Goal: Information Seeking & Learning: Learn about a topic

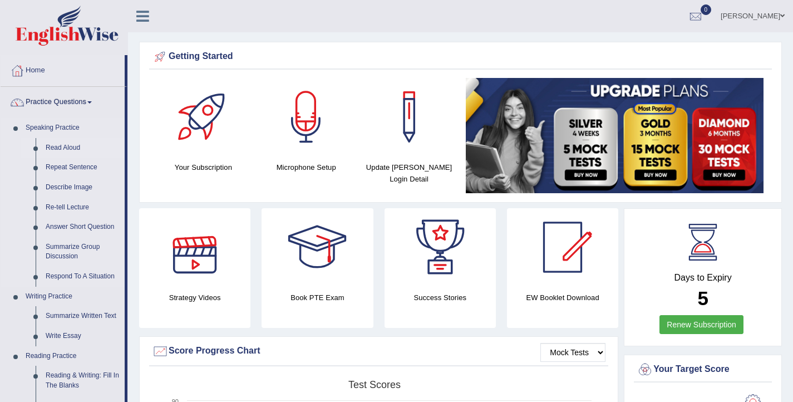
click at [65, 144] on link "Read Aloud" at bounding box center [83, 148] width 84 height 20
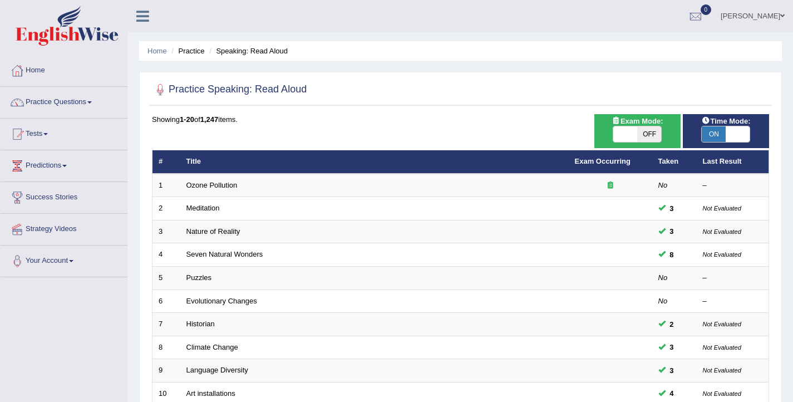
click at [307, 10] on div "Ellie Toggle navigation Username: Elhamdavoodi Access Type: Online Subscription…" at bounding box center [460, 16] width 665 height 32
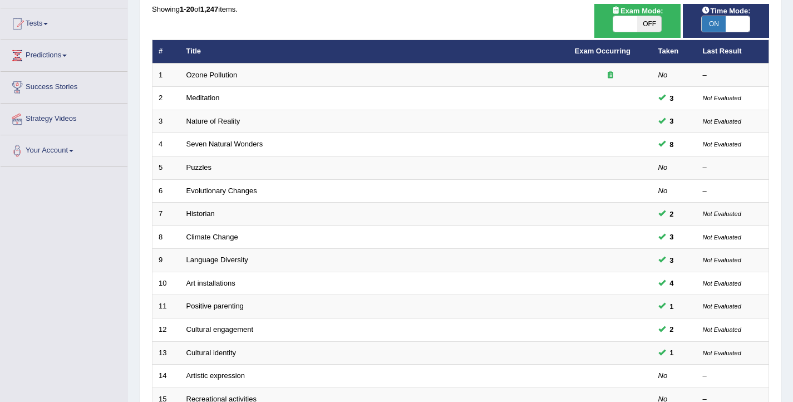
scroll to position [335, 0]
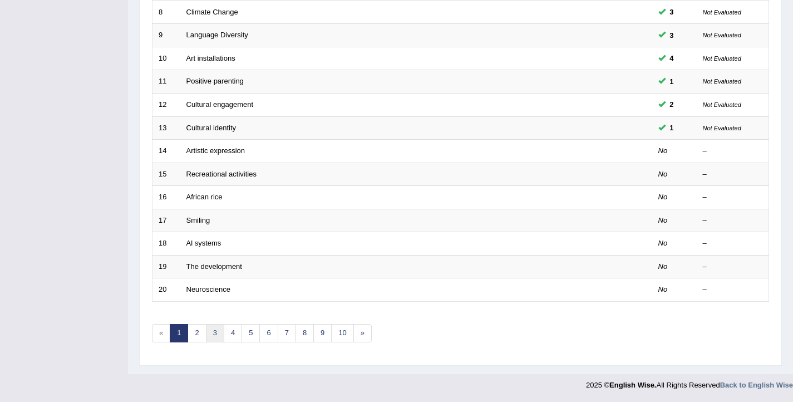
click at [215, 332] on link "3" at bounding box center [215, 333] width 18 height 18
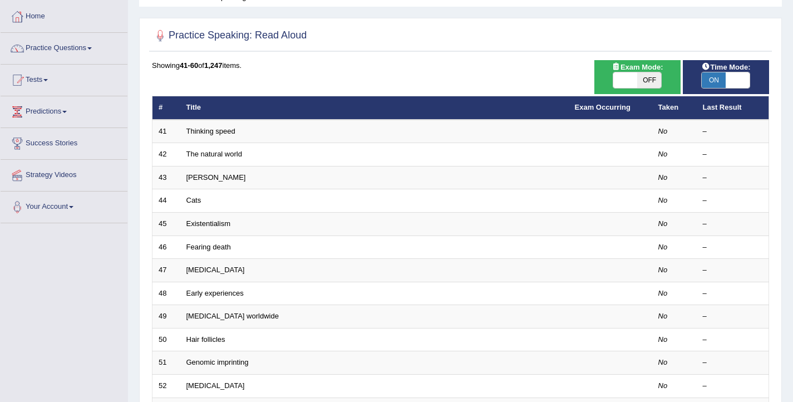
scroll to position [335, 0]
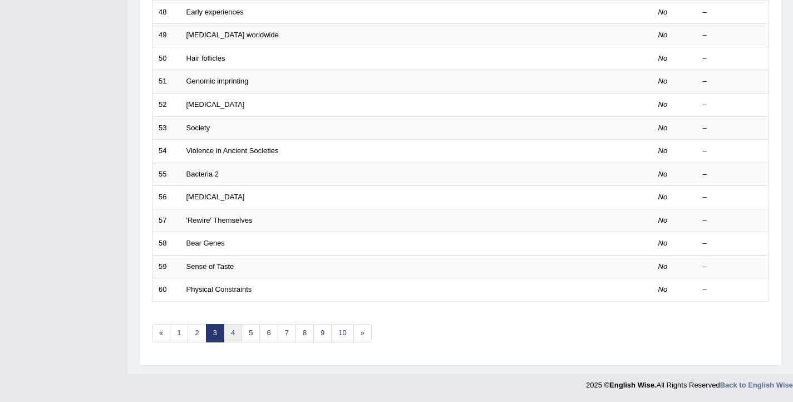
click at [233, 330] on link "4" at bounding box center [233, 333] width 18 height 18
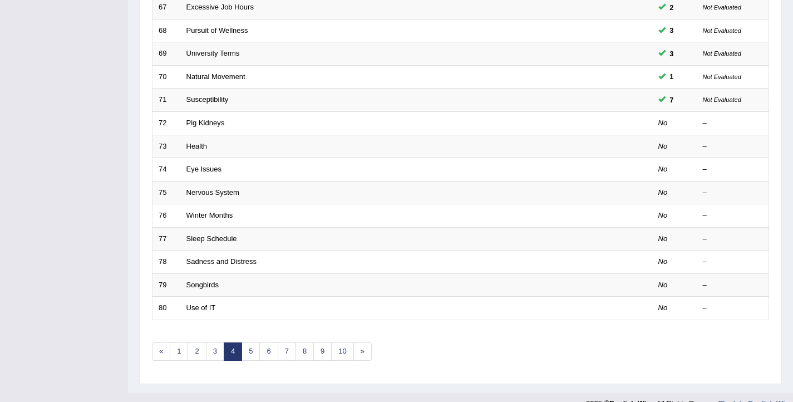
scroll to position [335, 0]
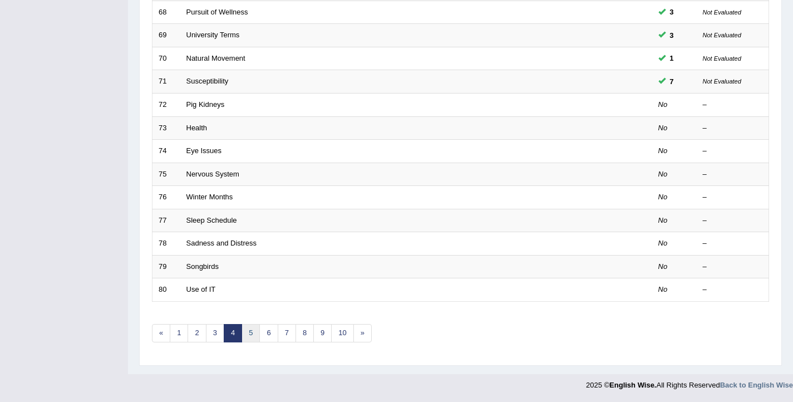
click at [247, 333] on link "5" at bounding box center [250, 333] width 18 height 18
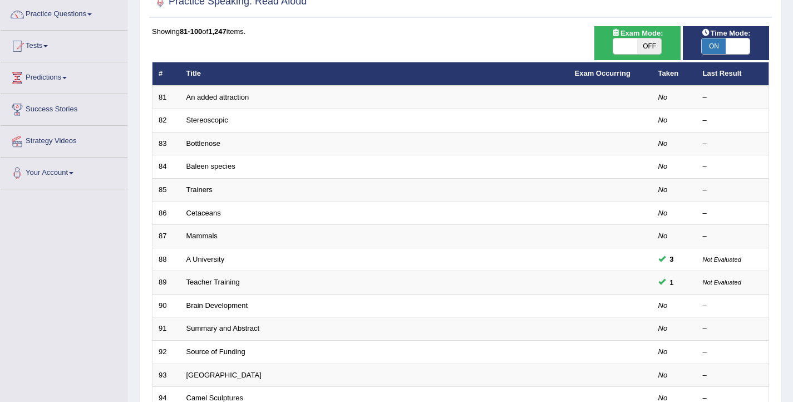
scroll to position [335, 0]
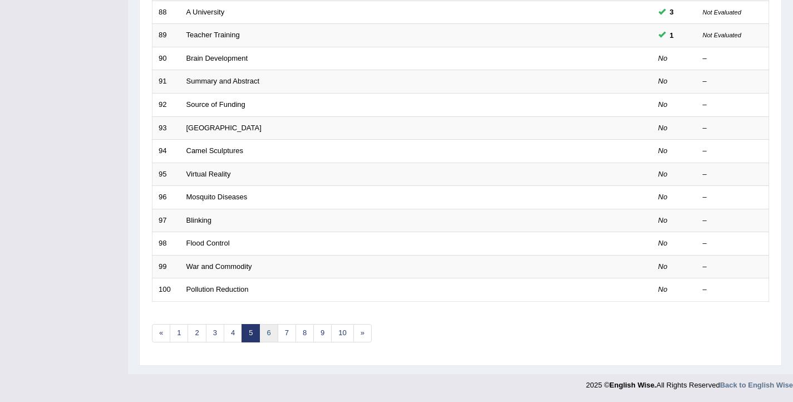
click at [268, 337] on link "6" at bounding box center [268, 333] width 18 height 18
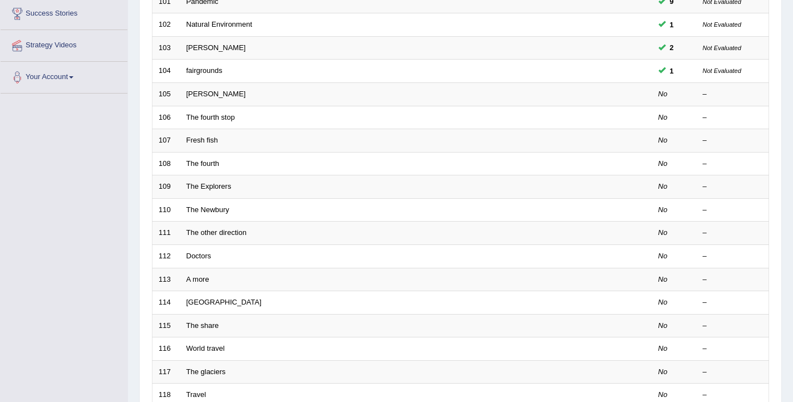
scroll to position [335, 0]
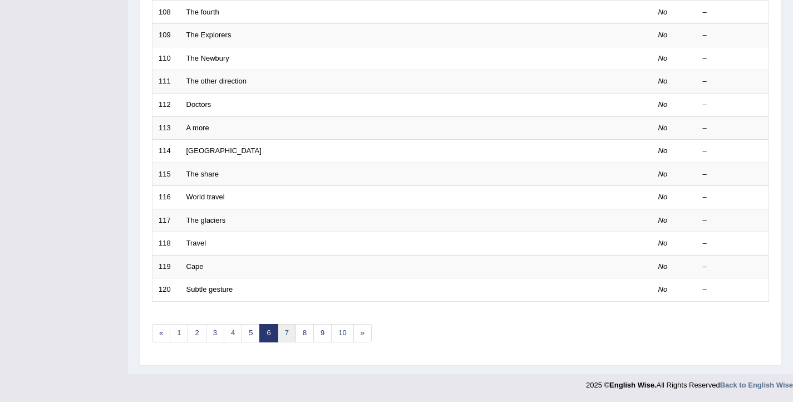
click at [284, 337] on link "7" at bounding box center [287, 333] width 18 height 18
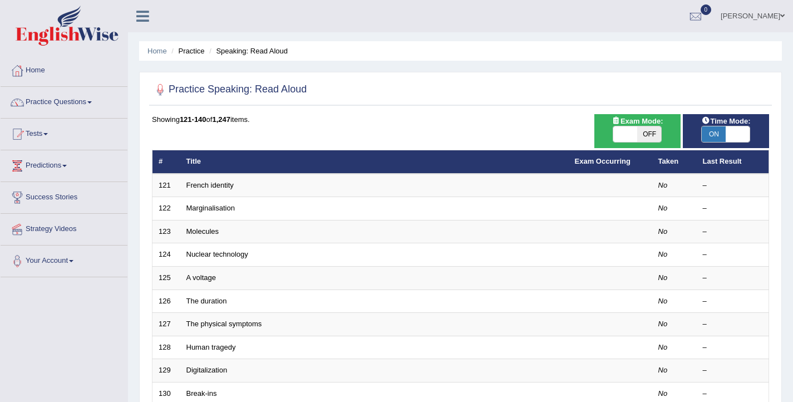
scroll to position [335, 0]
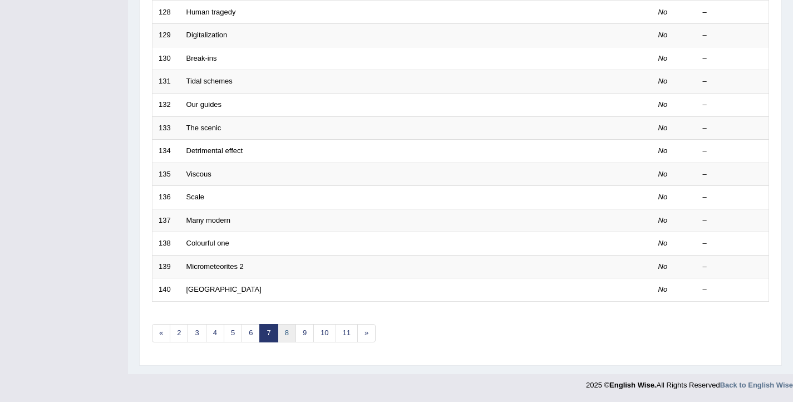
click at [293, 332] on link "8" at bounding box center [287, 333] width 18 height 18
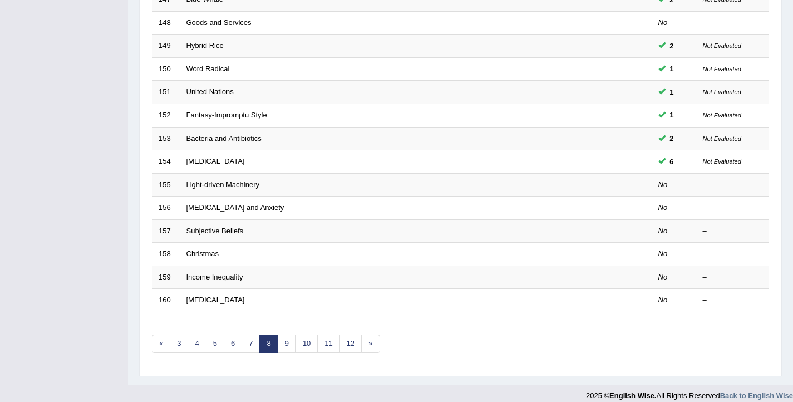
scroll to position [335, 0]
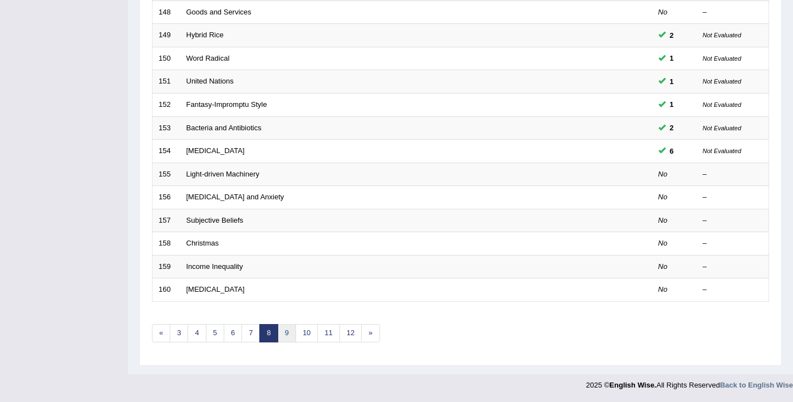
click at [284, 330] on link "9" at bounding box center [287, 333] width 18 height 18
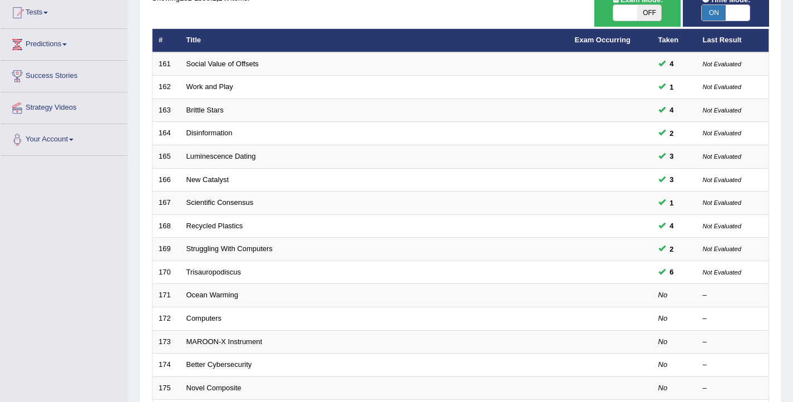
scroll to position [335, 0]
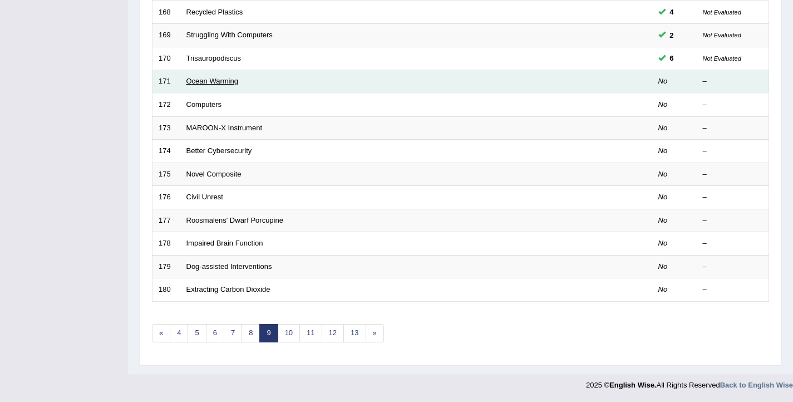
click at [209, 79] on link "Ocean Warming" at bounding box center [212, 81] width 52 height 8
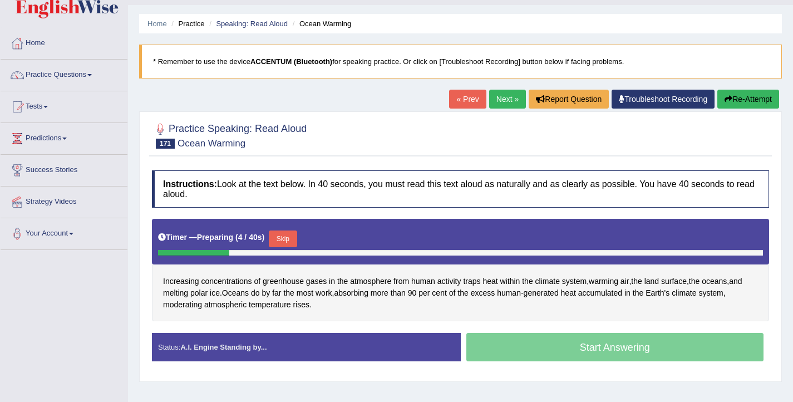
scroll to position [33, 0]
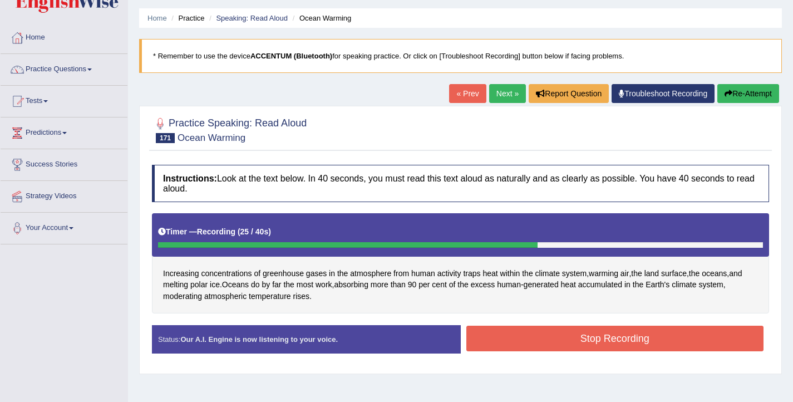
click at [525, 339] on button "Stop Recording" at bounding box center [615, 338] width 298 height 26
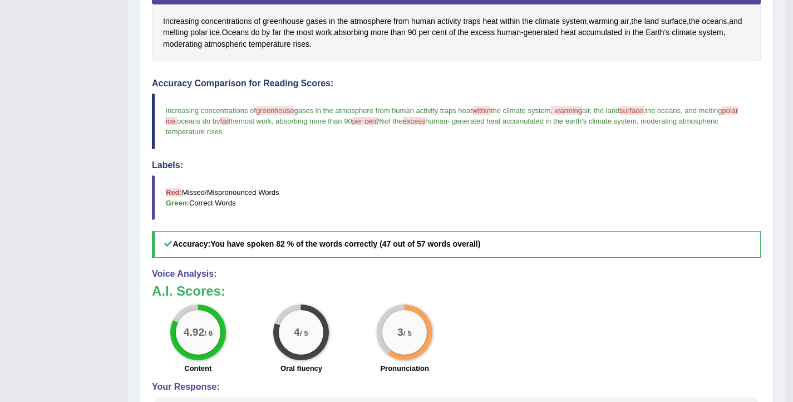
scroll to position [281, 0]
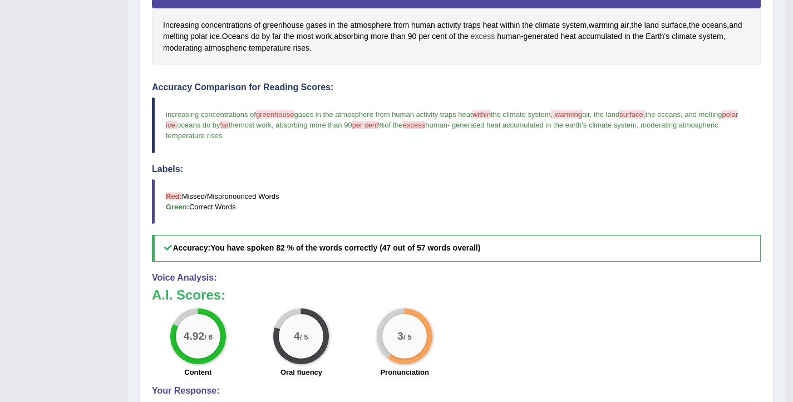
click at [495, 37] on span "excess" at bounding box center [483, 37] width 24 height 12
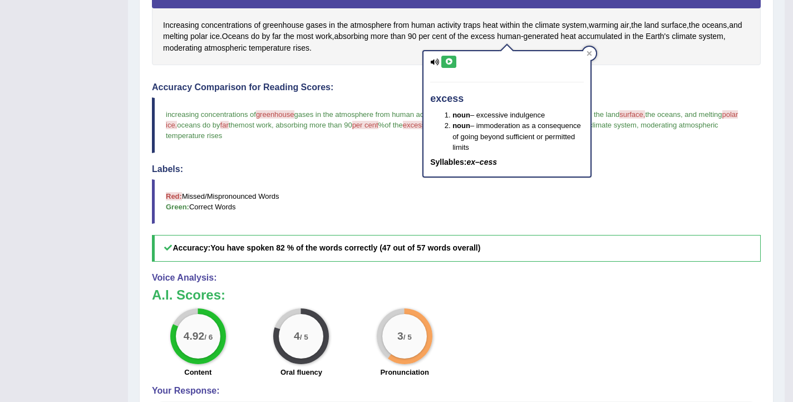
click at [447, 61] on icon at bounding box center [448, 61] width 8 height 7
click at [377, 82] on h4 "Accuracy Comparison for Reading Scores:" at bounding box center [456, 87] width 609 height 10
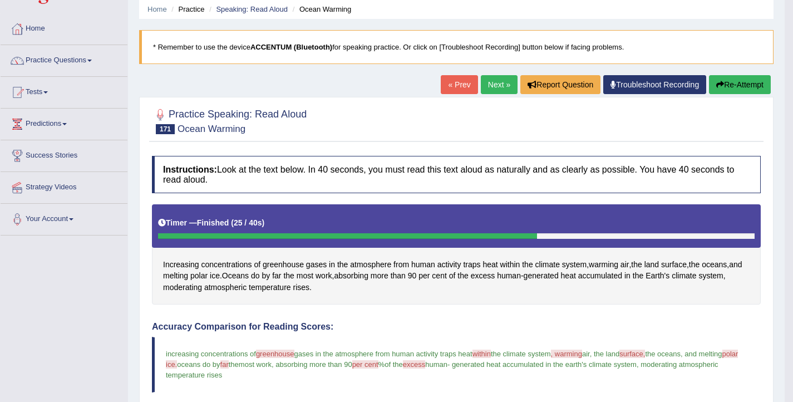
scroll to position [35, 0]
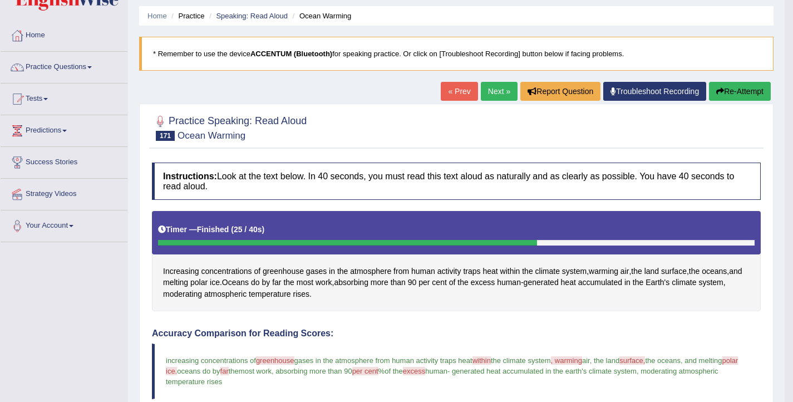
click at [732, 90] on button "Re-Attempt" at bounding box center [740, 91] width 62 height 19
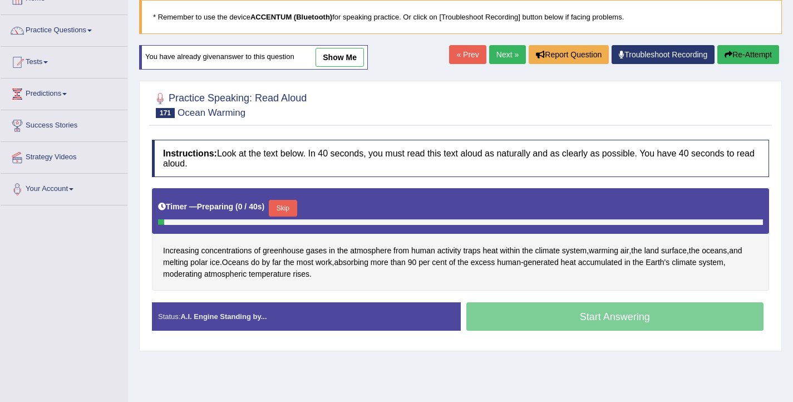
scroll to position [106, 0]
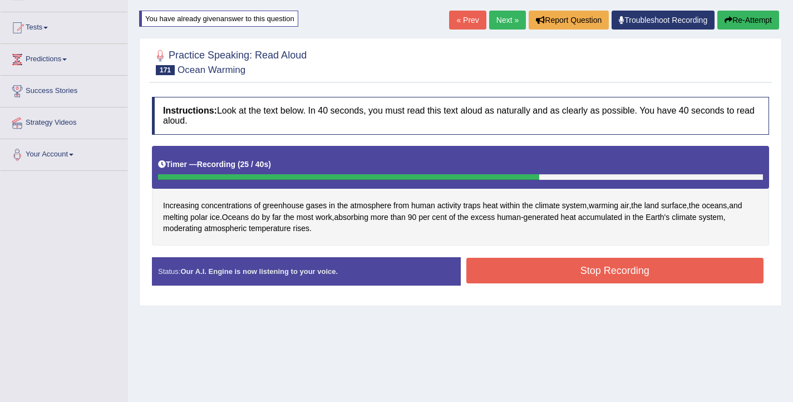
click at [640, 276] on button "Stop Recording" at bounding box center [615, 271] width 298 height 26
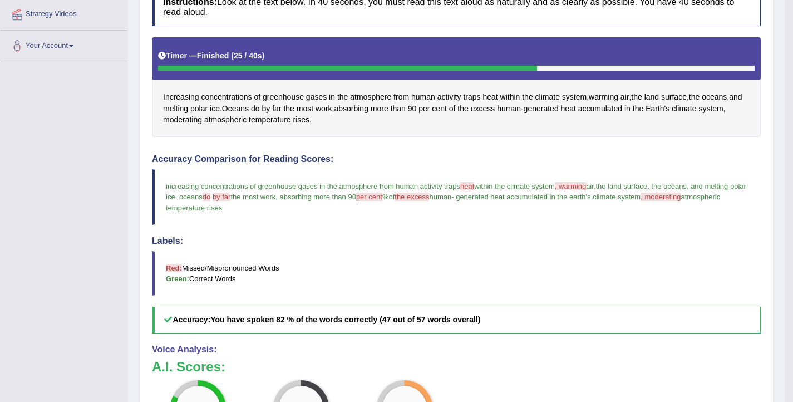
scroll to position [211, 0]
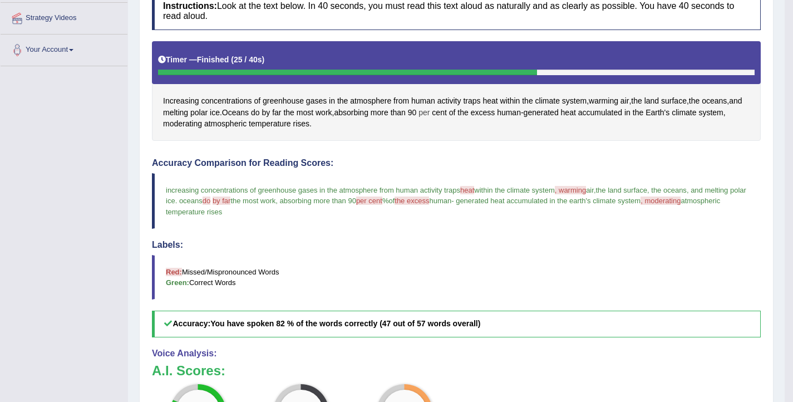
click at [429, 112] on span "per" at bounding box center [423, 113] width 11 height 12
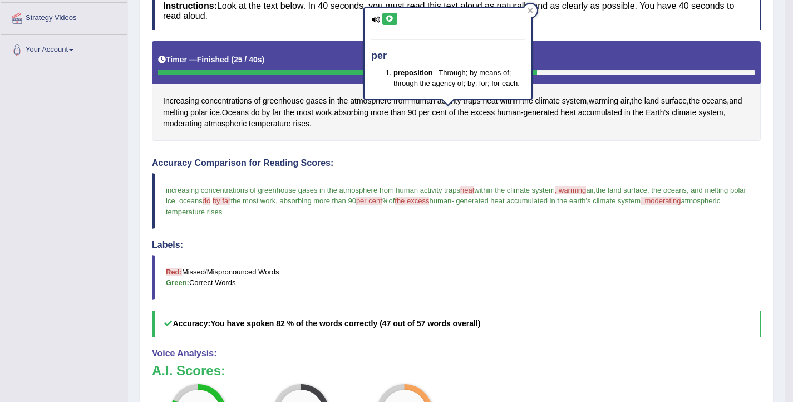
click at [391, 16] on icon at bounding box center [390, 19] width 8 height 7
click at [438, 166] on h4 "Accuracy Comparison for Reading Scores:" at bounding box center [456, 163] width 609 height 10
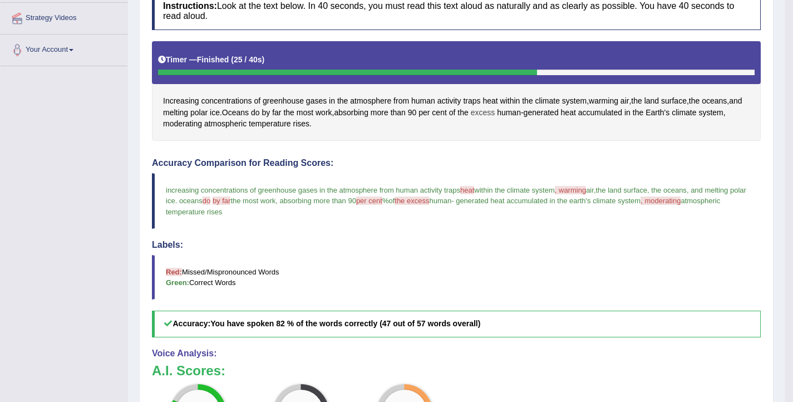
click at [495, 111] on span "excess" at bounding box center [483, 113] width 24 height 12
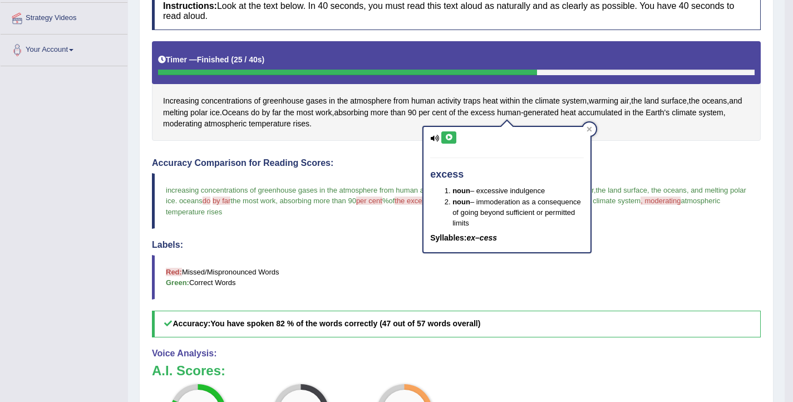
click at [449, 136] on icon at bounding box center [448, 137] width 8 height 7
click at [668, 170] on div "Accuracy Comparison for Reading Scores: increasing concentrations of greenhouse…" at bounding box center [456, 247] width 609 height 179
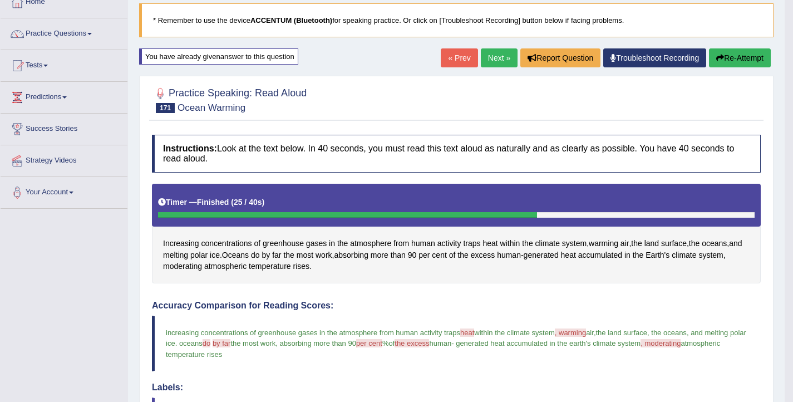
scroll to position [61, 0]
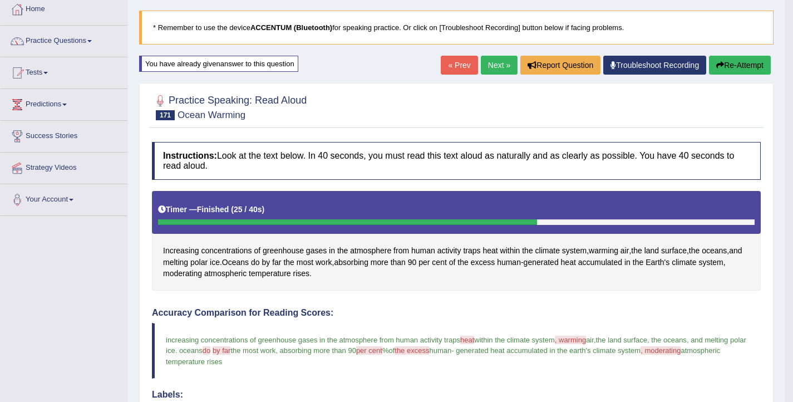
click at [729, 61] on button "Re-Attempt" at bounding box center [740, 65] width 62 height 19
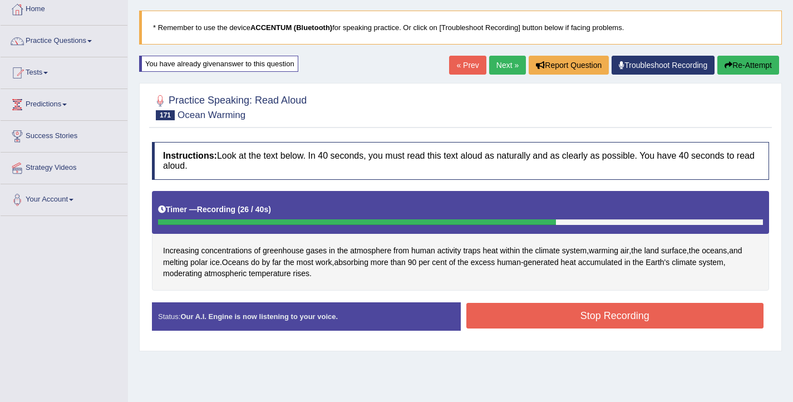
click at [500, 317] on button "Stop Recording" at bounding box center [615, 316] width 298 height 26
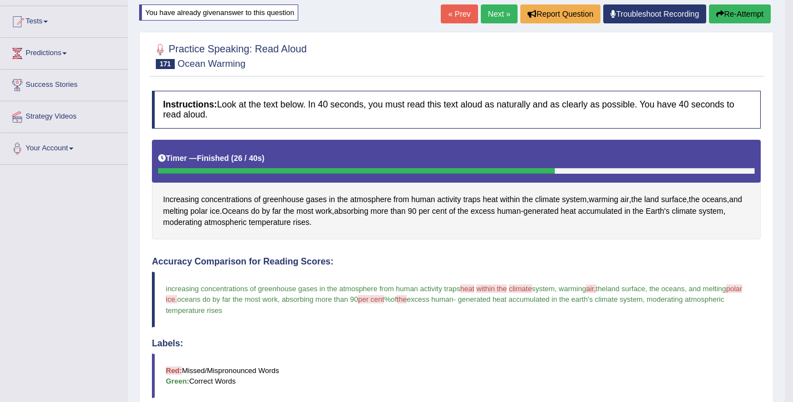
scroll to position [102, 0]
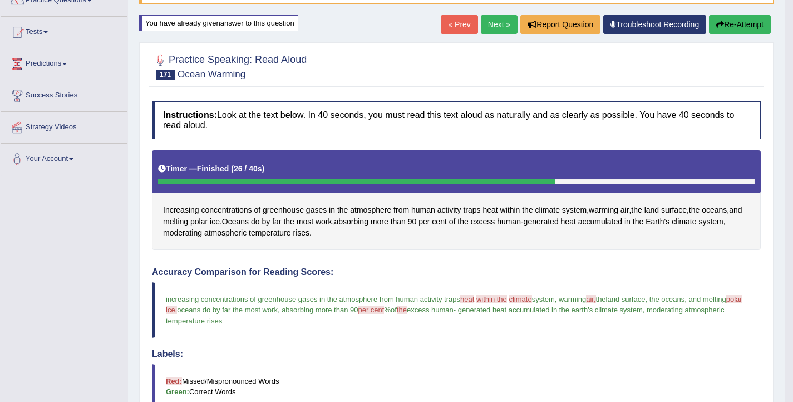
click at [747, 24] on button "Re-Attempt" at bounding box center [740, 24] width 62 height 19
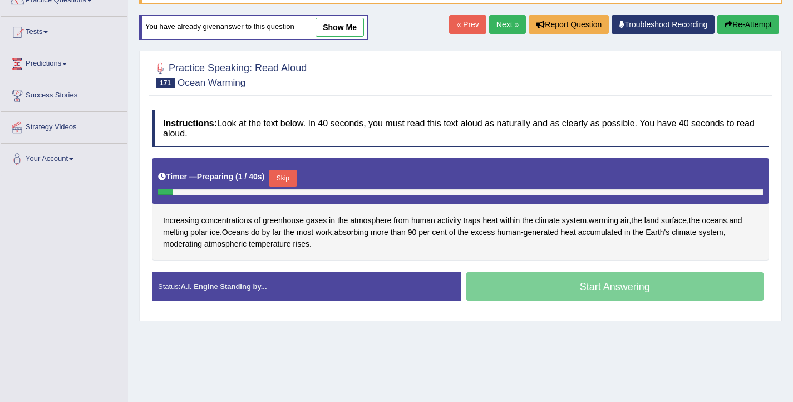
click at [295, 183] on button "Skip" at bounding box center [283, 178] width 28 height 17
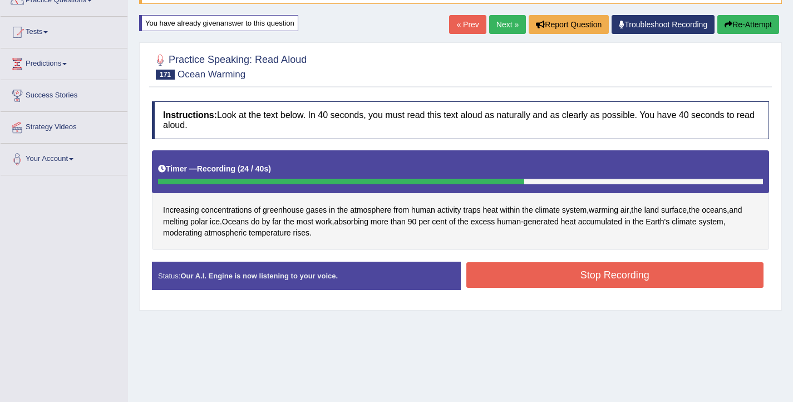
click at [516, 277] on button "Stop Recording" at bounding box center [615, 275] width 298 height 26
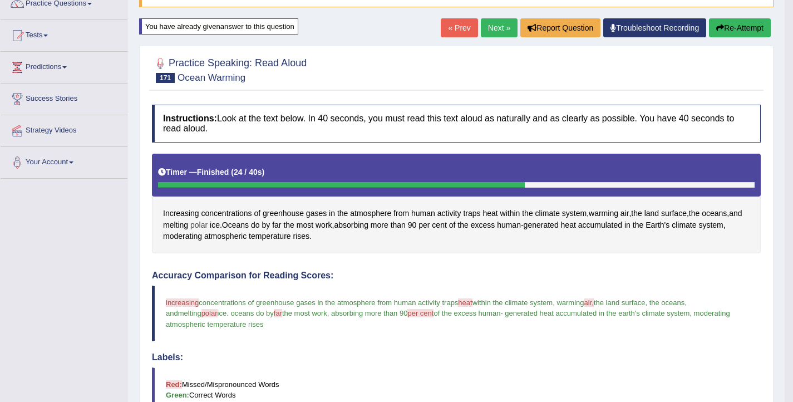
scroll to position [99, 0]
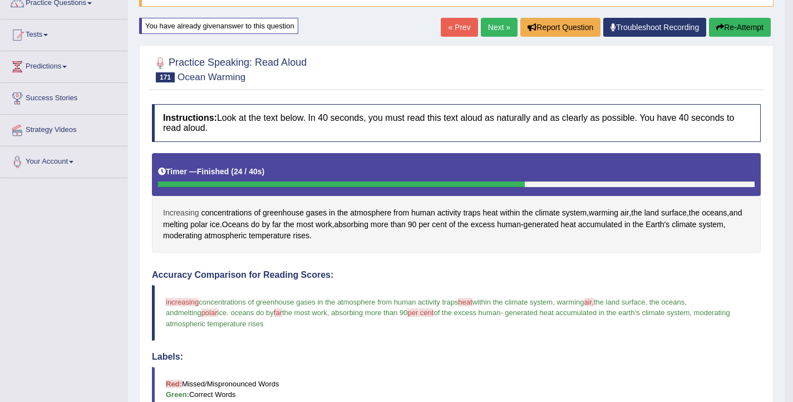
click at [184, 211] on span "Increasing" at bounding box center [181, 213] width 36 height 12
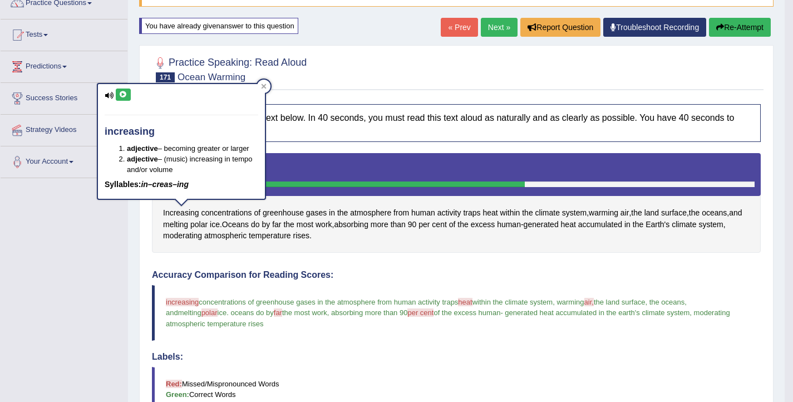
click at [125, 97] on button at bounding box center [123, 94] width 15 height 12
click at [414, 267] on div "Instructions: Look at the text below. In 40 seconds, you must read this text al…" at bounding box center [456, 377] width 614 height 558
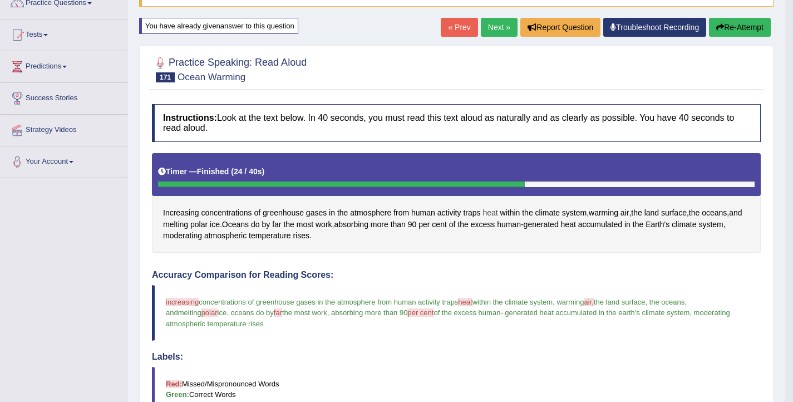
click at [492, 214] on span "heat" at bounding box center [489, 213] width 15 height 12
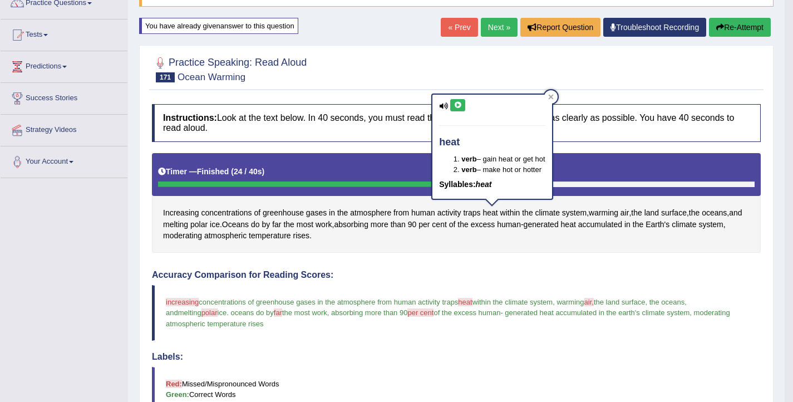
click at [459, 103] on icon at bounding box center [457, 105] width 8 height 7
click at [488, 31] on link "Next »" at bounding box center [499, 27] width 37 height 19
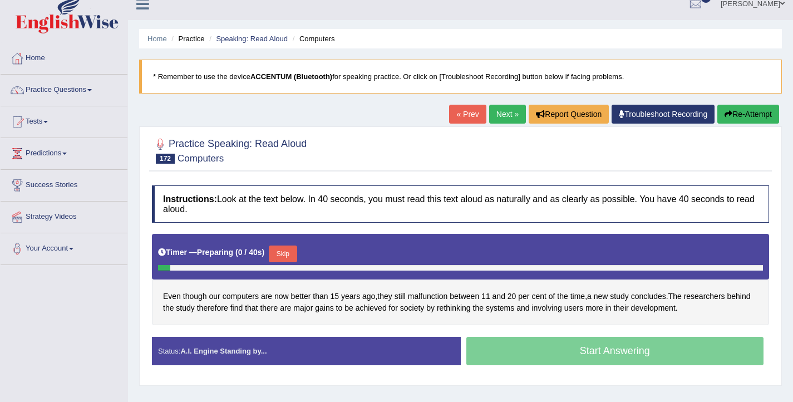
scroll to position [24, 0]
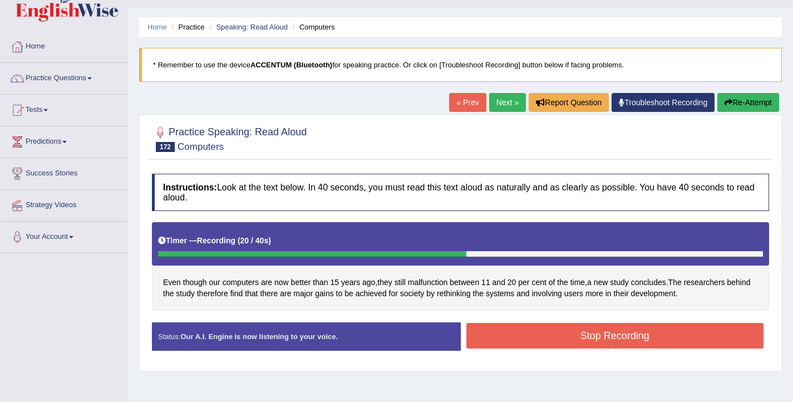
click at [521, 343] on button "Stop Recording" at bounding box center [615, 336] width 298 height 26
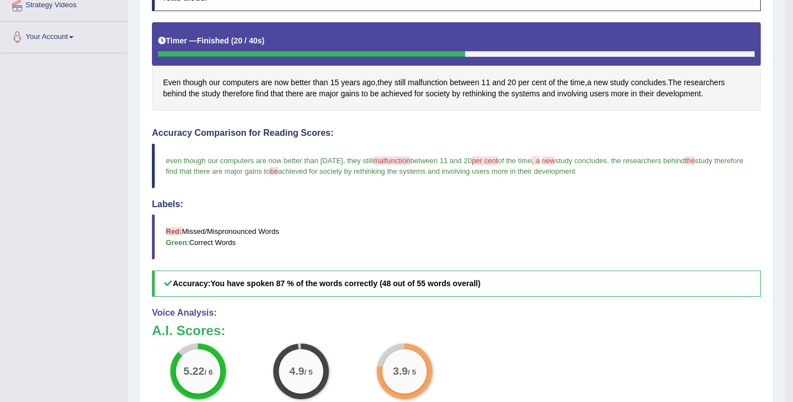
scroll to position [220, 0]
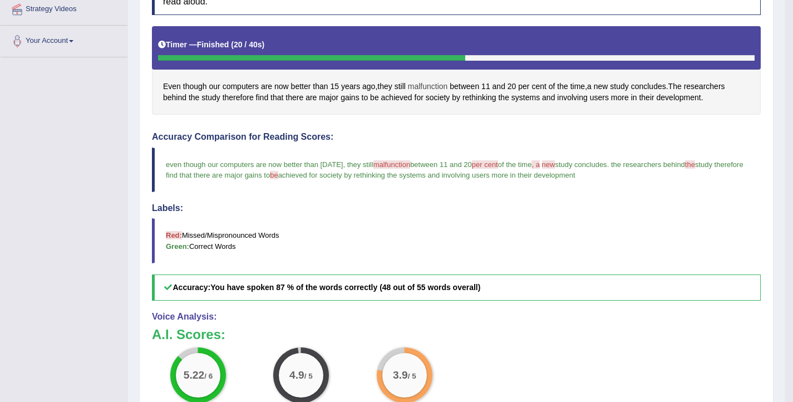
click at [439, 85] on span "malfunction" at bounding box center [428, 87] width 40 height 12
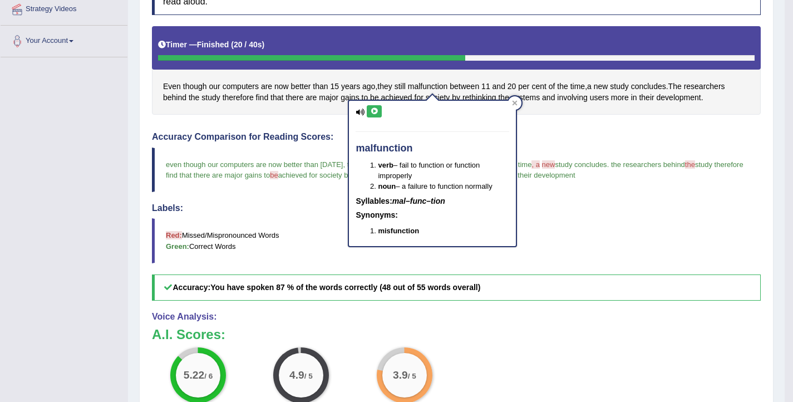
click at [374, 110] on icon at bounding box center [374, 111] width 8 height 7
click at [312, 213] on h4 "Labels:" at bounding box center [456, 208] width 609 height 10
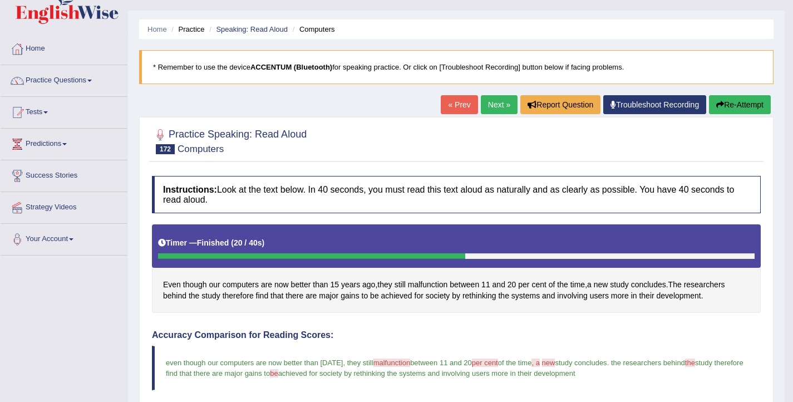
scroll to position [0, 0]
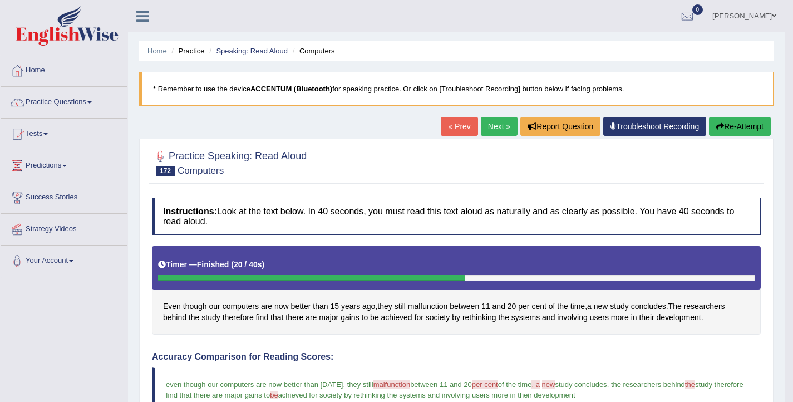
click at [493, 125] on link "Next »" at bounding box center [499, 126] width 37 height 19
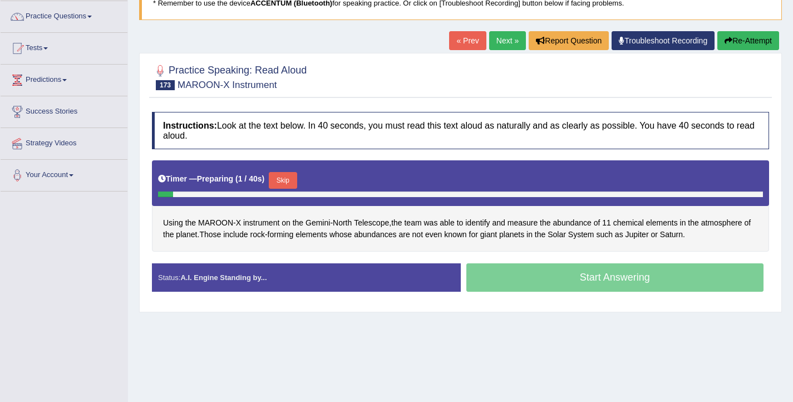
scroll to position [87, 0]
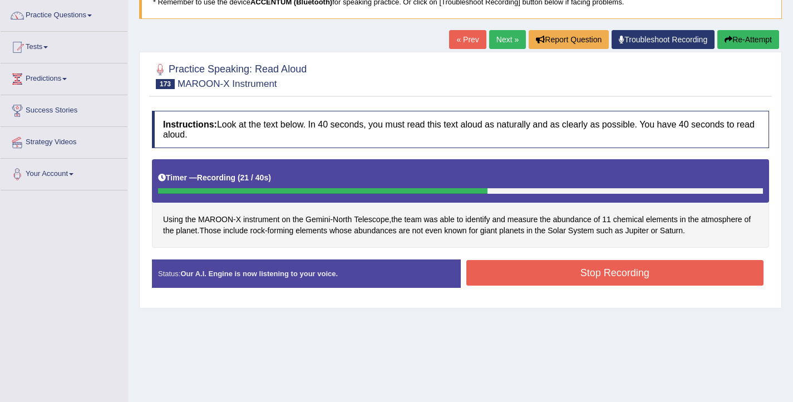
click at [541, 273] on button "Stop Recording" at bounding box center [615, 273] width 298 height 26
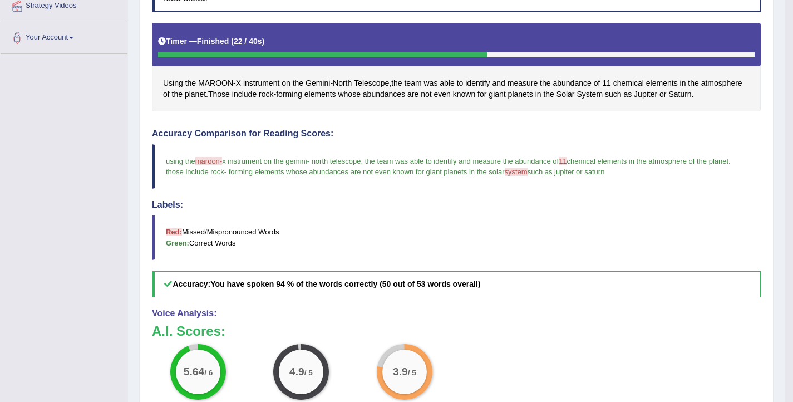
scroll to position [224, 0]
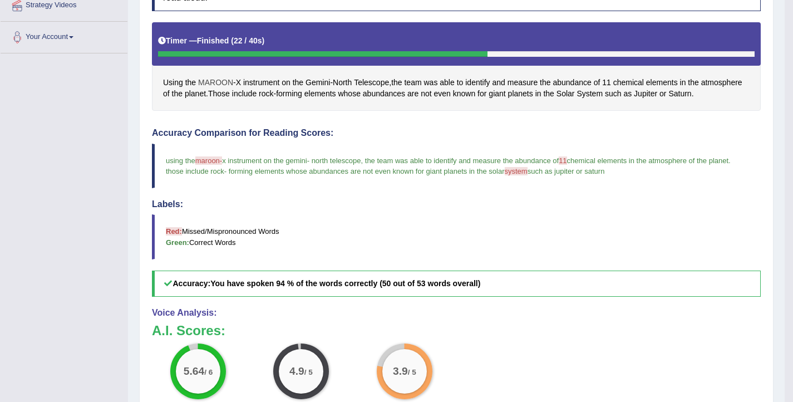
click at [218, 81] on span "MAROON" at bounding box center [215, 83] width 35 height 12
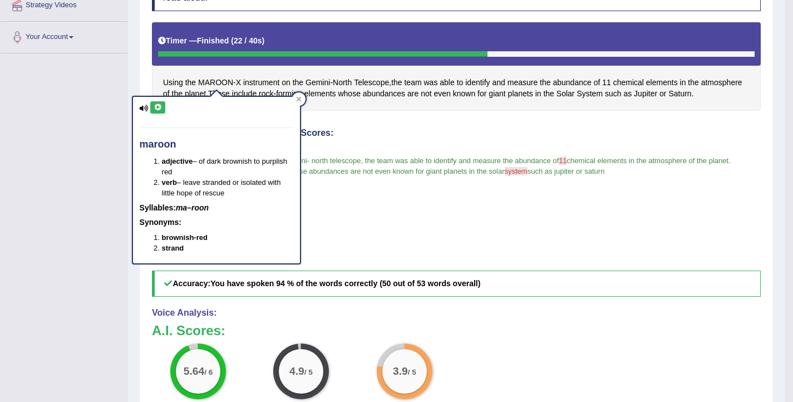
click at [158, 106] on icon at bounding box center [158, 107] width 8 height 7
click at [75, 122] on div "Toggle navigation Home Practice Questions Speaking Practice Read Aloud Repeat S…" at bounding box center [392, 158] width 784 height 764
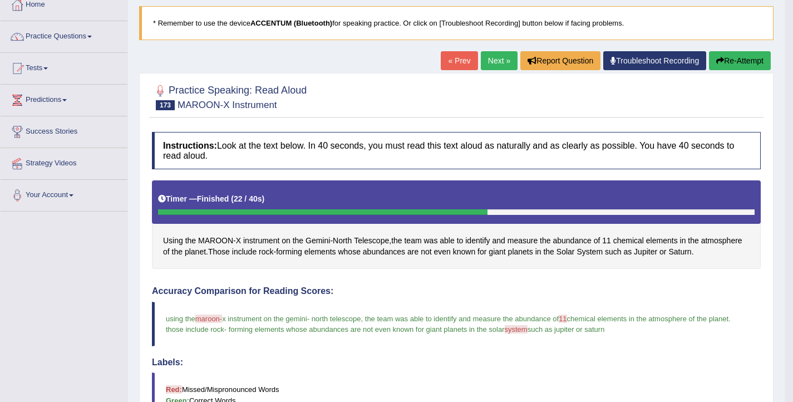
scroll to position [0, 0]
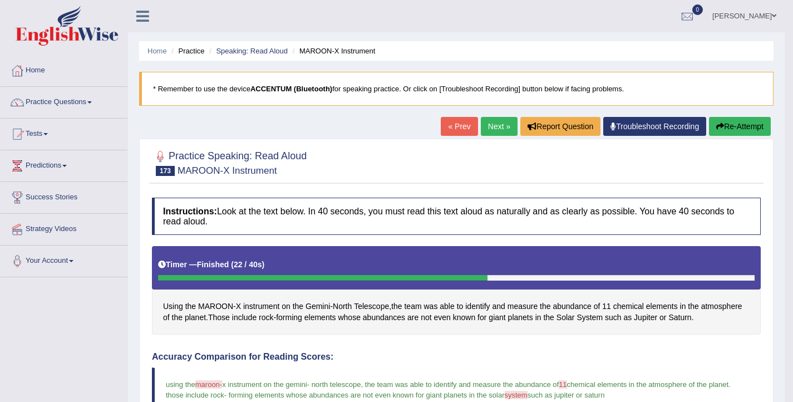
click at [733, 123] on button "Re-Attempt" at bounding box center [740, 126] width 62 height 19
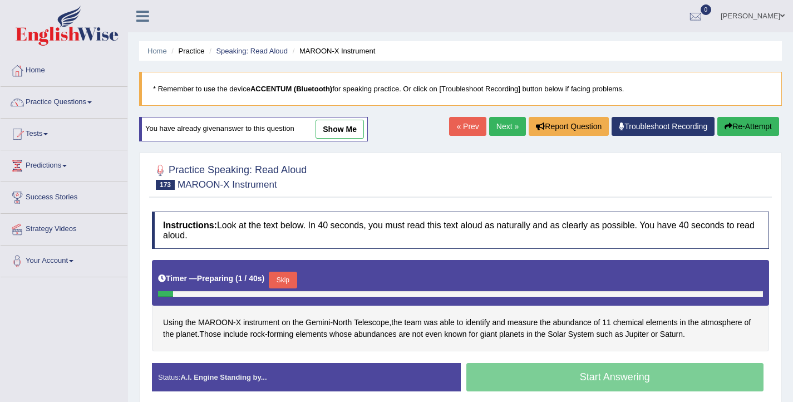
click at [295, 283] on button "Skip" at bounding box center [283, 279] width 28 height 17
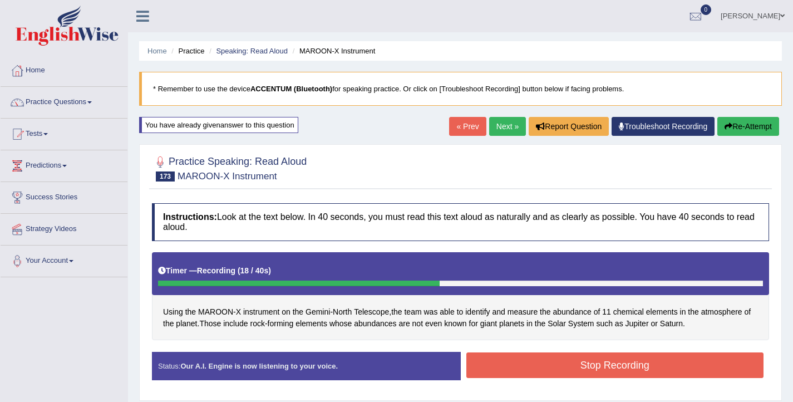
click at [546, 368] on button "Stop Recording" at bounding box center [615, 365] width 298 height 26
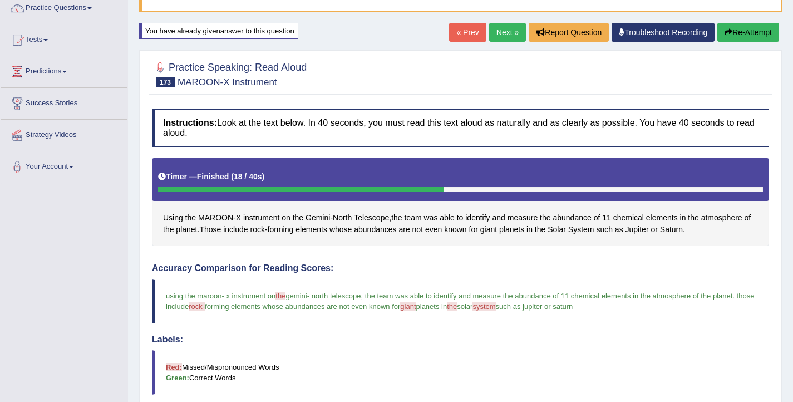
scroll to position [65, 0]
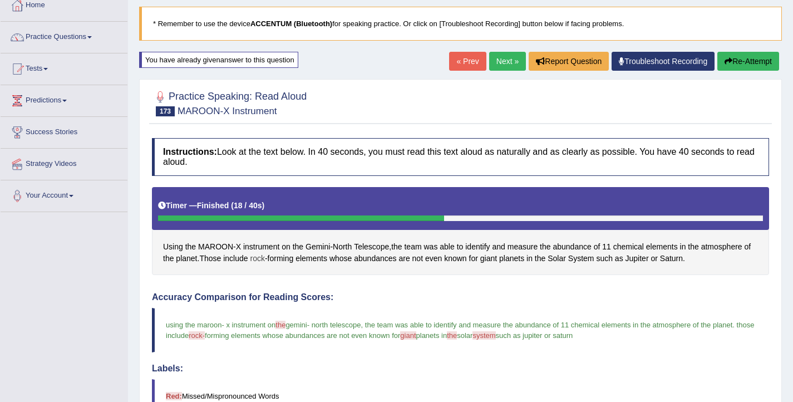
click at [260, 258] on span "rock" at bounding box center [257, 259] width 14 height 12
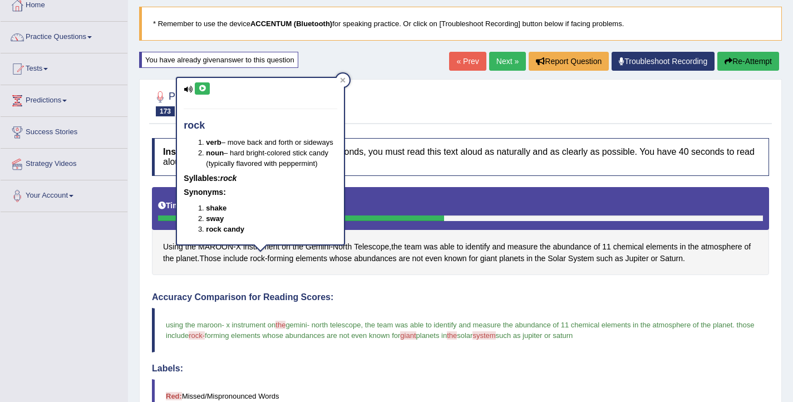
click at [199, 85] on icon at bounding box center [202, 88] width 8 height 7
click at [491, 122] on div "Practice Speaking: Read Aloud 173 MAROON-X Instrument" at bounding box center [460, 104] width 623 height 39
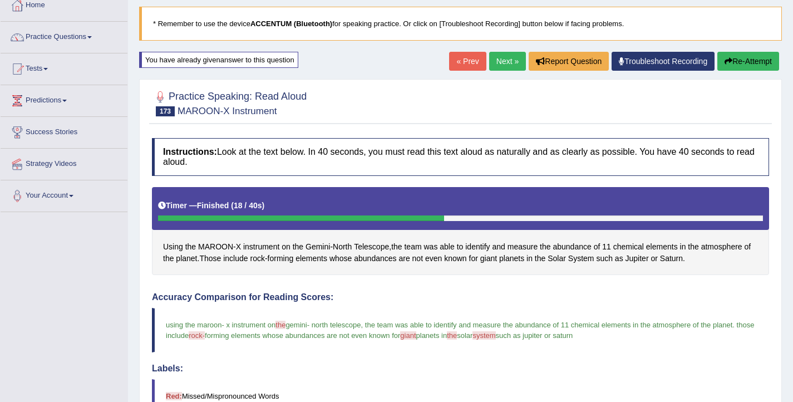
click at [508, 60] on link "Next »" at bounding box center [507, 61] width 37 height 19
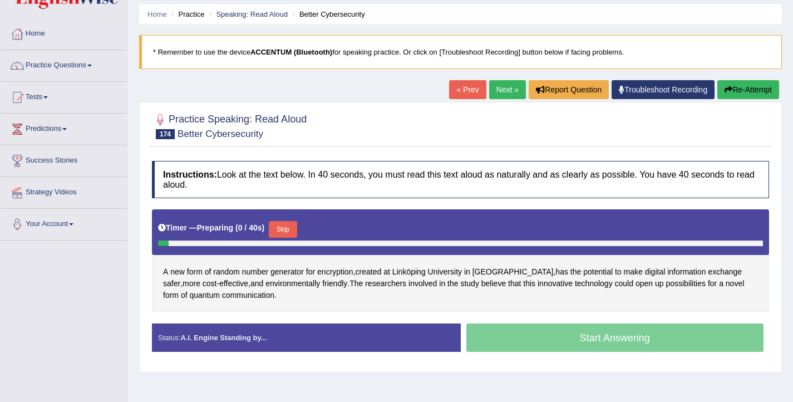
scroll to position [43, 0]
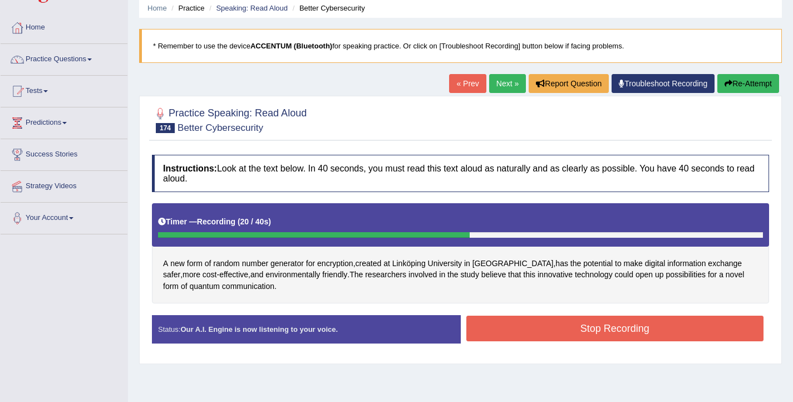
click at [501, 334] on button "Stop Recording" at bounding box center [615, 328] width 298 height 26
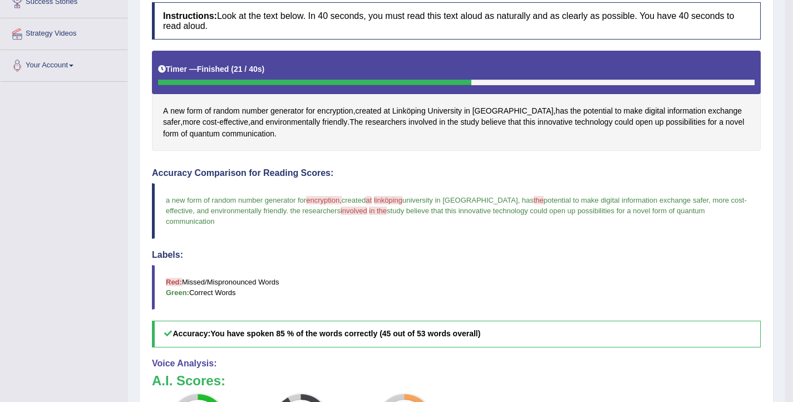
scroll to position [192, 0]
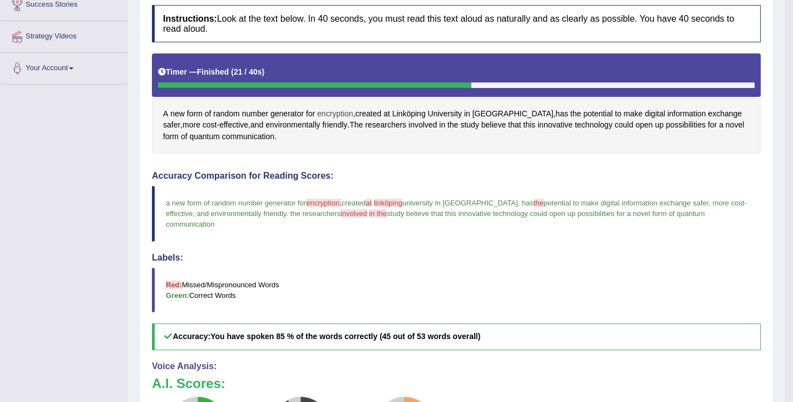
click at [336, 112] on span "encryption" at bounding box center [335, 114] width 36 height 12
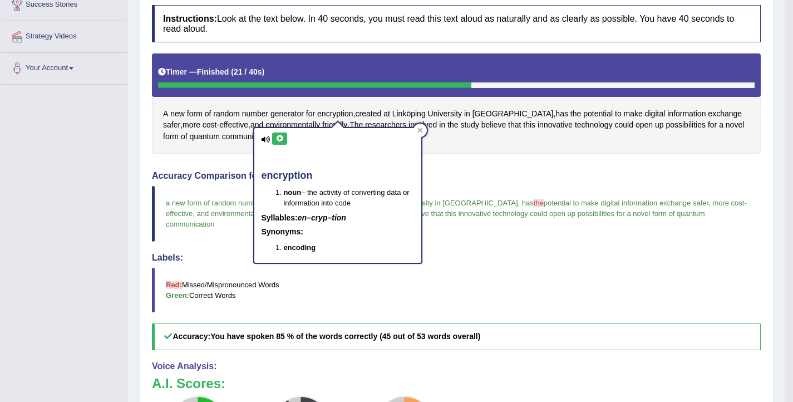
click at [279, 141] on icon at bounding box center [279, 138] width 8 height 7
click at [448, 175] on h4 "Accuracy Comparison for Reading Scores:" at bounding box center [456, 176] width 609 height 10
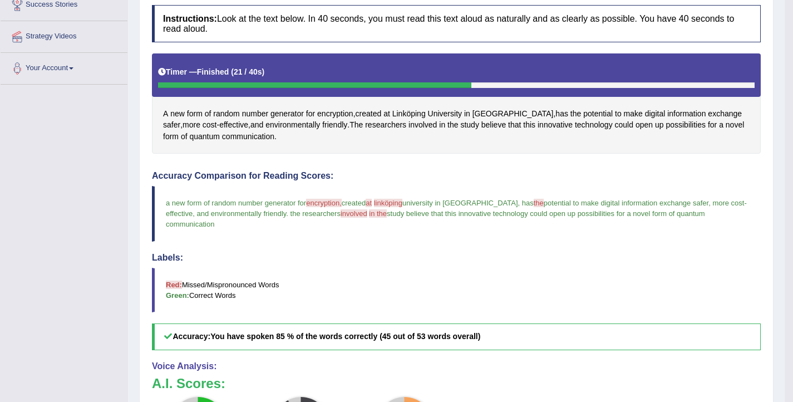
click at [414, 113] on div "A new form of random number generator for encryption , created at Link ö ping U…" at bounding box center [456, 103] width 609 height 100
click at [422, 116] on span "ping" at bounding box center [418, 114] width 14 height 12
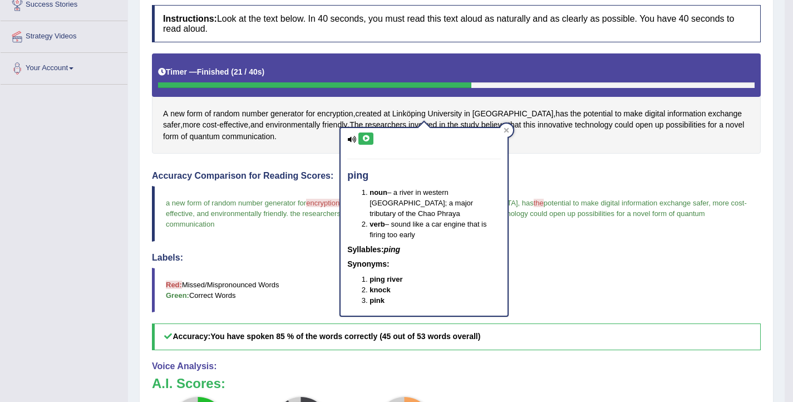
click at [365, 137] on icon at bounding box center [366, 138] width 8 height 7
click at [404, 97] on div "A new form of random number generator for encryption , created at Link ö ping U…" at bounding box center [456, 103] width 609 height 100
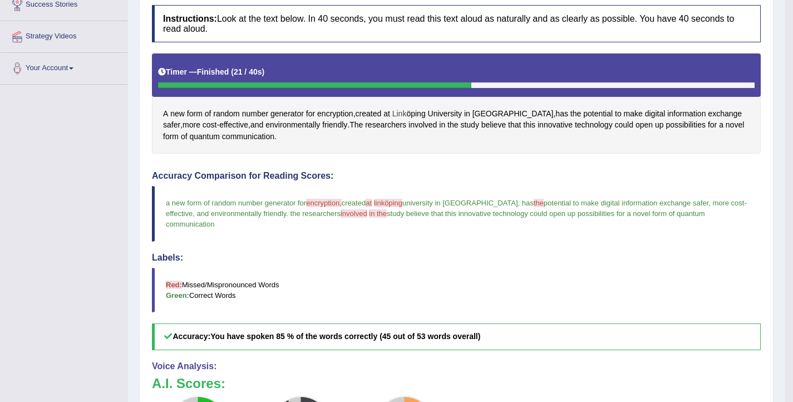
click at [404, 115] on span "Link" at bounding box center [399, 114] width 14 height 12
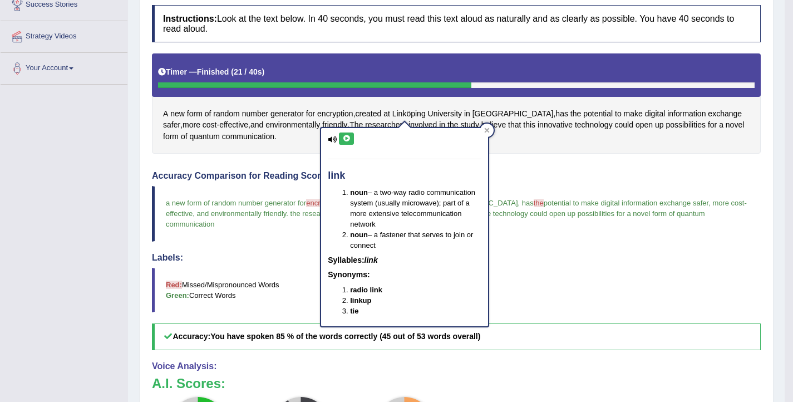
click at [346, 136] on icon at bounding box center [346, 138] width 8 height 7
click at [287, 167] on div "Instructions: Look at the text below. In 40 seconds, you must read this text al…" at bounding box center [456, 278] width 614 height 558
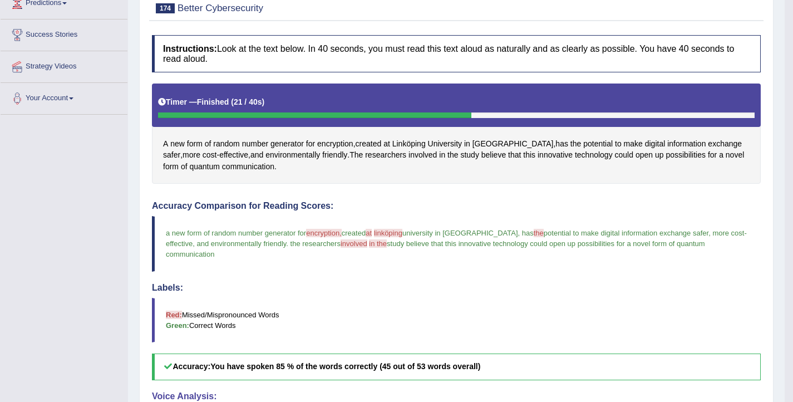
scroll to position [103, 0]
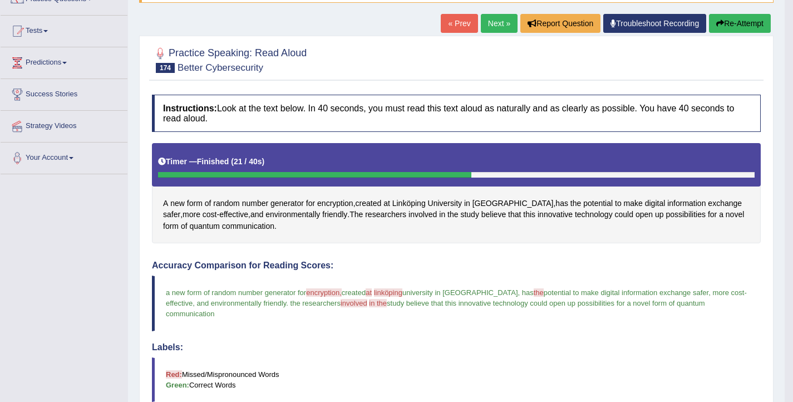
click at [728, 20] on button "Re-Attempt" at bounding box center [740, 23] width 62 height 19
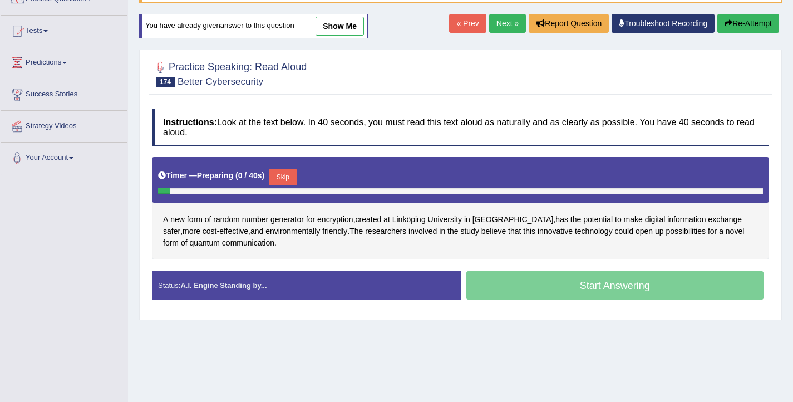
click at [290, 177] on button "Skip" at bounding box center [283, 177] width 28 height 17
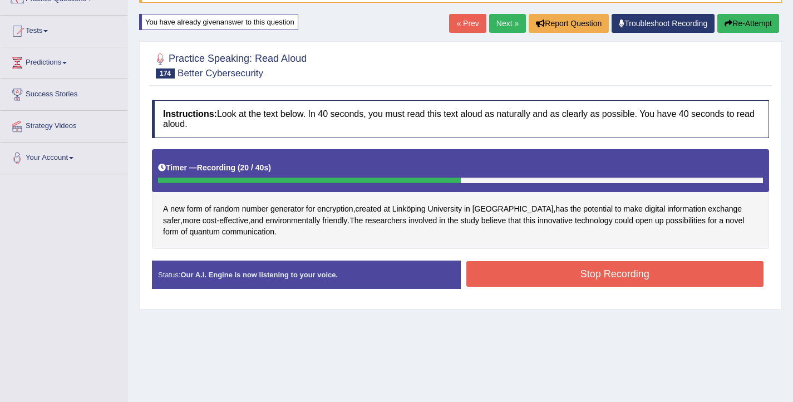
click at [610, 277] on button "Stop Recording" at bounding box center [615, 274] width 298 height 26
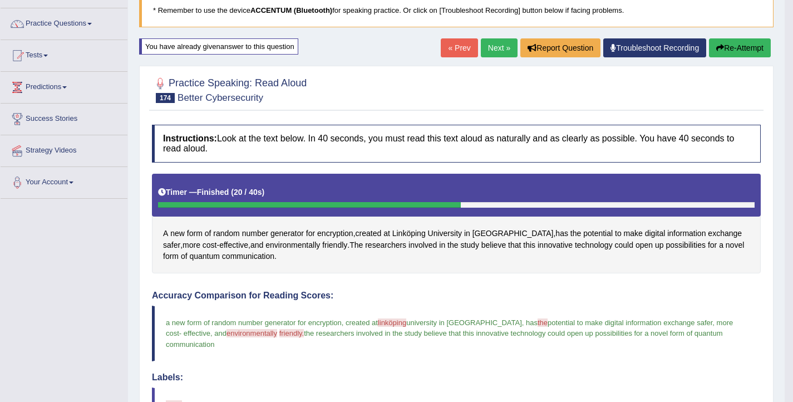
scroll to position [75, 0]
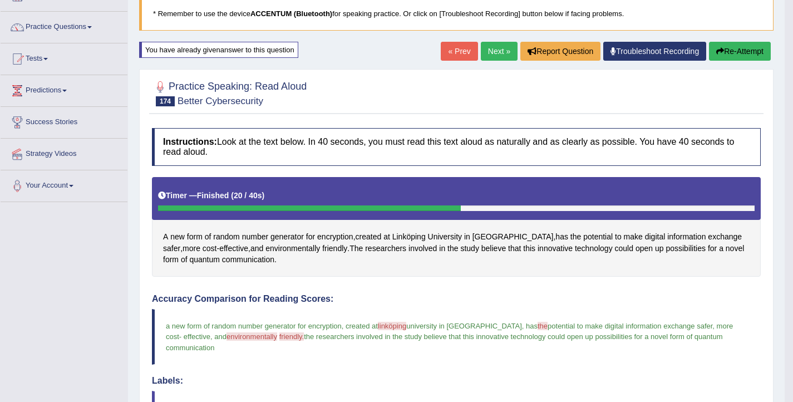
click at [493, 50] on link "Next »" at bounding box center [499, 51] width 37 height 19
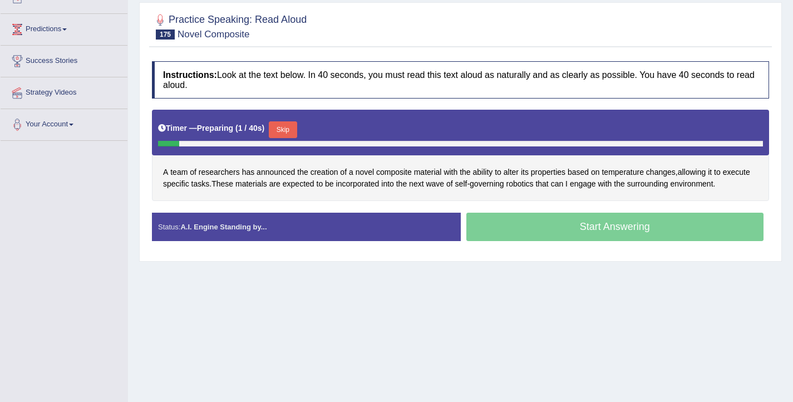
scroll to position [139, 0]
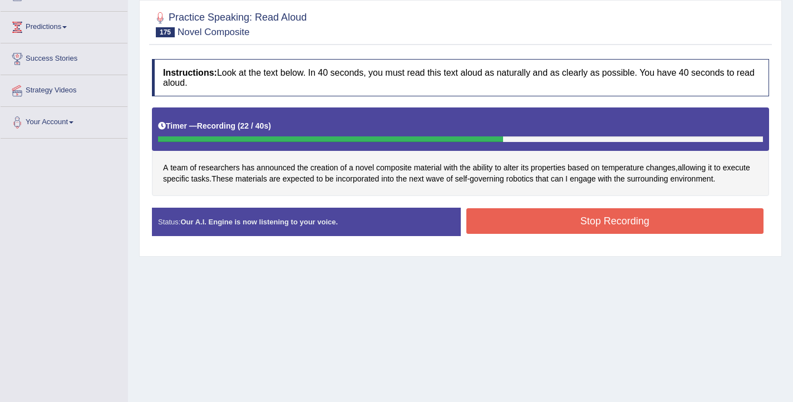
click at [579, 226] on button "Stop Recording" at bounding box center [615, 221] width 298 height 26
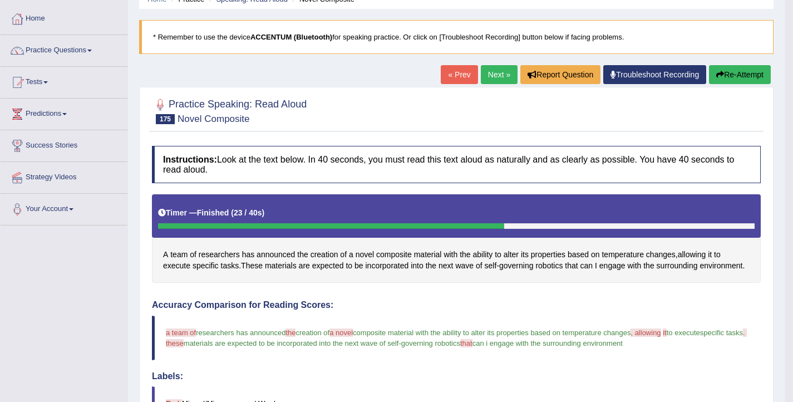
scroll to position [0, 0]
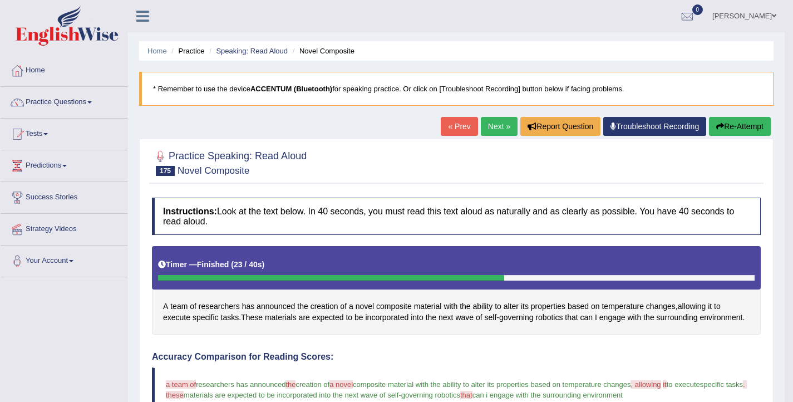
click at [725, 129] on button "Re-Attempt" at bounding box center [740, 126] width 62 height 19
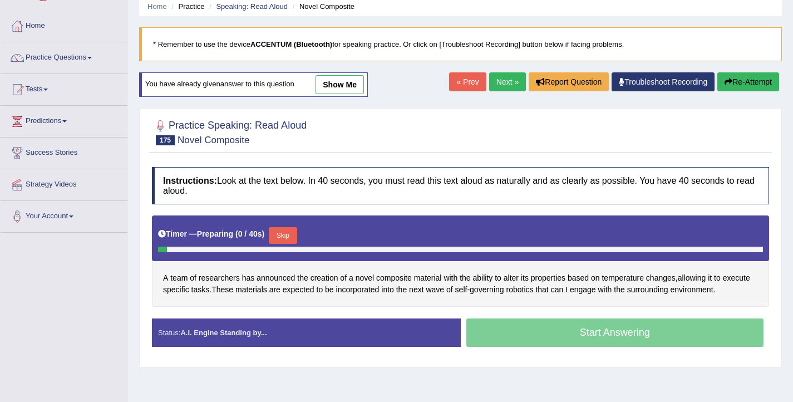
scroll to position [48, 0]
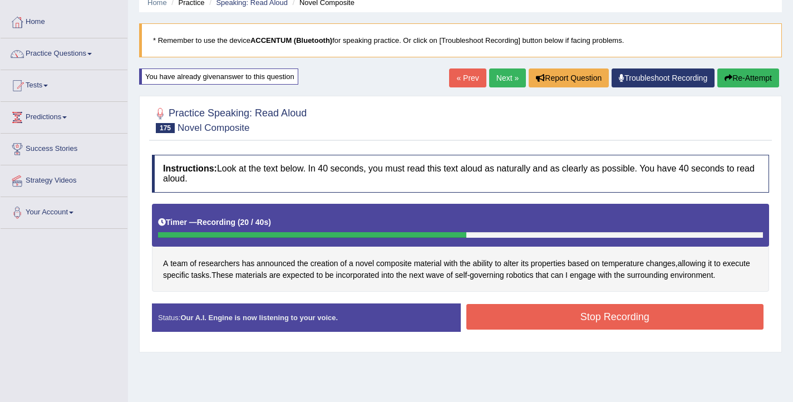
click at [601, 318] on button "Stop Recording" at bounding box center [615, 317] width 298 height 26
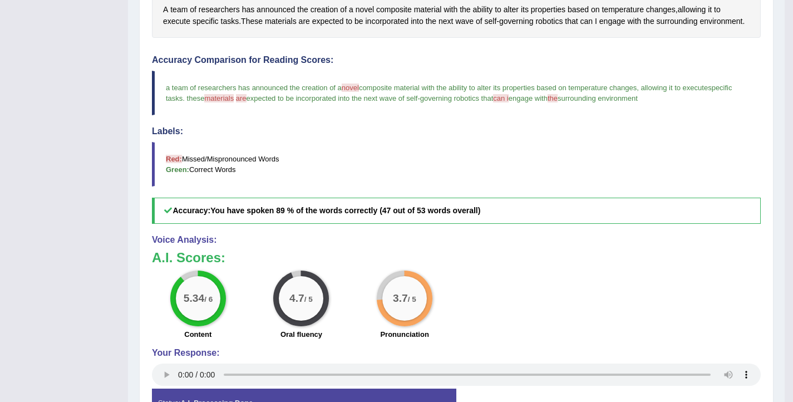
scroll to position [302, 0]
click at [593, 21] on span "can" at bounding box center [586, 22] width 13 height 12
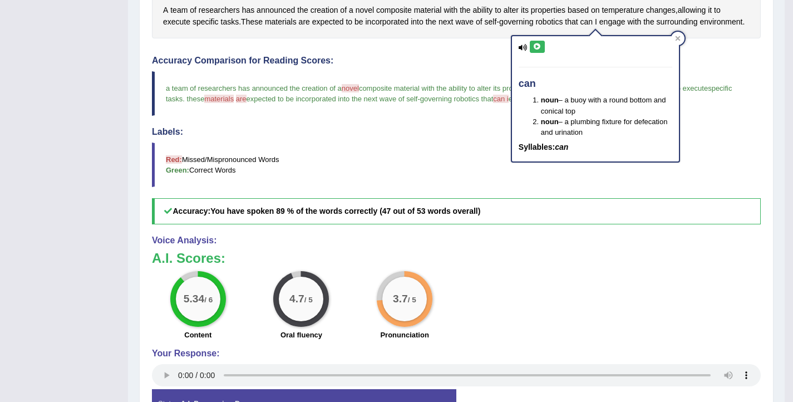
click at [537, 47] on icon at bounding box center [537, 46] width 8 height 7
click at [692, 58] on div "Instructions: Look at the text below. In 40 seconds, you must read this text al…" at bounding box center [456, 164] width 614 height 536
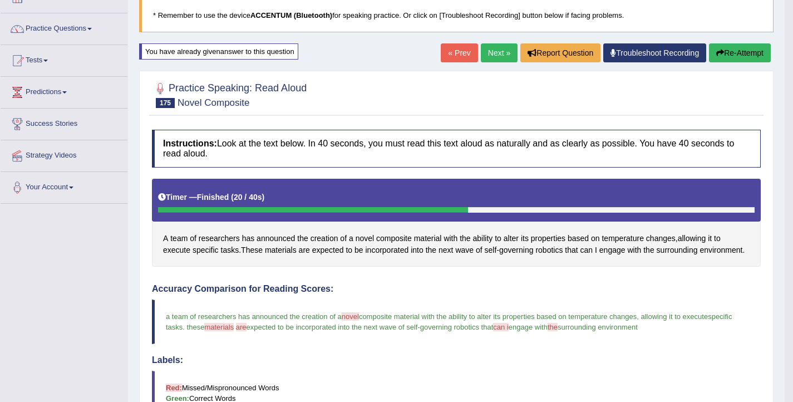
scroll to position [65, 0]
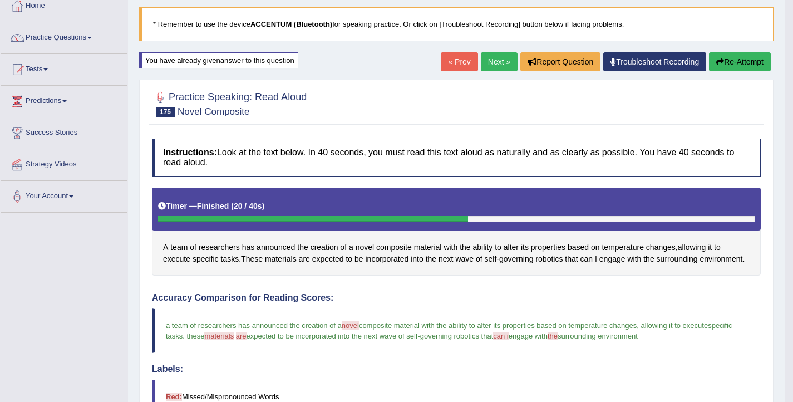
click at [721, 52] on button "Re-Attempt" at bounding box center [740, 61] width 62 height 19
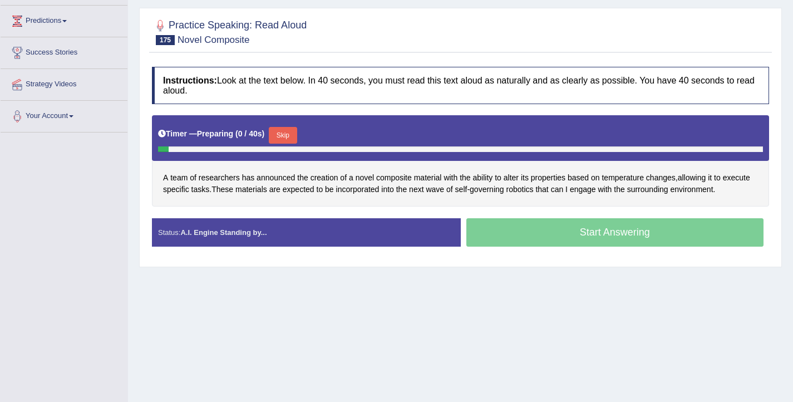
scroll to position [146, 0]
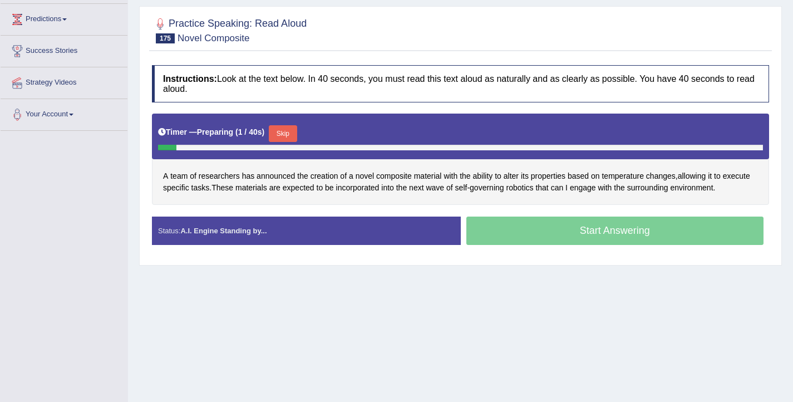
click at [287, 132] on button "Skip" at bounding box center [283, 133] width 28 height 17
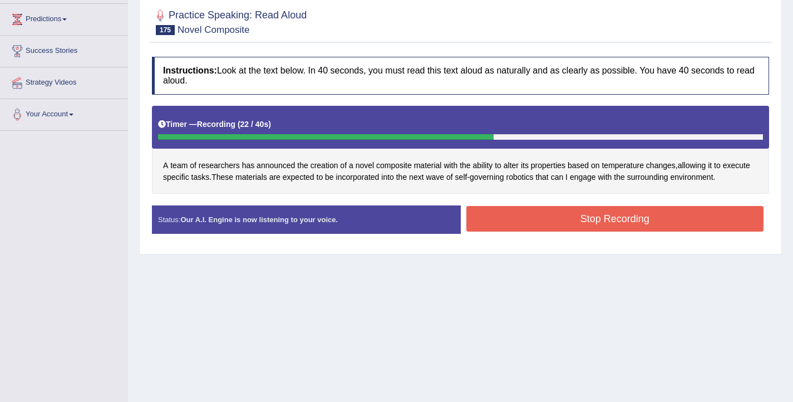
click at [644, 224] on button "Stop Recording" at bounding box center [615, 219] width 298 height 26
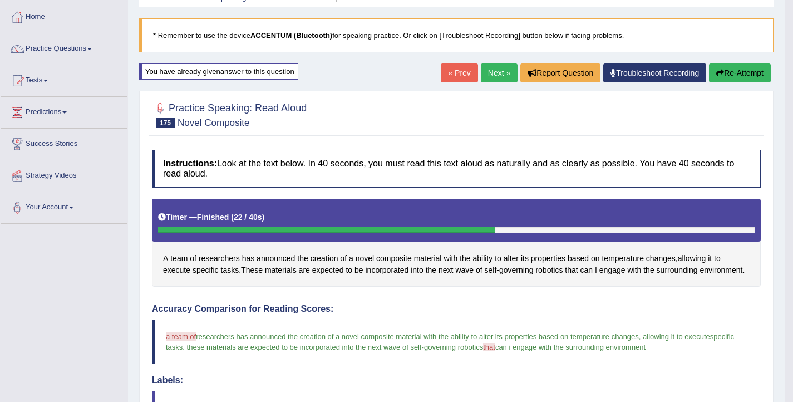
scroll to position [0, 0]
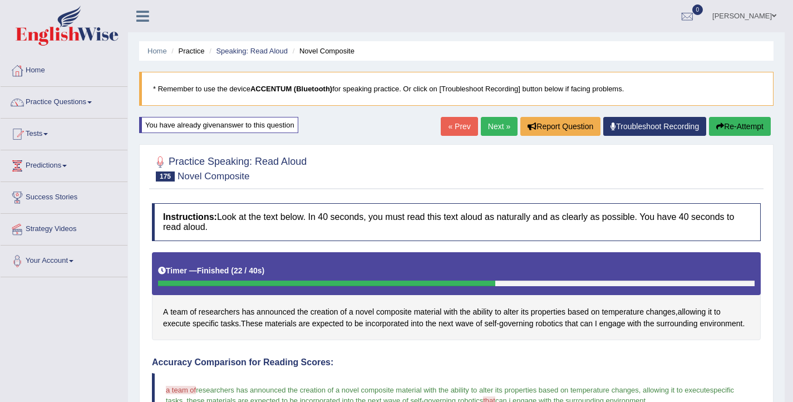
click at [497, 131] on link "Next »" at bounding box center [499, 126] width 37 height 19
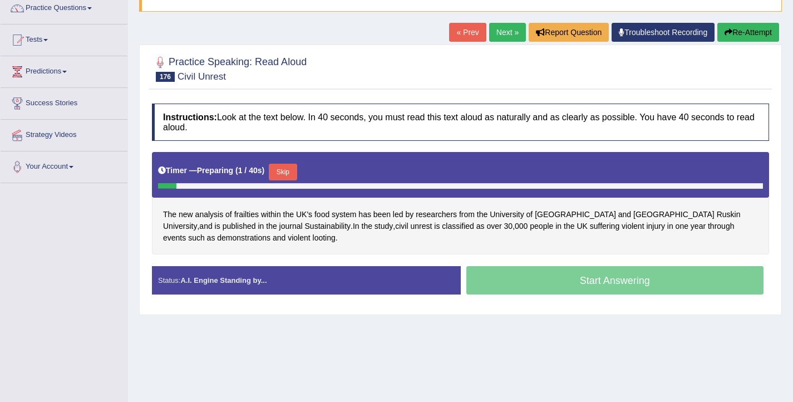
scroll to position [95, 0]
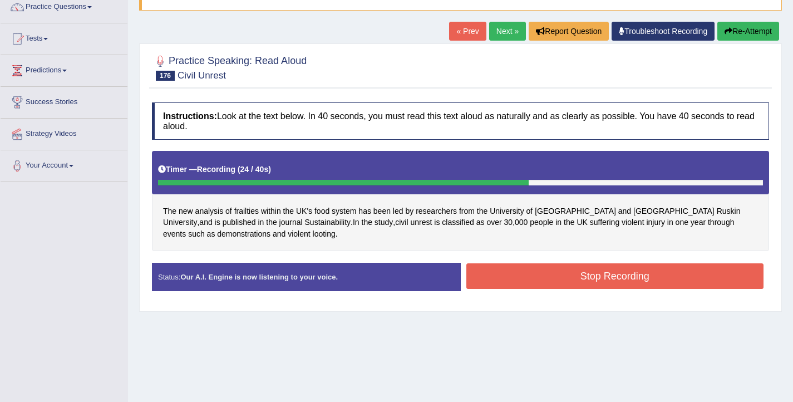
click at [555, 284] on button "Stop Recording" at bounding box center [615, 276] width 298 height 26
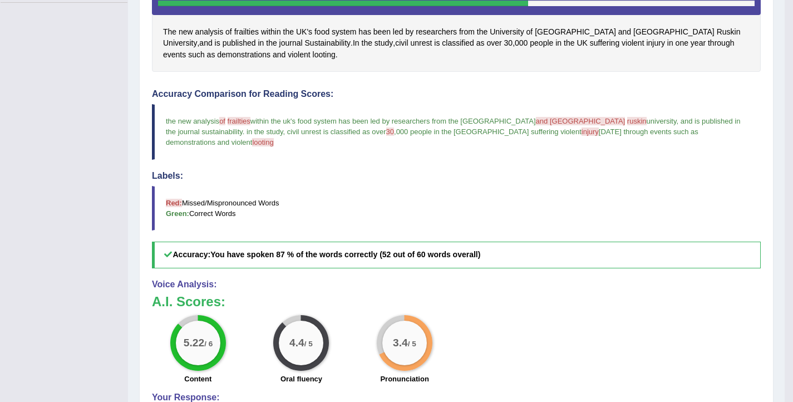
scroll to position [275, 0]
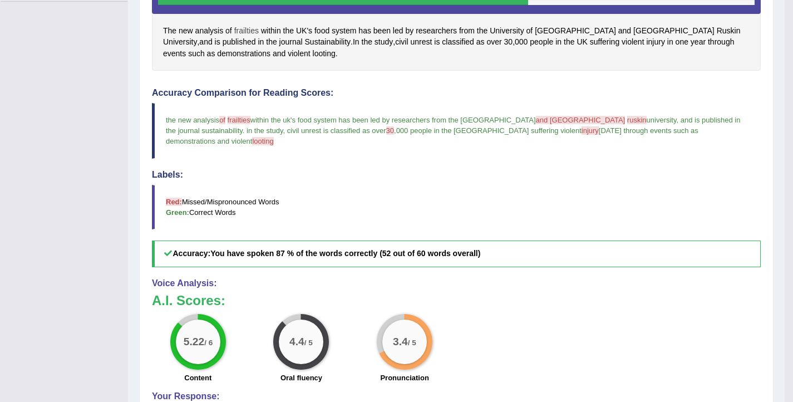
click at [244, 32] on span "frailties" at bounding box center [246, 31] width 24 height 12
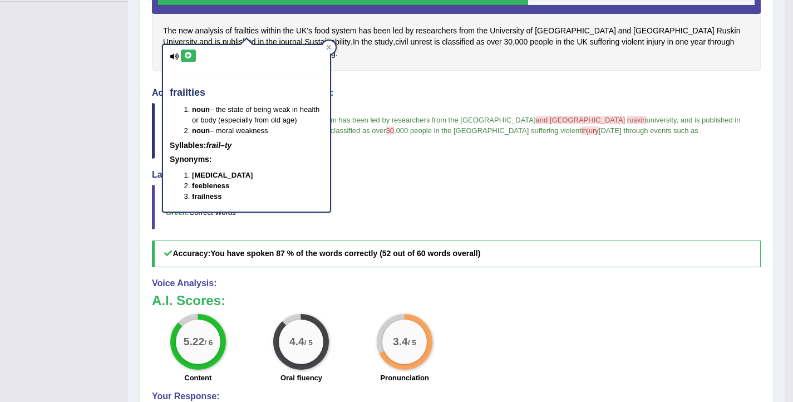
click at [189, 56] on icon at bounding box center [188, 55] width 8 height 7
click at [391, 117] on span "within the uk's food system has been led by researchers from the university of …" at bounding box center [392, 120] width 285 height 8
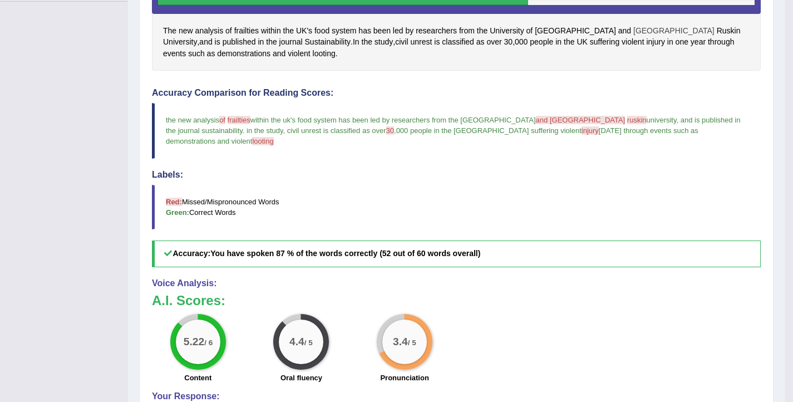
click at [633, 34] on span "Anglia" at bounding box center [673, 31] width 81 height 12
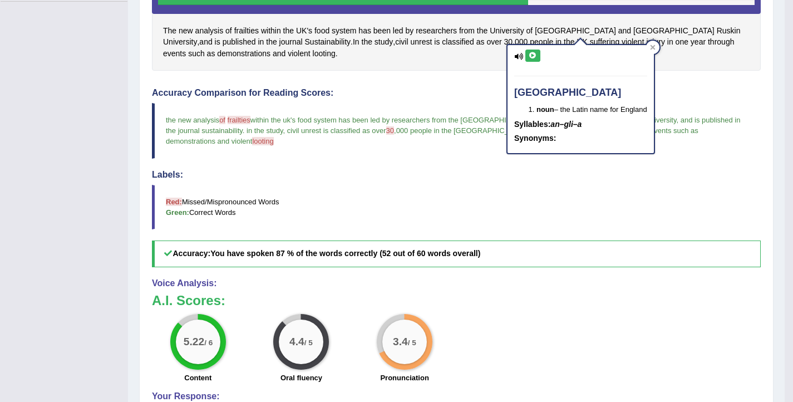
click at [531, 61] on div "anglia noun – the Latin name for England Syllables: an–gli–a Synonyms:" at bounding box center [580, 99] width 146 height 108
click at [532, 56] on icon at bounding box center [532, 55] width 8 height 7
click at [717, 70] on div "The new analysis of frailties within the UK's food system has been led by resea…" at bounding box center [456, 21] width 609 height 100
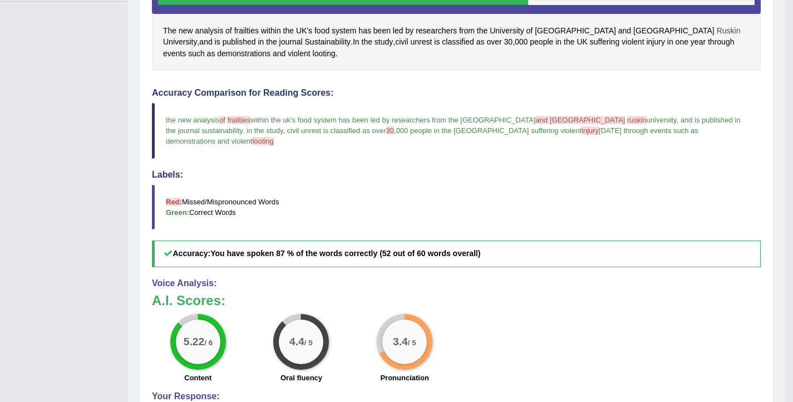
click at [717, 30] on span "Ruskin" at bounding box center [729, 31] width 24 height 12
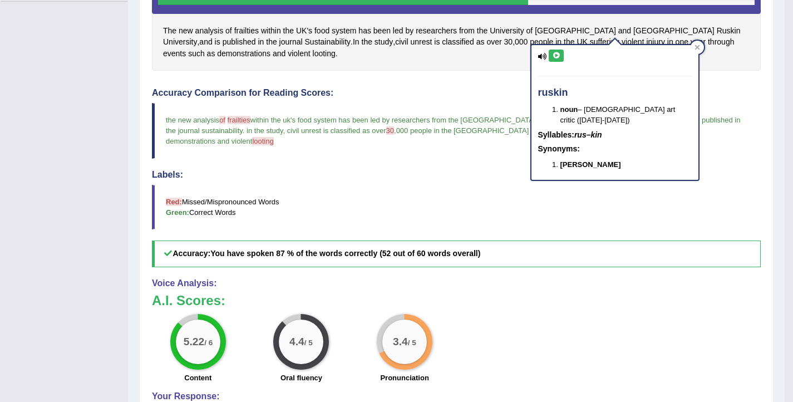
click at [555, 56] on icon at bounding box center [556, 55] width 8 height 7
click at [741, 97] on h4 "Accuracy Comparison for Reading Scores:" at bounding box center [456, 93] width 609 height 10
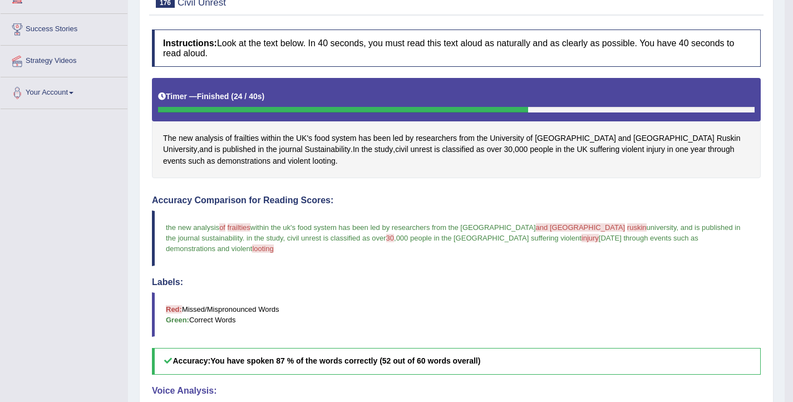
scroll to position [52, 0]
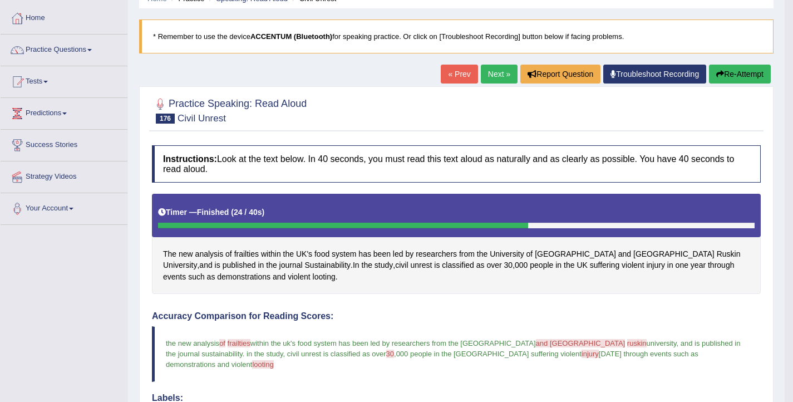
click at [738, 72] on button "Re-Attempt" at bounding box center [740, 74] width 62 height 19
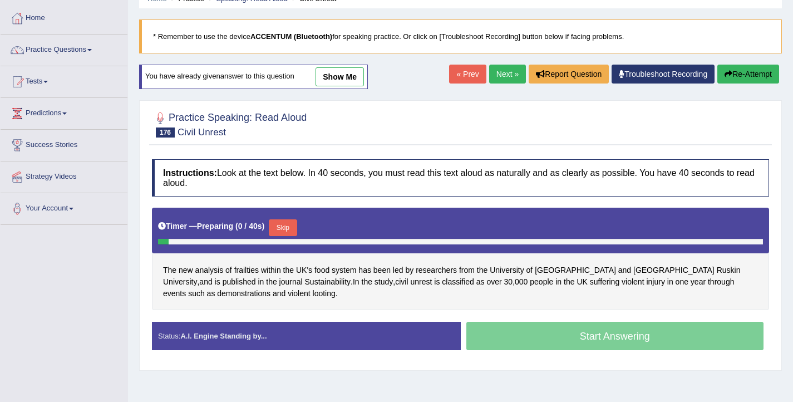
click at [287, 230] on button "Skip" at bounding box center [283, 227] width 28 height 17
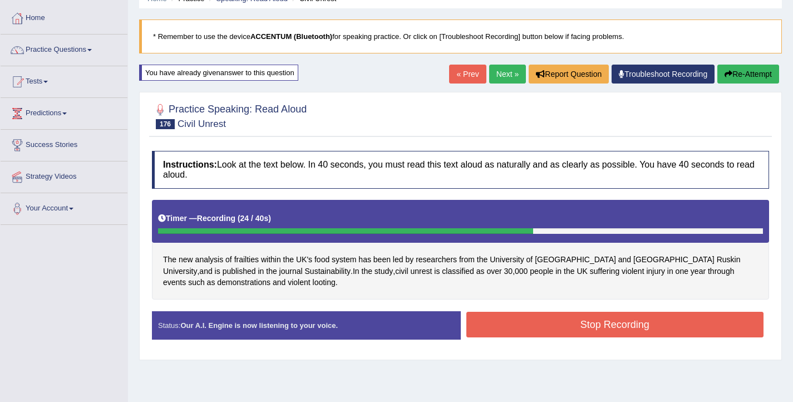
click at [577, 329] on button "Stop Recording" at bounding box center [615, 325] width 298 height 26
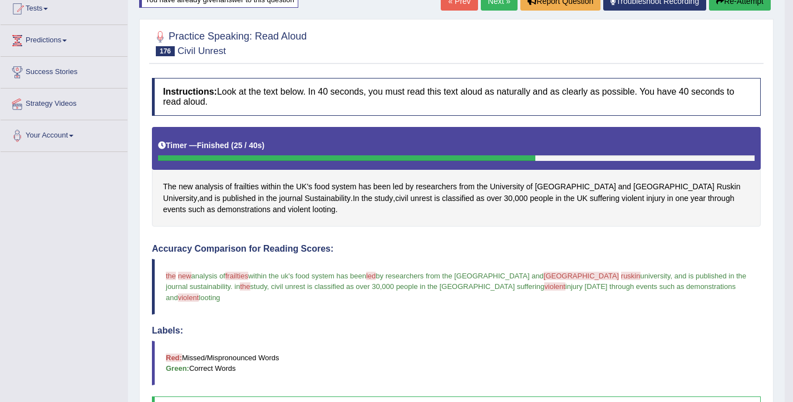
scroll to position [128, 0]
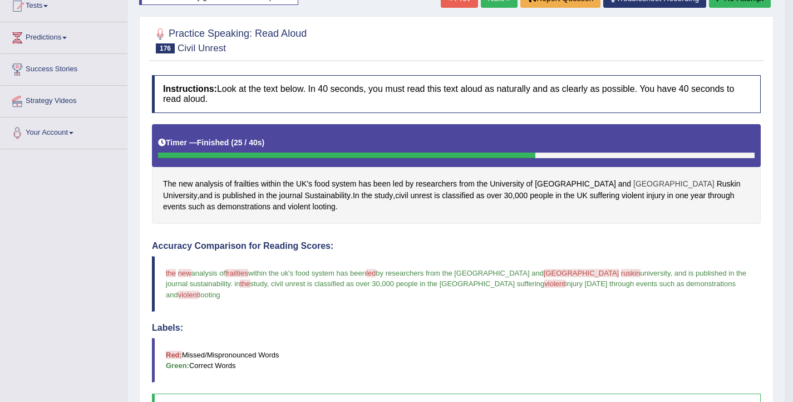
click at [633, 184] on span "[GEOGRAPHIC_DATA]" at bounding box center [673, 184] width 81 height 12
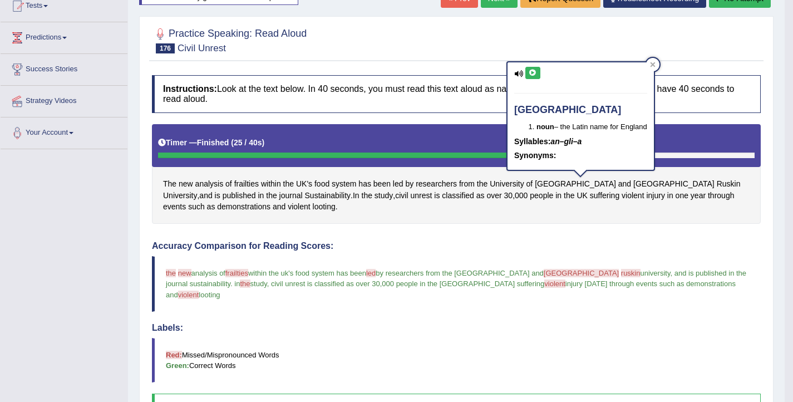
click at [533, 71] on icon at bounding box center [532, 73] width 8 height 7
click at [593, 205] on div "The new analysis of frailties within the UK's food system has been led by resea…" at bounding box center [456, 174] width 609 height 100
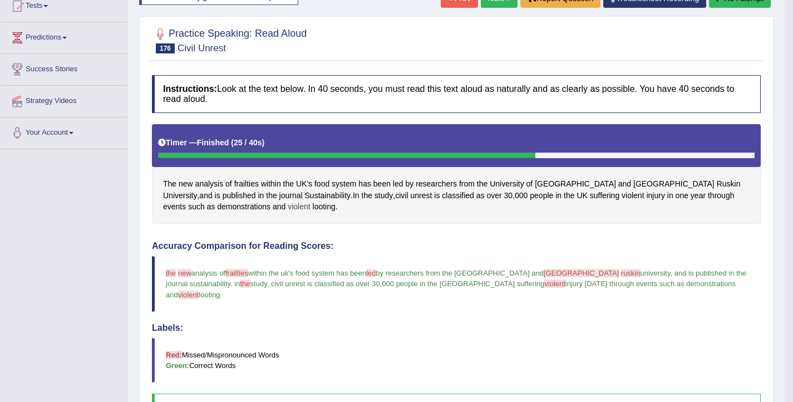
click at [288, 201] on span "violent" at bounding box center [299, 207] width 22 height 12
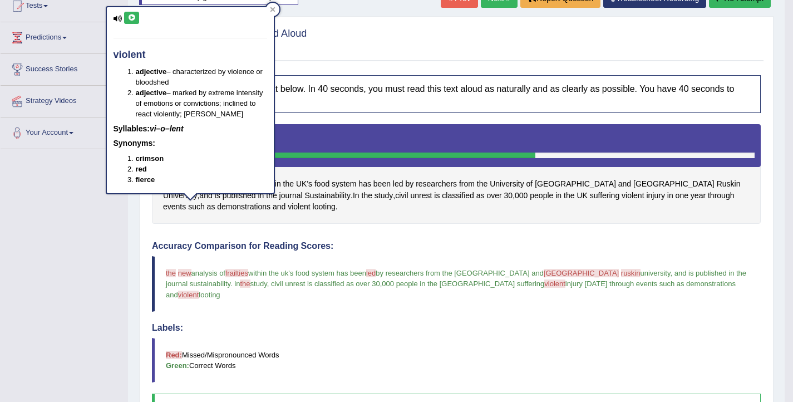
click at [132, 18] on icon at bounding box center [131, 17] width 8 height 7
click at [387, 75] on div "Instructions: Look at the text below. In 40 seconds, you must read this text al…" at bounding box center [456, 349] width 614 height 558
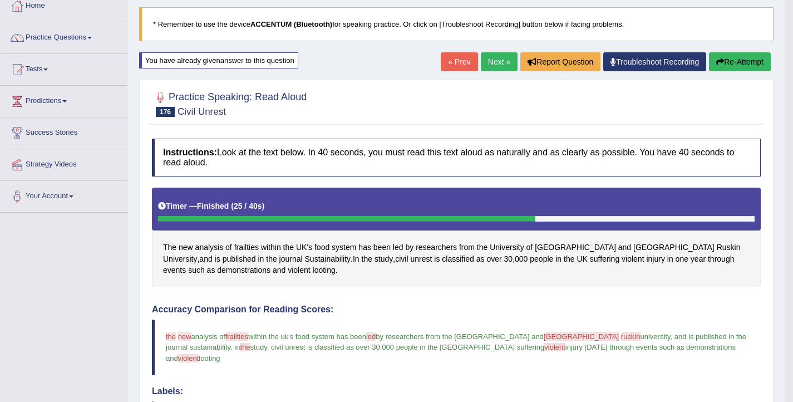
scroll to position [58, 0]
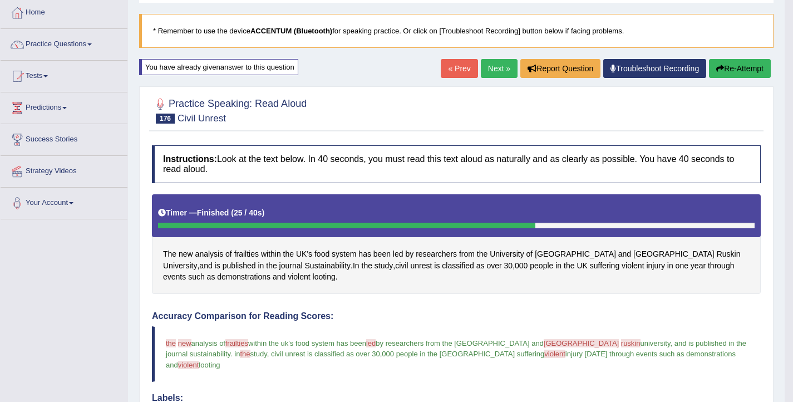
click at [722, 70] on button "Re-Attempt" at bounding box center [740, 68] width 62 height 19
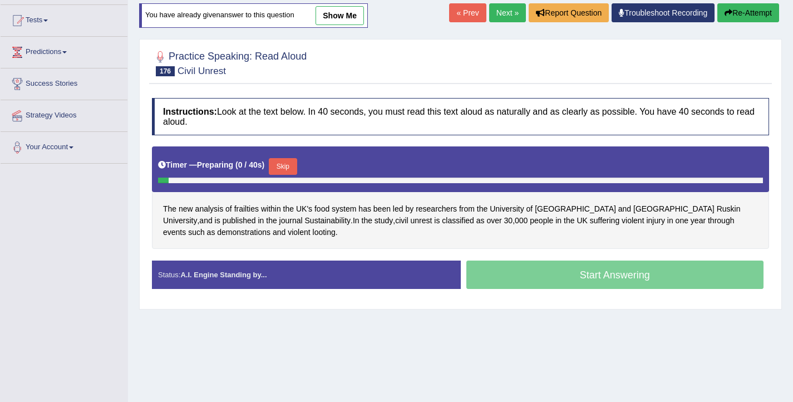
scroll to position [125, 0]
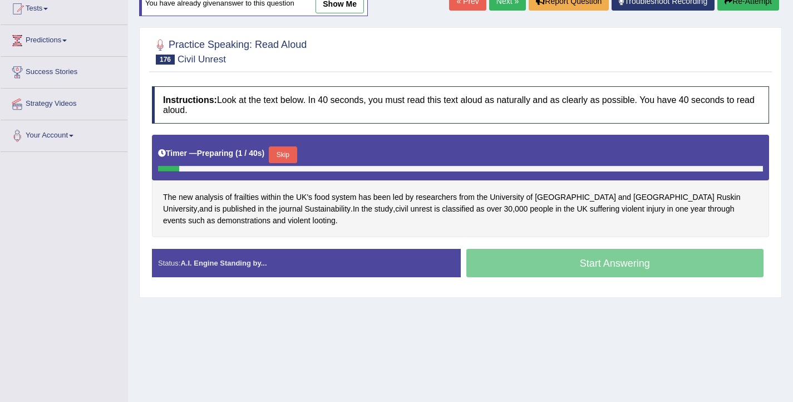
click at [294, 152] on button "Skip" at bounding box center [283, 154] width 28 height 17
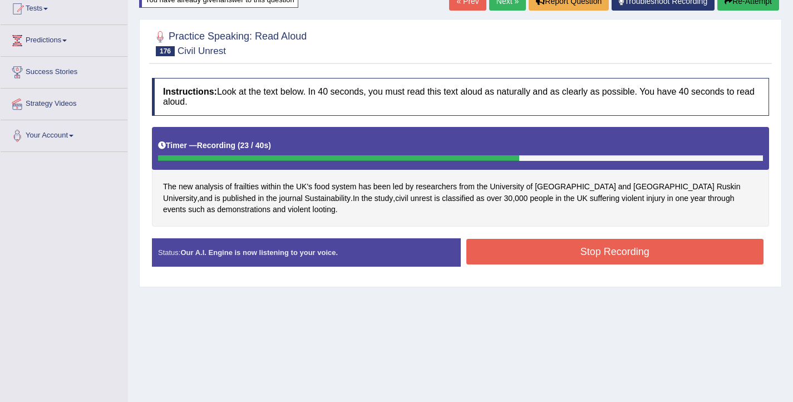
click at [556, 257] on button "Stop Recording" at bounding box center [615, 252] width 298 height 26
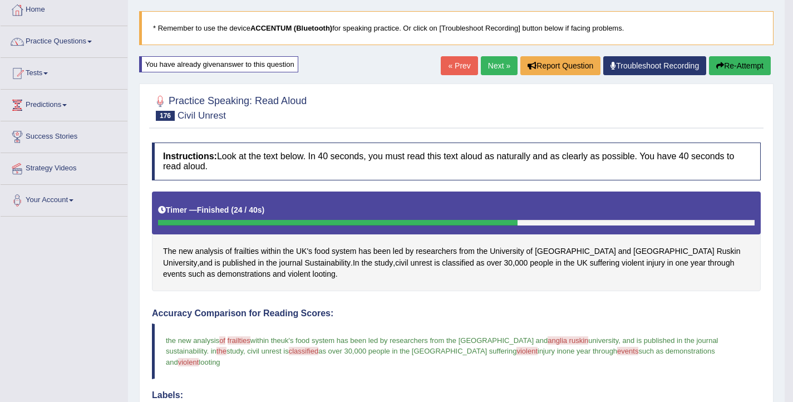
scroll to position [60, 0]
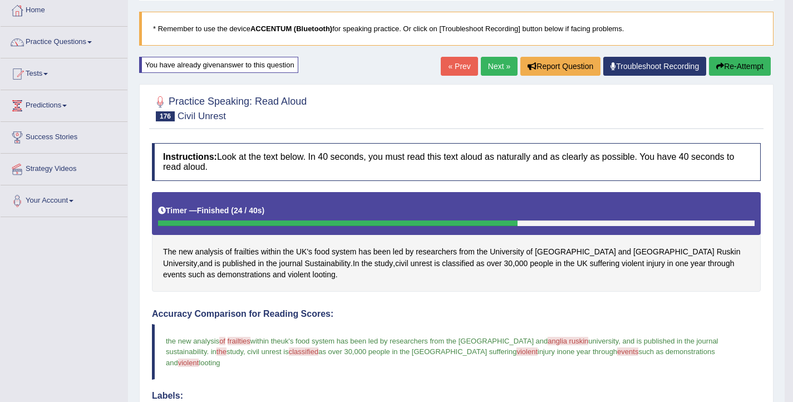
click at [713, 73] on button "Re-Attempt" at bounding box center [740, 66] width 62 height 19
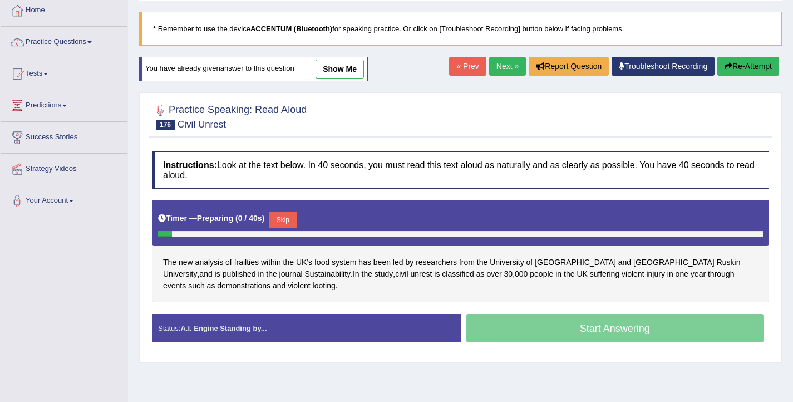
click at [286, 222] on button "Skip" at bounding box center [283, 219] width 28 height 17
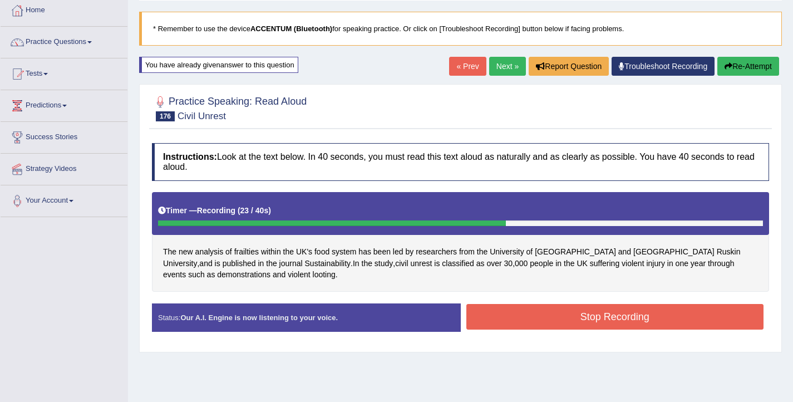
click at [571, 310] on button "Stop Recording" at bounding box center [615, 317] width 298 height 26
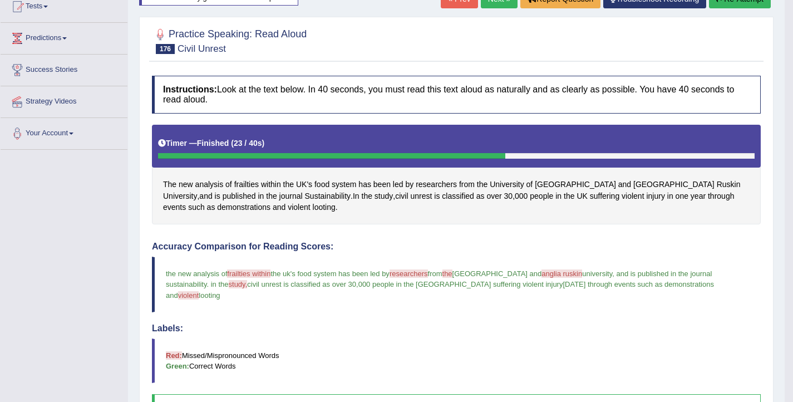
scroll to position [125, 0]
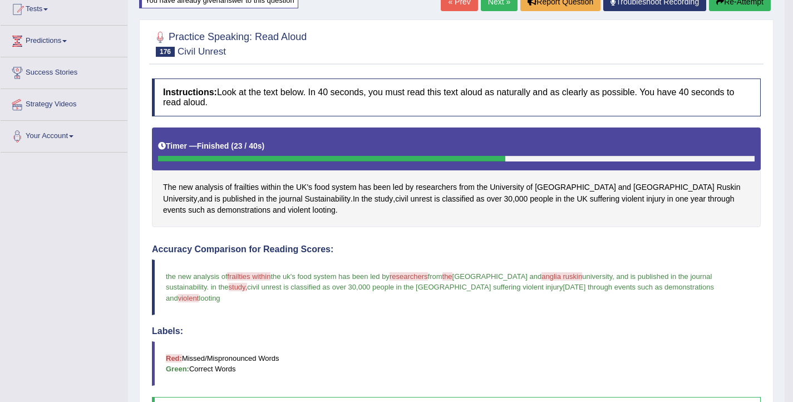
click at [719, 1] on icon "button" at bounding box center [720, 2] width 8 height 8
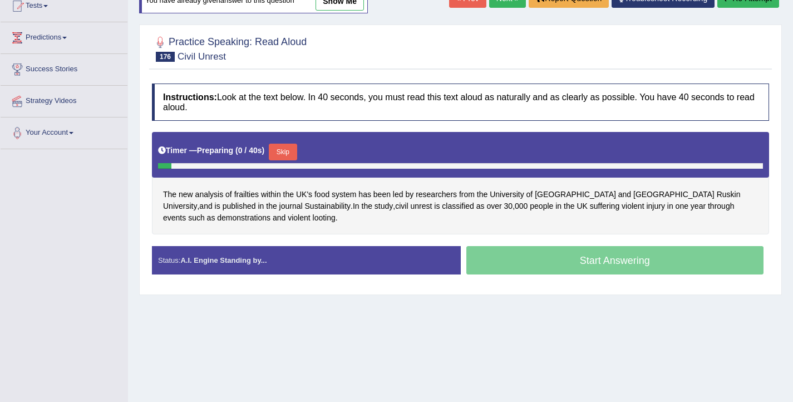
click at [292, 153] on button "Skip" at bounding box center [283, 152] width 28 height 17
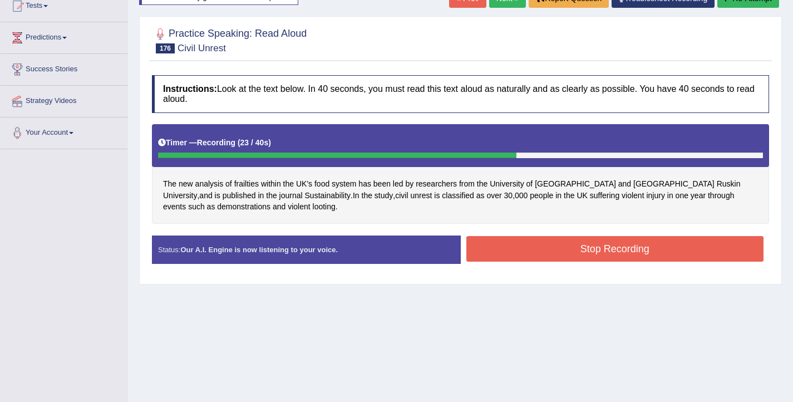
click at [599, 252] on button "Stop Recording" at bounding box center [615, 249] width 298 height 26
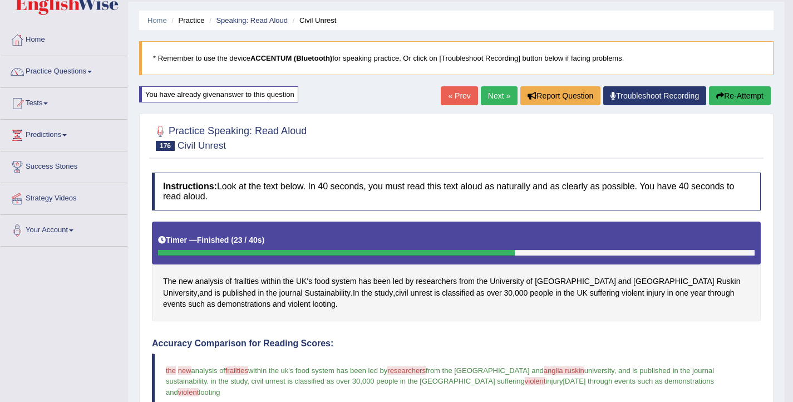
scroll to position [29, 0]
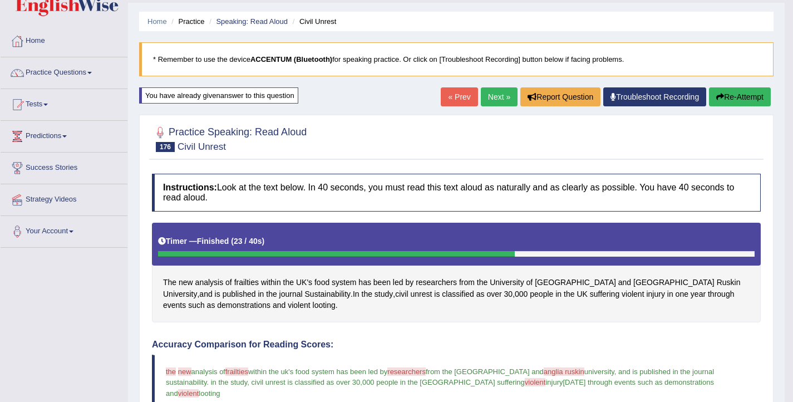
click at [493, 95] on link "Next »" at bounding box center [499, 96] width 37 height 19
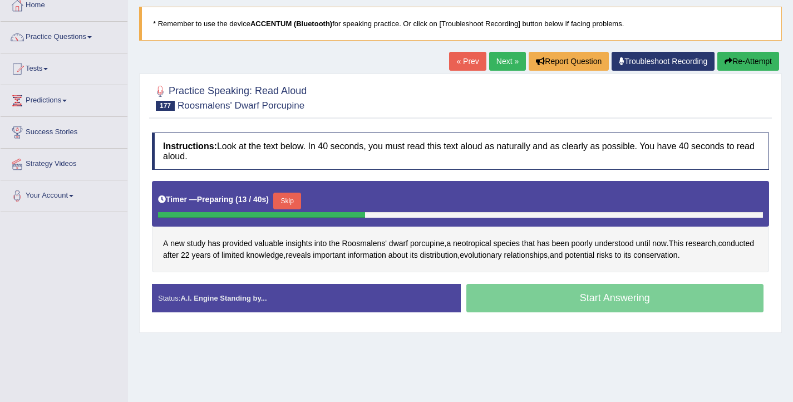
scroll to position [66, 0]
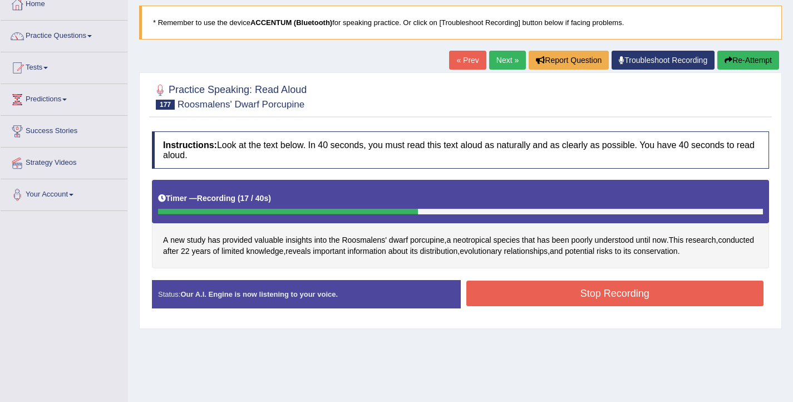
click at [577, 298] on button "Stop Recording" at bounding box center [615, 293] width 298 height 26
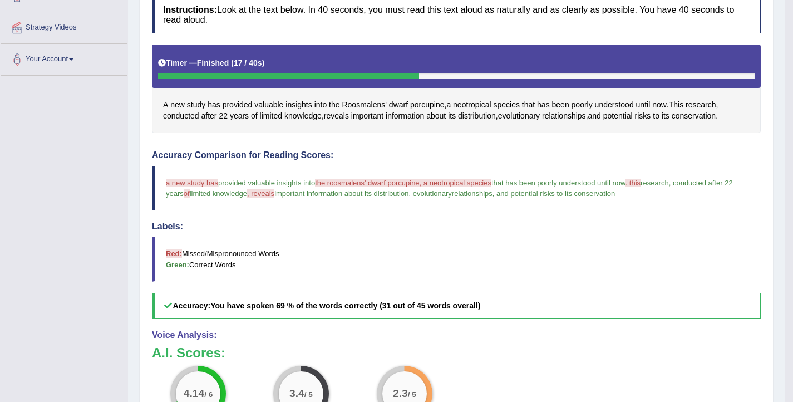
scroll to position [200, 0]
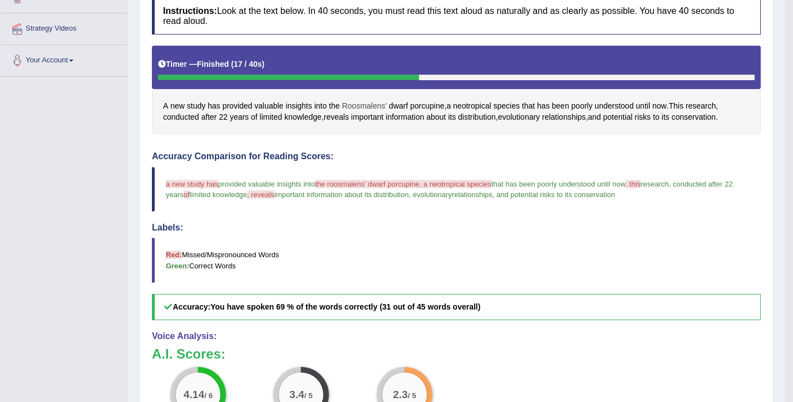
click at [380, 106] on span "Roosmalens'" at bounding box center [364, 106] width 45 height 12
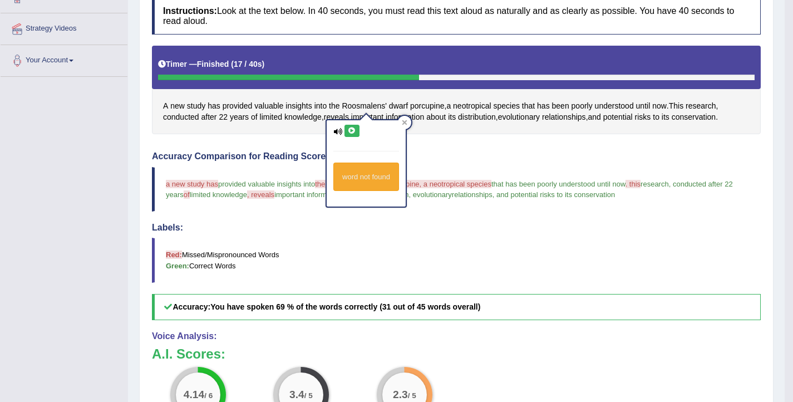
click at [348, 128] on icon at bounding box center [352, 130] width 8 height 7
click at [350, 134] on button at bounding box center [351, 131] width 15 height 12
click at [405, 106] on span "dwarf" at bounding box center [398, 106] width 19 height 12
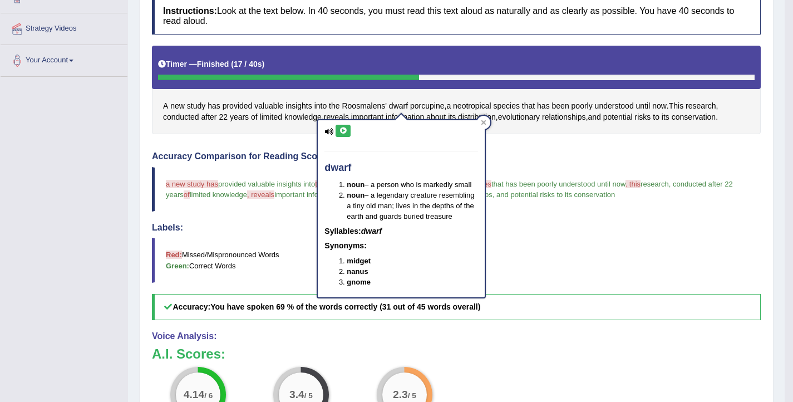
click at [340, 130] on icon at bounding box center [343, 130] width 8 height 7
click at [431, 106] on span "porcupine" at bounding box center [427, 106] width 34 height 12
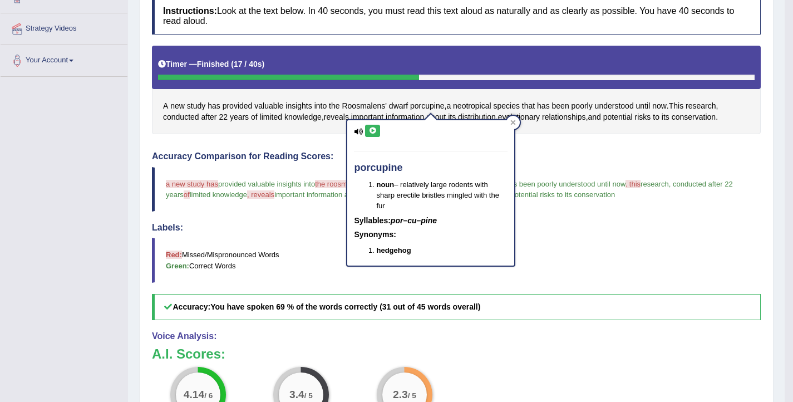
click at [376, 131] on icon at bounding box center [372, 130] width 8 height 7
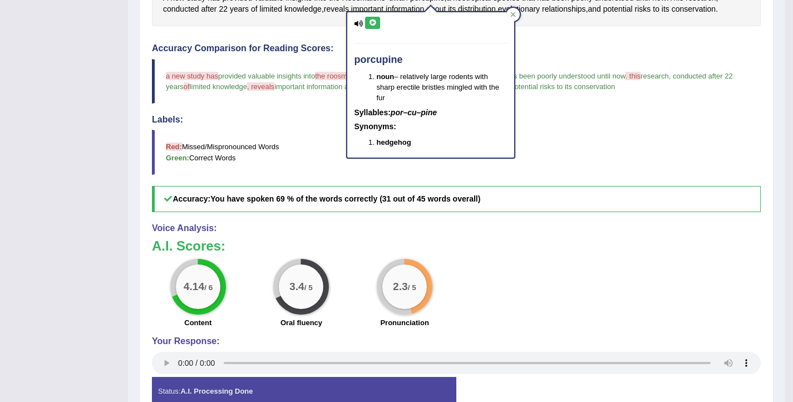
scroll to position [312, 0]
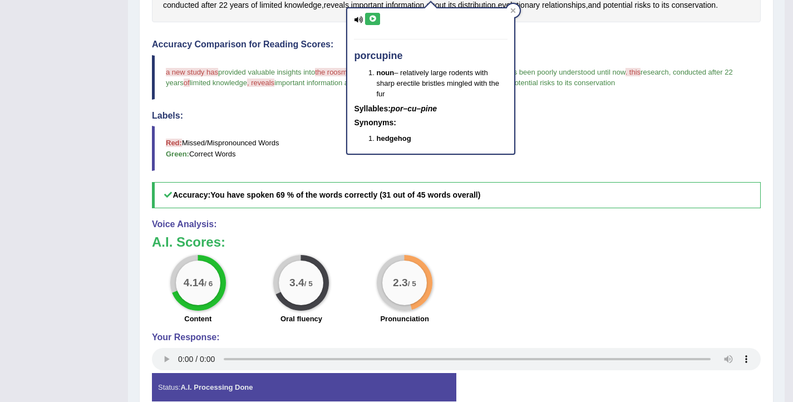
click at [299, 164] on blockquote "Red: Missed/Mispronounced Words Green: Correct Words" at bounding box center [456, 148] width 609 height 45
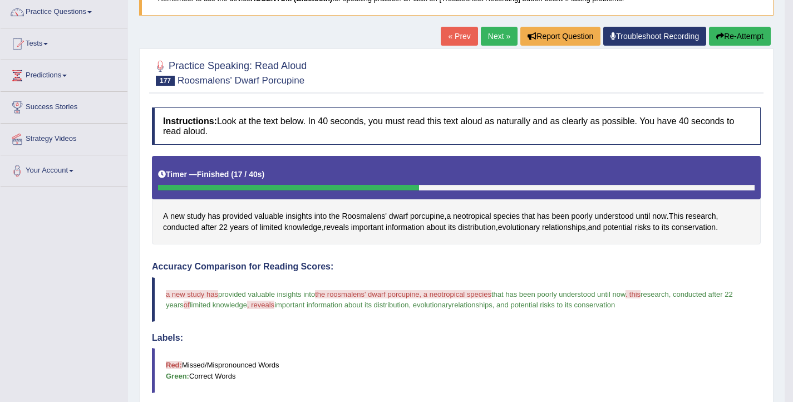
scroll to position [53, 0]
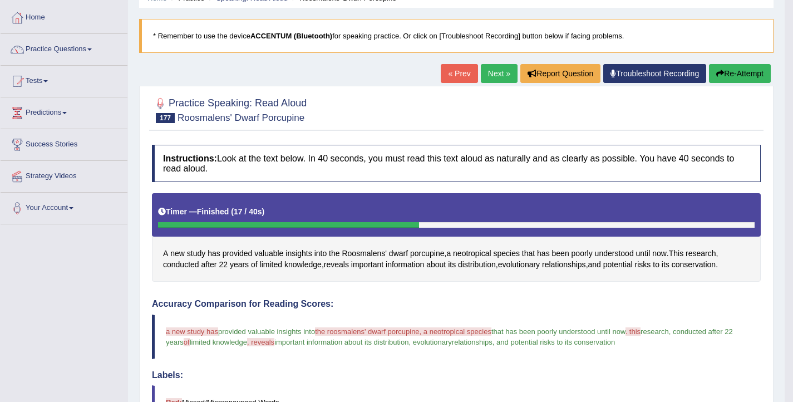
click at [740, 67] on button "Re-Attempt" at bounding box center [740, 73] width 62 height 19
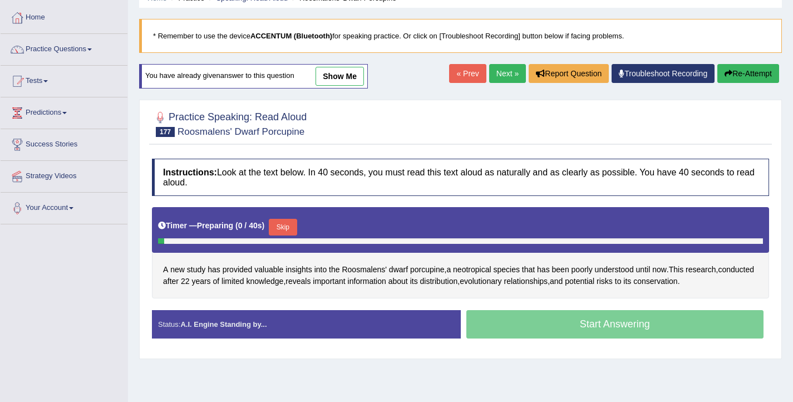
scroll to position [55, 0]
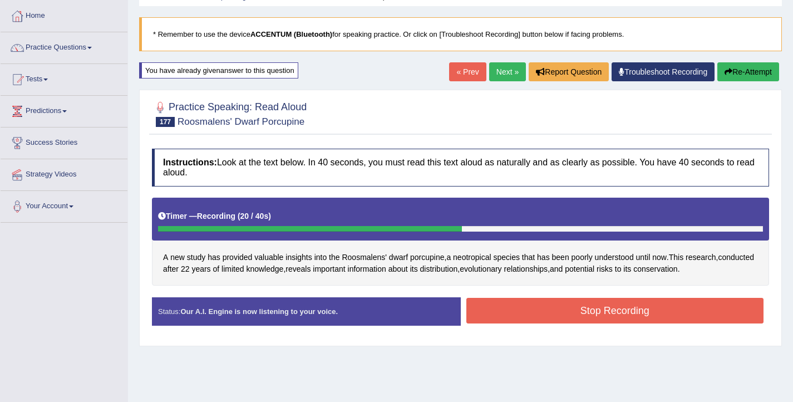
click at [604, 318] on button "Stop Recording" at bounding box center [615, 311] width 298 height 26
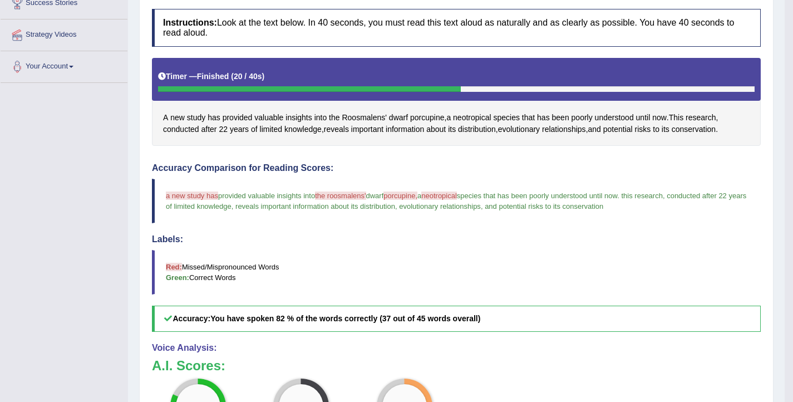
scroll to position [175, 0]
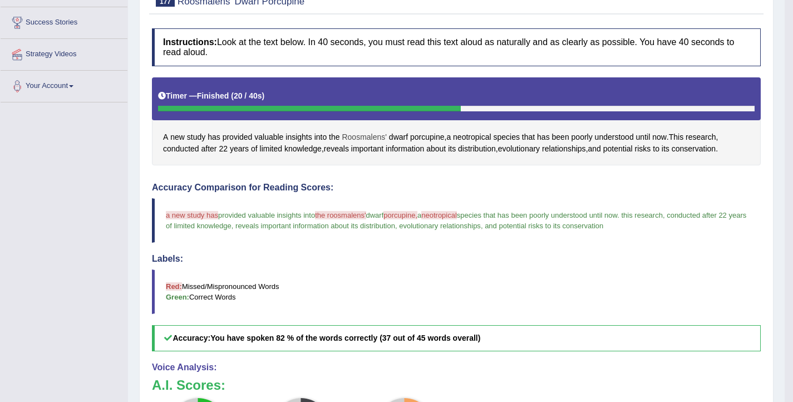
click at [361, 135] on span "Roosmalens'" at bounding box center [364, 137] width 45 height 12
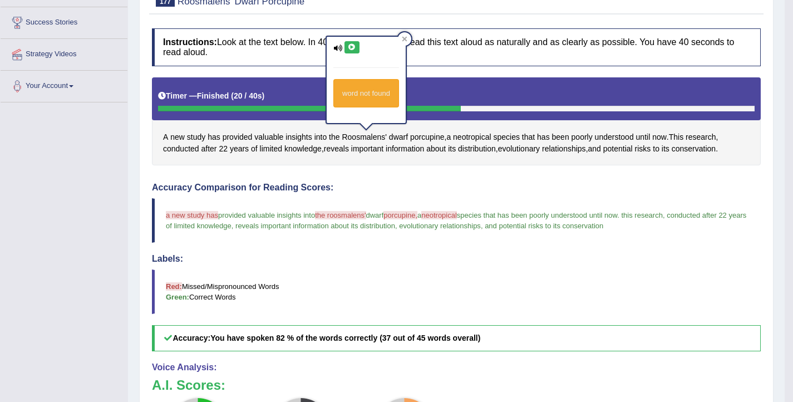
click at [353, 46] on icon at bounding box center [352, 47] width 8 height 7
click at [452, 191] on h4 "Accuracy Comparison for Reading Scores:" at bounding box center [456, 187] width 609 height 10
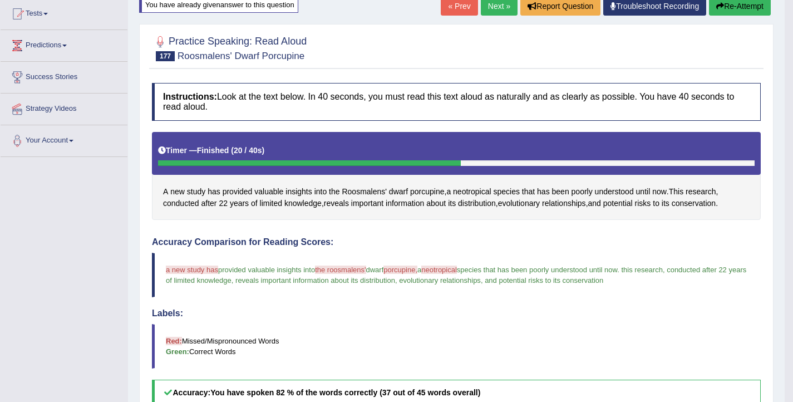
scroll to position [118, 0]
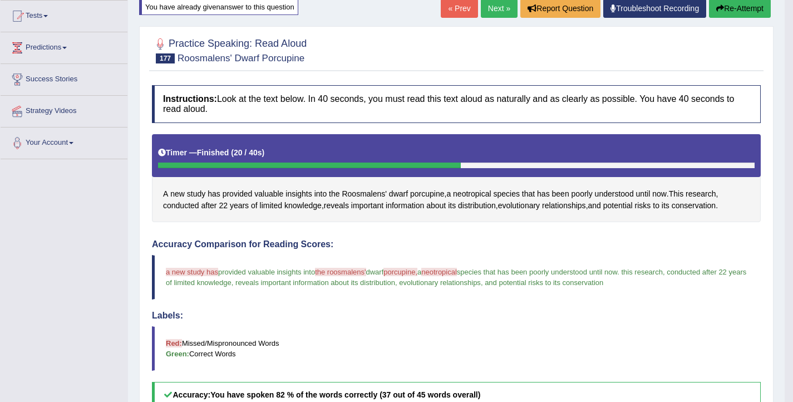
click at [733, 12] on button "Re-Attempt" at bounding box center [740, 8] width 62 height 19
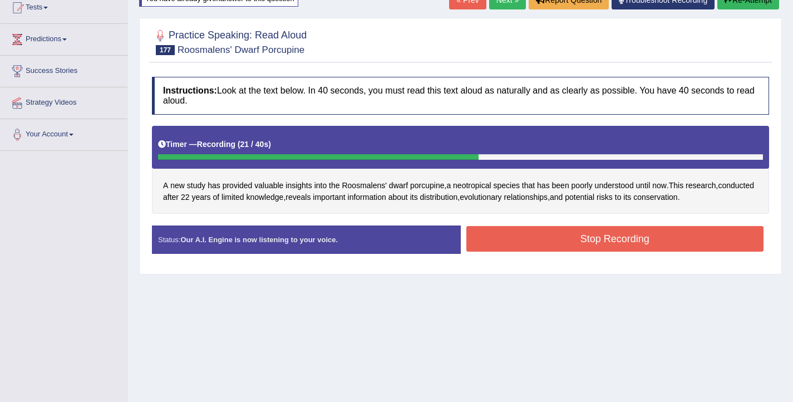
click at [508, 241] on button "Stop Recording" at bounding box center [615, 239] width 298 height 26
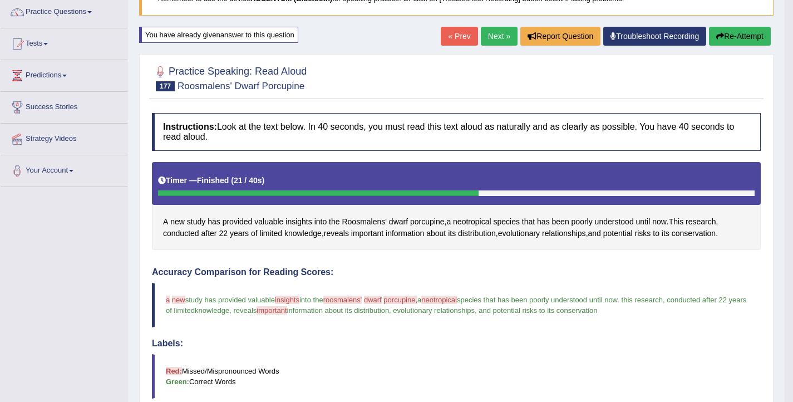
scroll to position [65, 0]
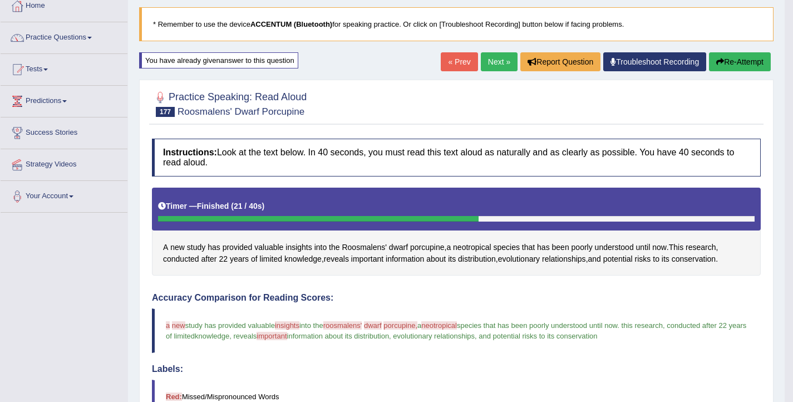
click at [736, 62] on button "Re-Attempt" at bounding box center [740, 61] width 62 height 19
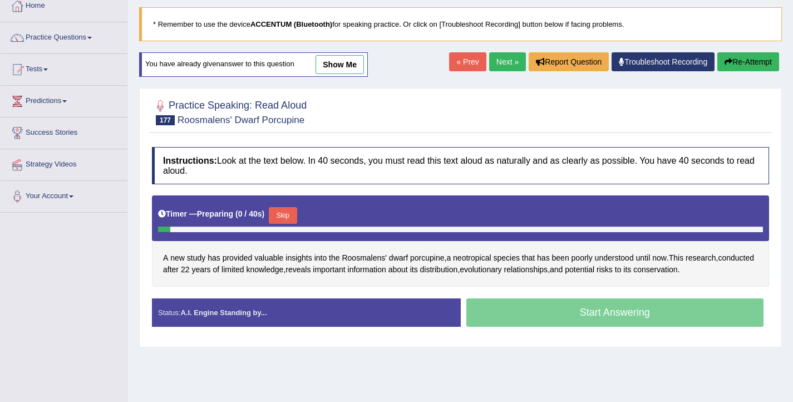
click at [294, 214] on button "Skip" at bounding box center [283, 215] width 28 height 17
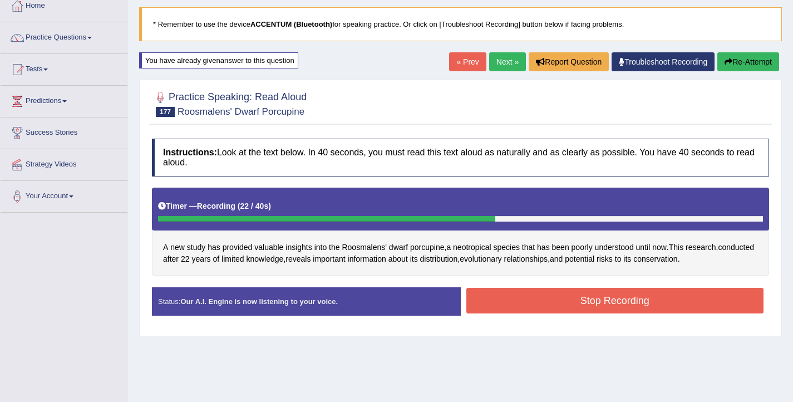
click at [541, 303] on button "Stop Recording" at bounding box center [615, 301] width 298 height 26
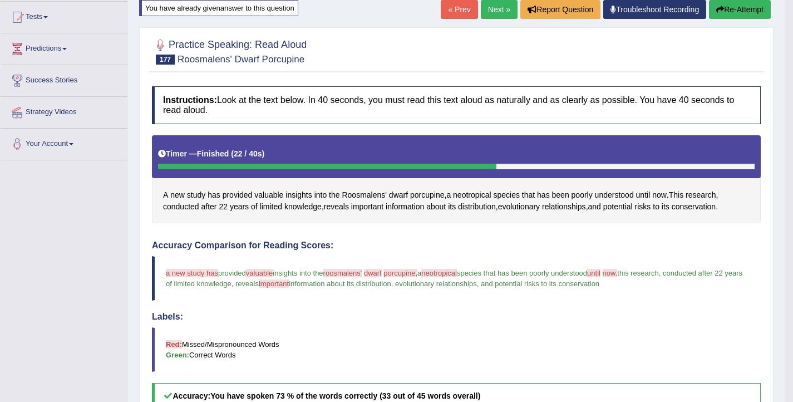
scroll to position [112, 0]
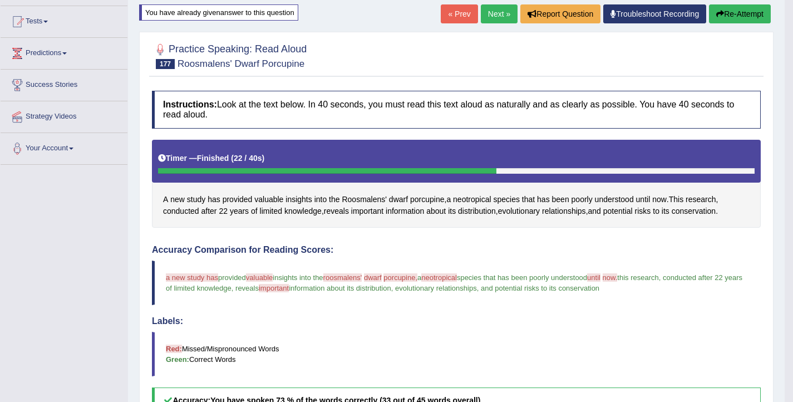
click at [733, 8] on button "Re-Attempt" at bounding box center [740, 13] width 62 height 19
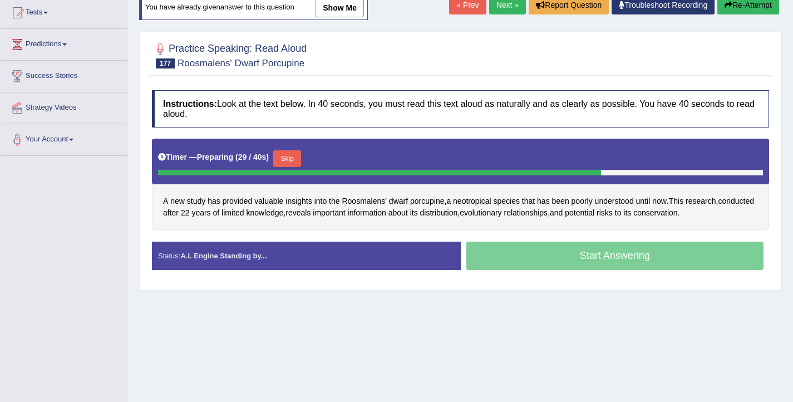
click at [292, 160] on button "Skip" at bounding box center [287, 158] width 28 height 17
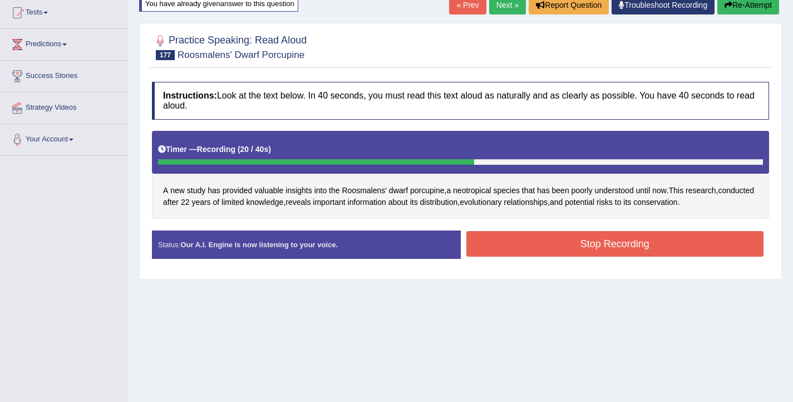
click at [658, 248] on button "Stop Recording" at bounding box center [615, 244] width 298 height 26
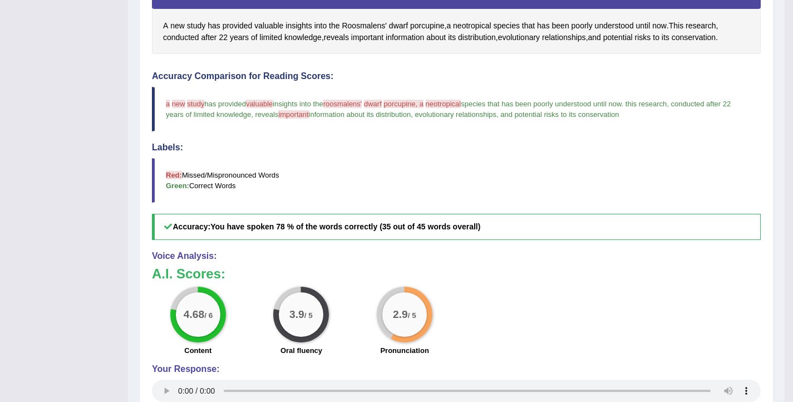
scroll to position [287, 0]
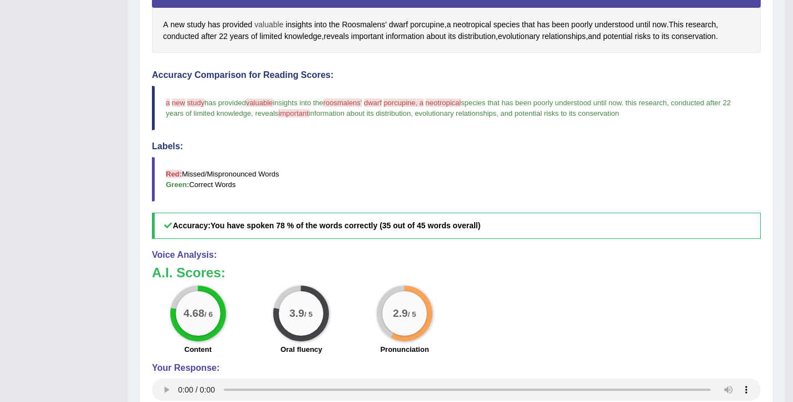
click at [265, 26] on span "valuable" at bounding box center [268, 25] width 29 height 12
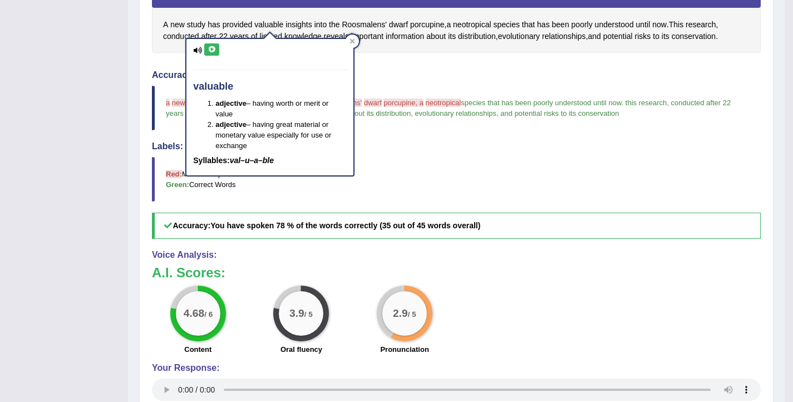
click at [214, 50] on icon at bounding box center [212, 49] width 8 height 7
click at [390, 54] on div "Instructions: Look at the text below. In 40 seconds, you must read this text al…" at bounding box center [456, 178] width 614 height 536
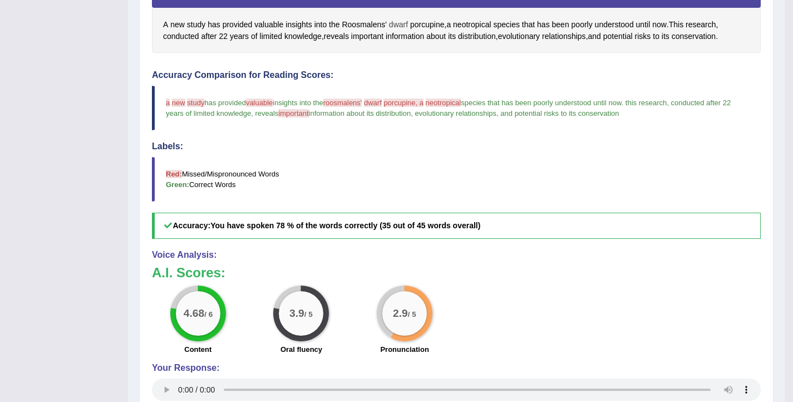
click at [401, 21] on span "dwarf" at bounding box center [398, 25] width 19 height 12
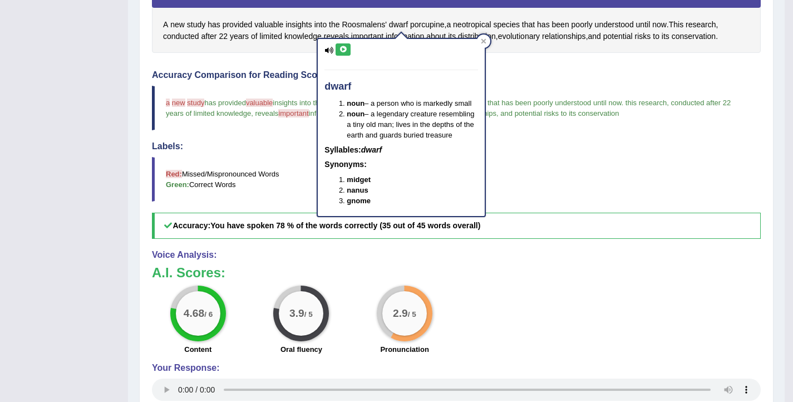
click at [345, 47] on icon at bounding box center [343, 49] width 8 height 7
click at [427, 26] on span "porcupine" at bounding box center [427, 25] width 34 height 12
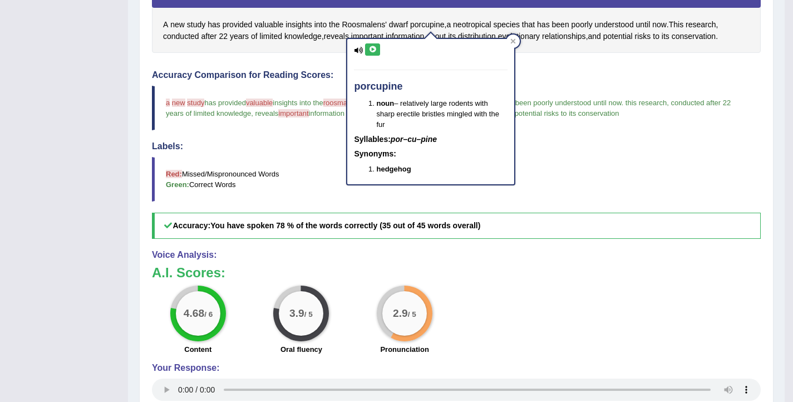
click at [372, 53] on button at bounding box center [372, 49] width 15 height 12
click at [571, 75] on h4 "Accuracy Comparison for Reading Scores:" at bounding box center [456, 75] width 609 height 10
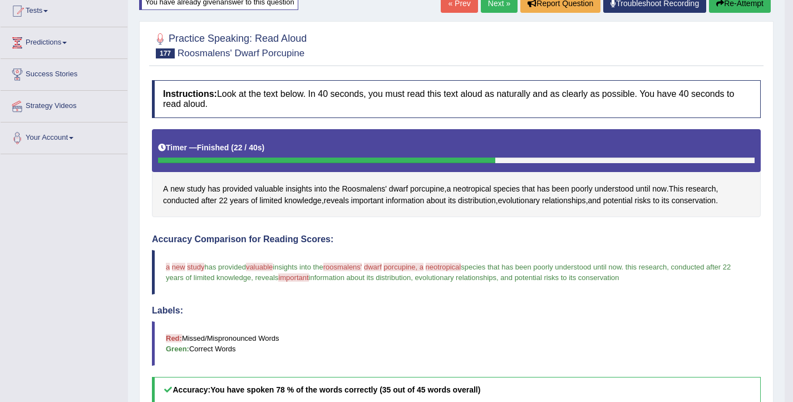
scroll to position [119, 0]
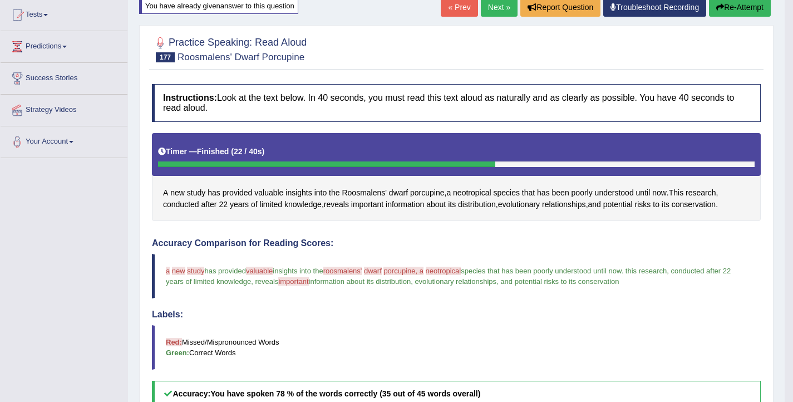
click at [725, 9] on button "Re-Attempt" at bounding box center [740, 7] width 62 height 19
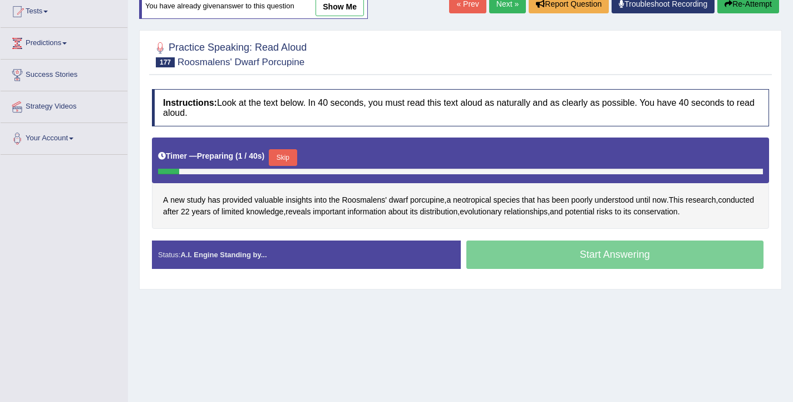
click at [289, 156] on button "Skip" at bounding box center [283, 157] width 28 height 17
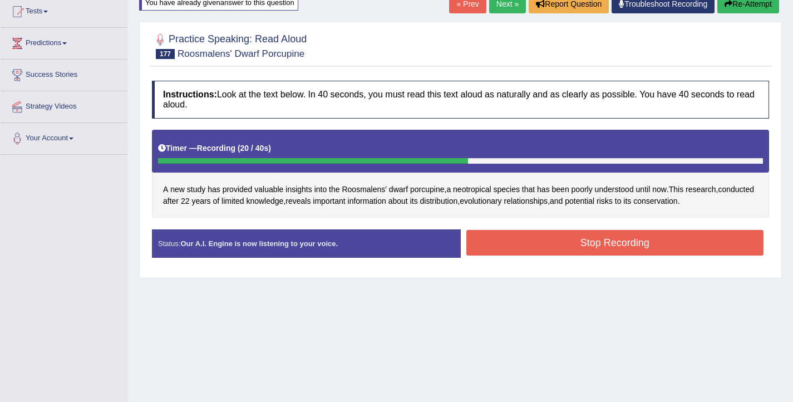
click at [546, 245] on button "Stop Recording" at bounding box center [615, 243] width 298 height 26
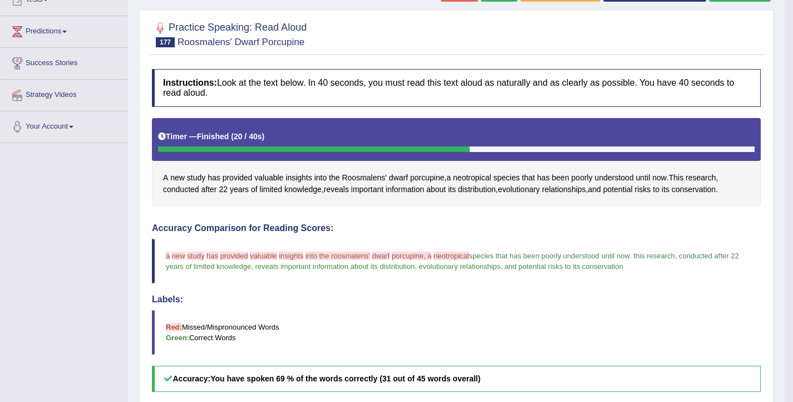
scroll to position [95, 0]
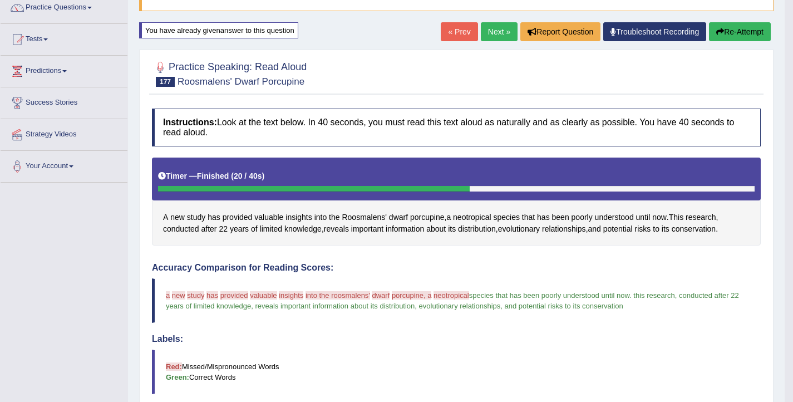
click at [729, 34] on button "Re-Attempt" at bounding box center [740, 31] width 62 height 19
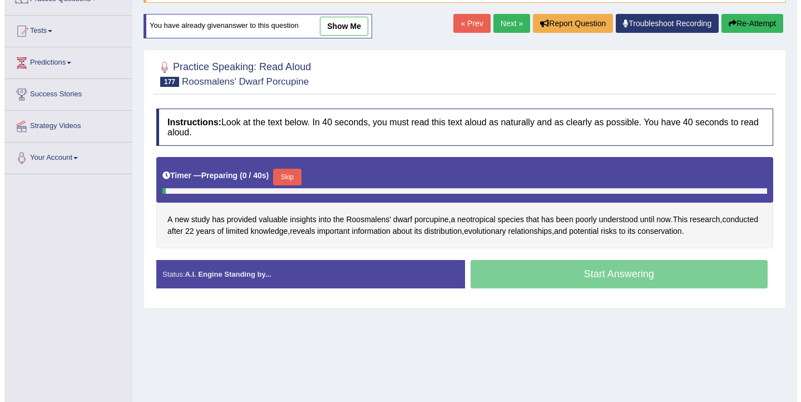
scroll to position [95, 0]
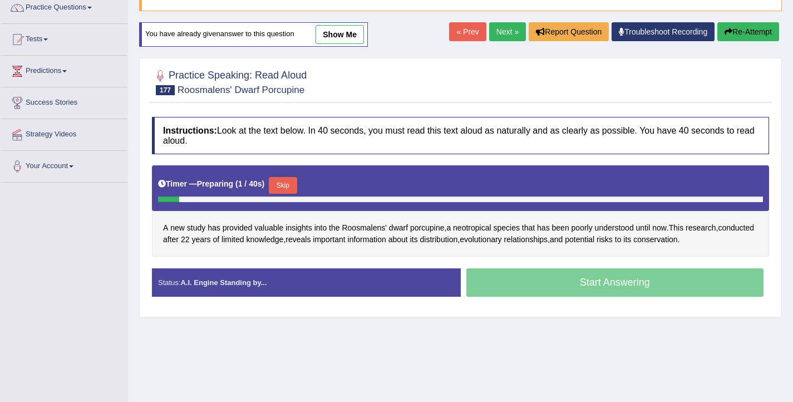
click at [290, 190] on button "Skip" at bounding box center [283, 185] width 28 height 17
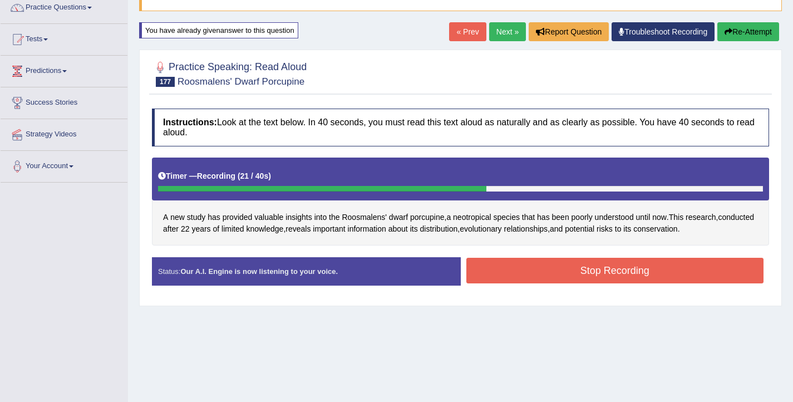
click at [645, 273] on button "Stop Recording" at bounding box center [615, 271] width 298 height 26
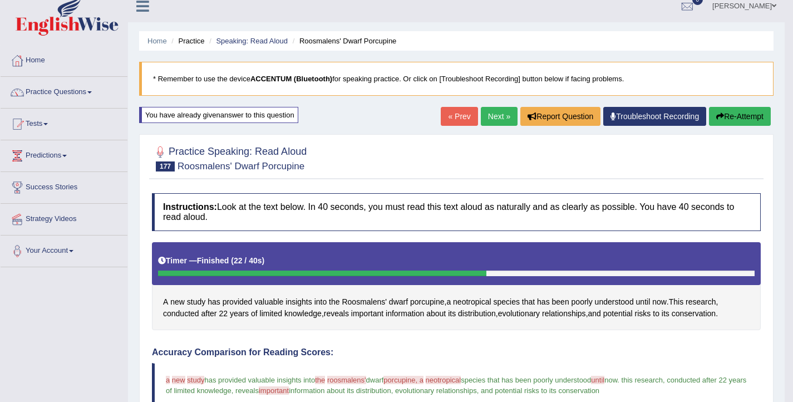
scroll to position [6, 0]
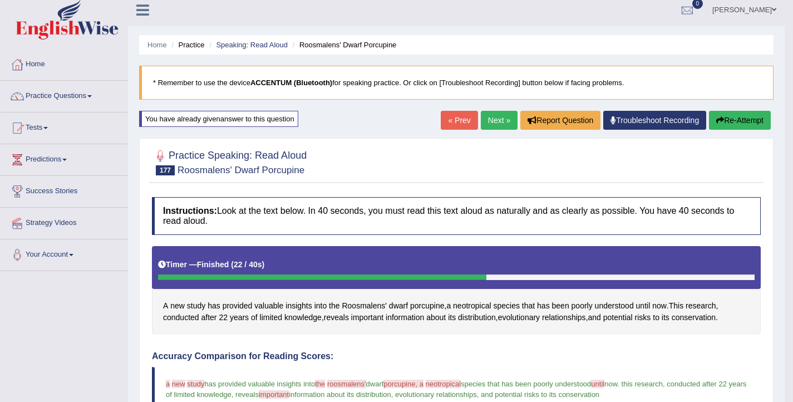
click at [725, 124] on button "Re-Attempt" at bounding box center [740, 120] width 62 height 19
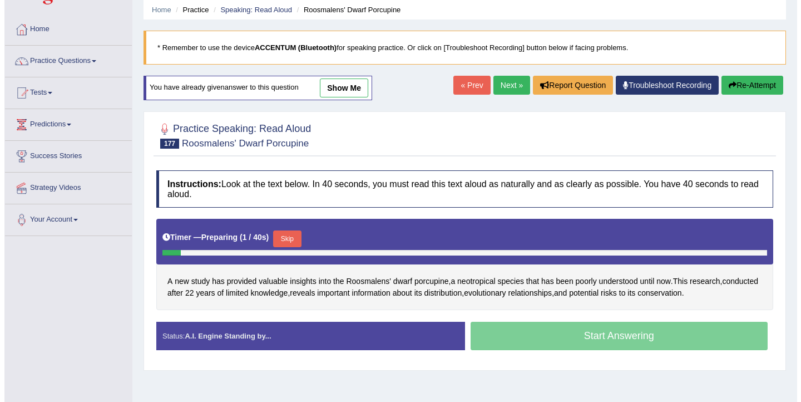
scroll to position [59, 0]
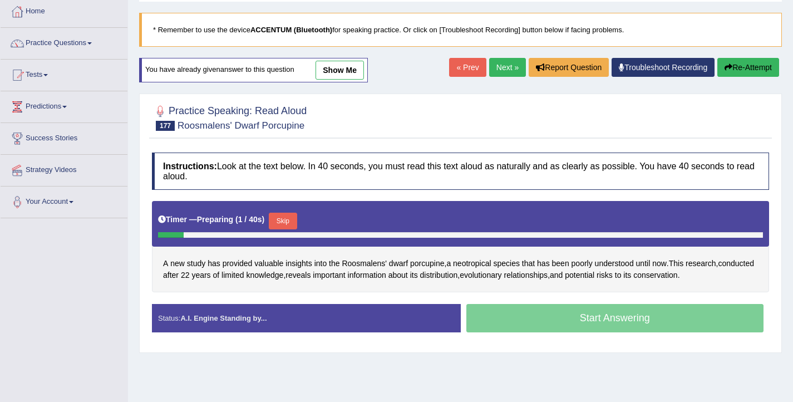
click at [292, 226] on button "Skip" at bounding box center [283, 221] width 28 height 17
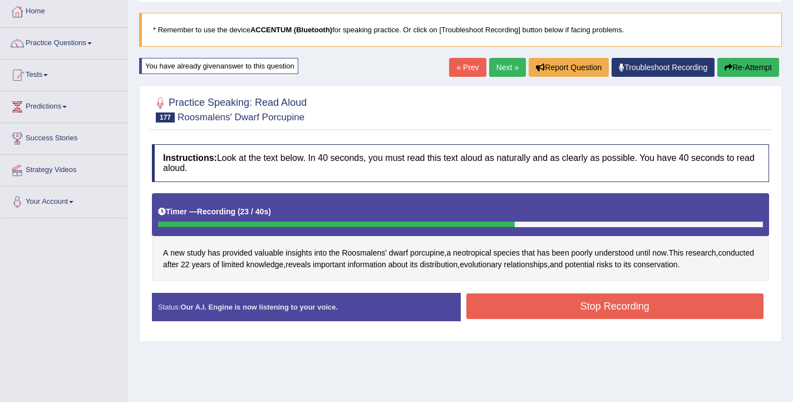
click at [652, 307] on button "Stop Recording" at bounding box center [615, 306] width 298 height 26
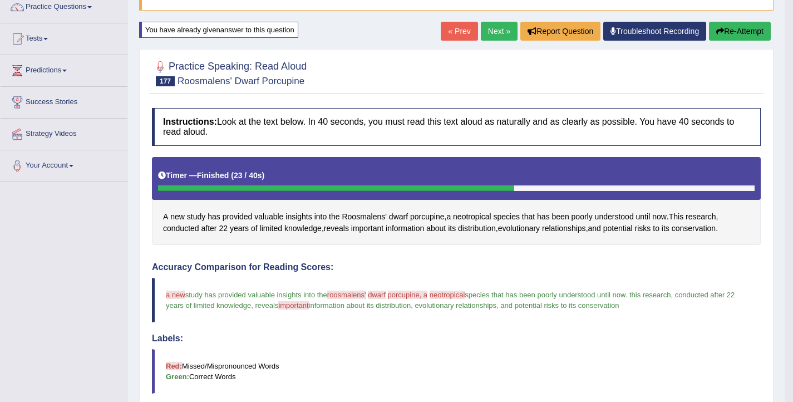
scroll to position [95, 0]
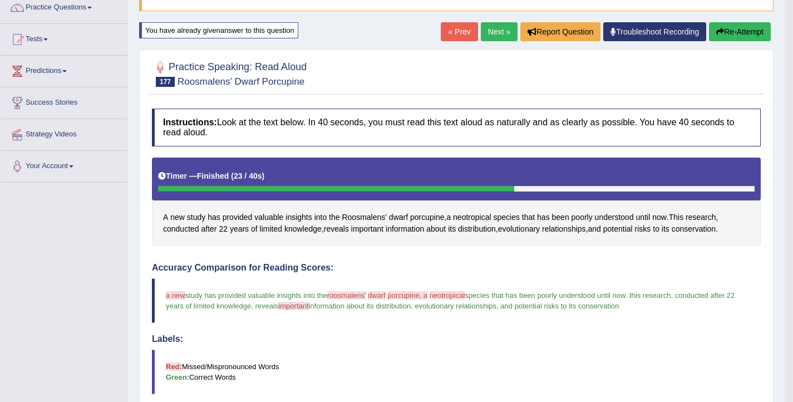
click at [726, 34] on button "Re-Attempt" at bounding box center [740, 31] width 62 height 19
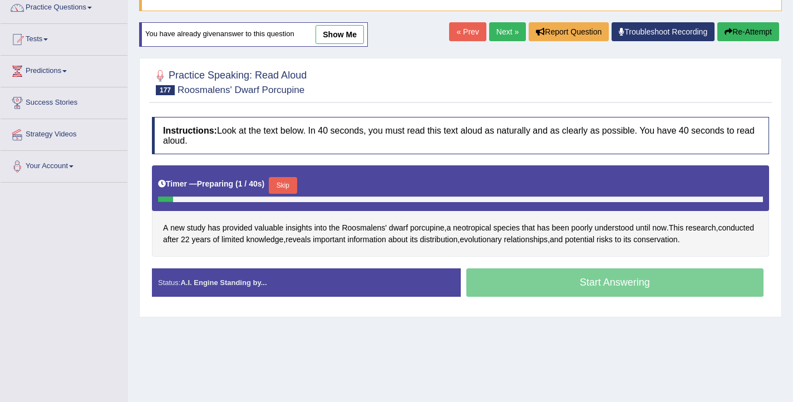
click at [292, 189] on button "Skip" at bounding box center [283, 185] width 28 height 17
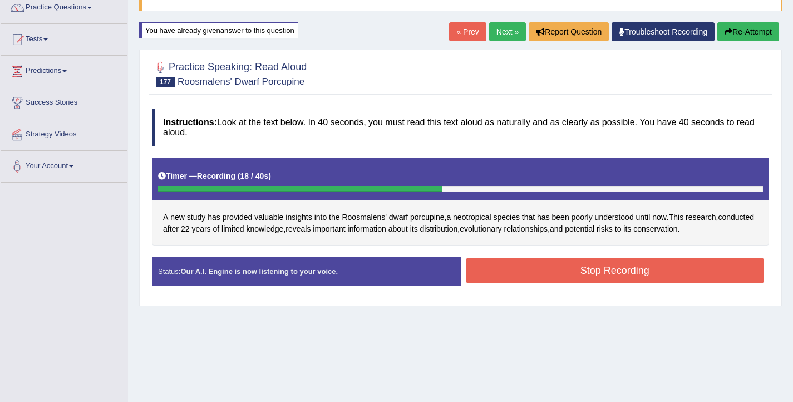
click at [617, 274] on button "Stop Recording" at bounding box center [615, 271] width 298 height 26
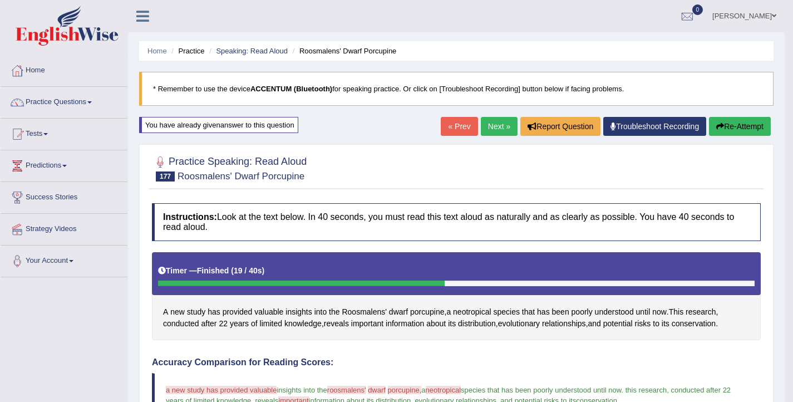
click at [486, 118] on link "Next »" at bounding box center [499, 126] width 37 height 19
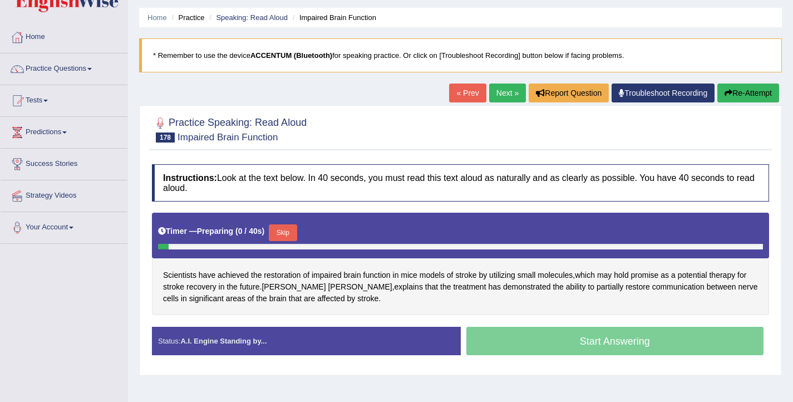
scroll to position [40, 0]
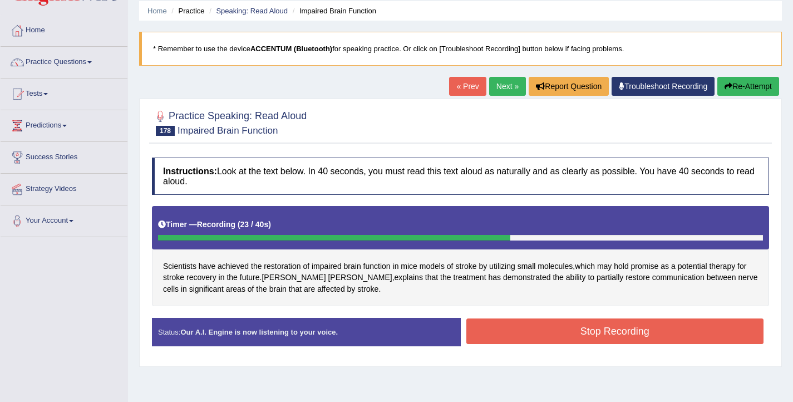
click at [554, 328] on button "Stop Recording" at bounding box center [615, 331] width 298 height 26
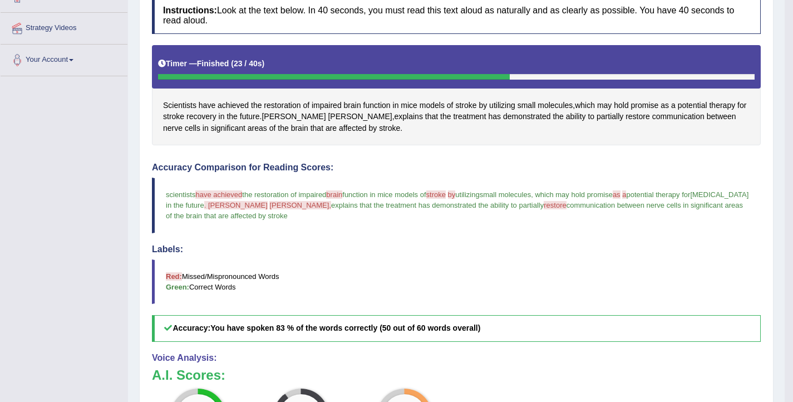
scroll to position [200, 0]
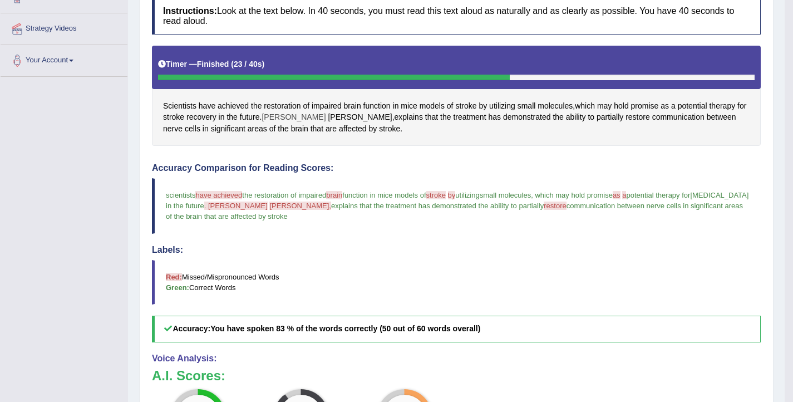
click at [291, 114] on span "Tadeusz" at bounding box center [293, 117] width 64 height 12
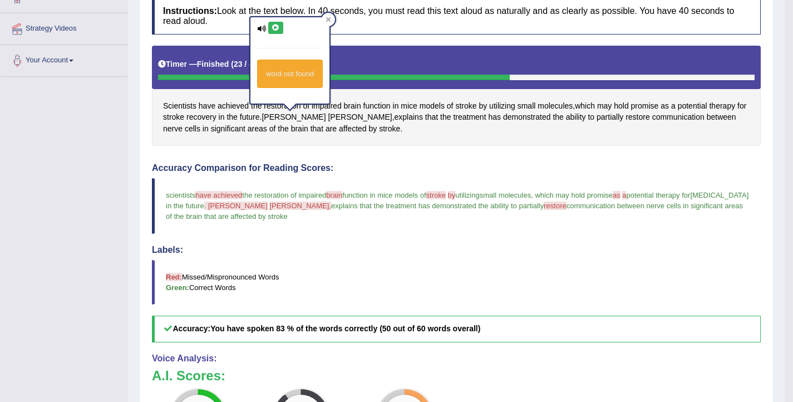
click at [279, 24] on button at bounding box center [275, 28] width 15 height 12
click at [328, 118] on span "Wieloch" at bounding box center [360, 117] width 64 height 12
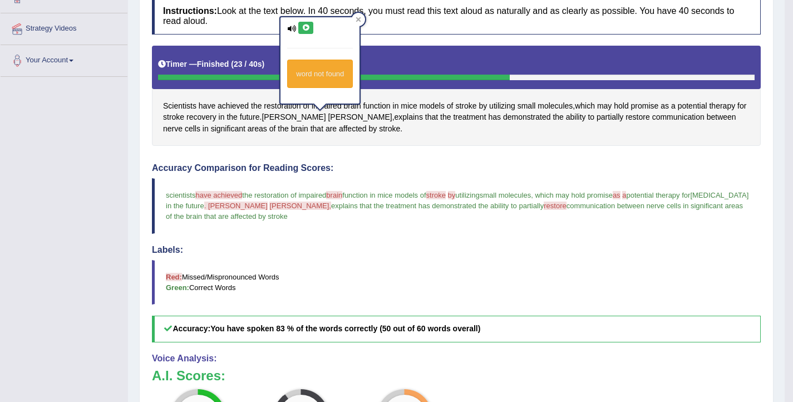
click at [308, 32] on button at bounding box center [305, 28] width 15 height 12
click at [436, 47] on div "Timer — Finished ( 23 / 40s )" at bounding box center [456, 67] width 609 height 43
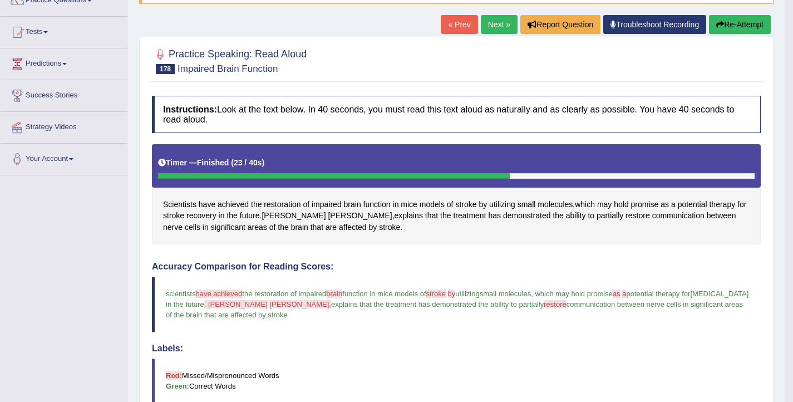
scroll to position [101, 0]
click at [735, 30] on button "Re-Attempt" at bounding box center [740, 25] width 62 height 19
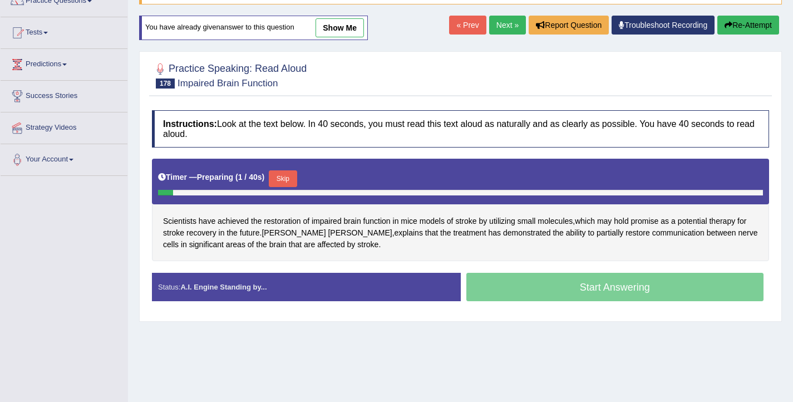
click at [285, 179] on button "Skip" at bounding box center [283, 178] width 28 height 17
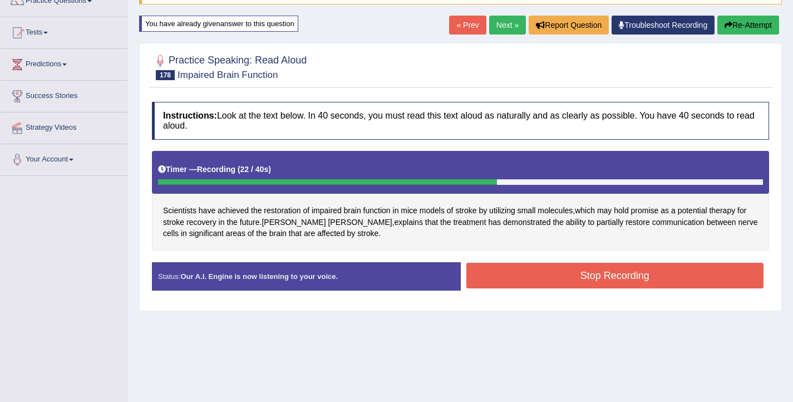
click at [515, 268] on button "Stop Recording" at bounding box center [615, 276] width 298 height 26
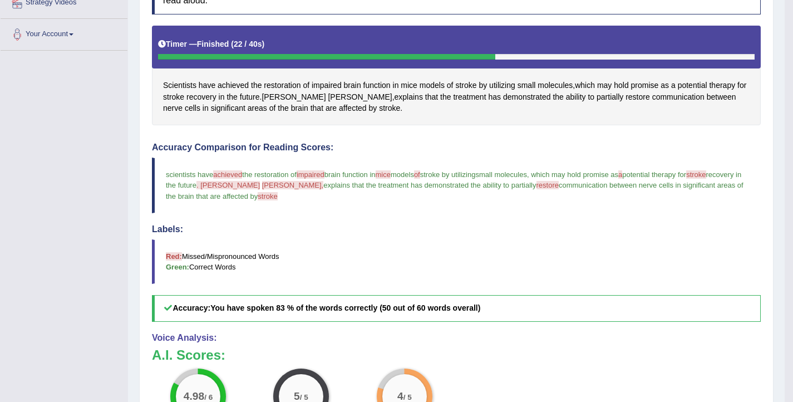
scroll to position [225, 0]
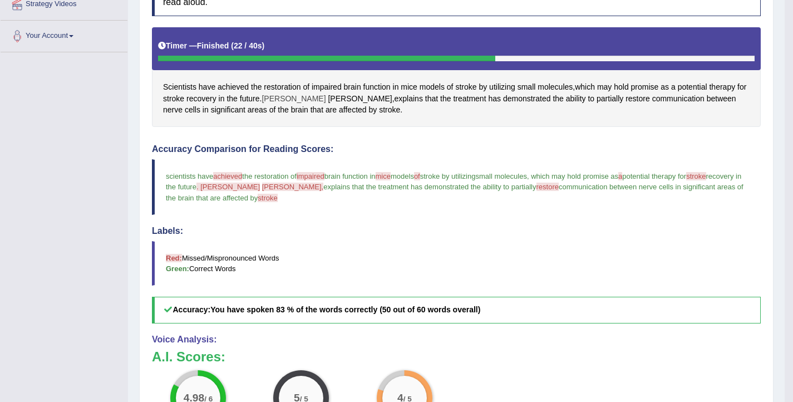
click at [287, 94] on span "Tadeusz" at bounding box center [293, 99] width 64 height 12
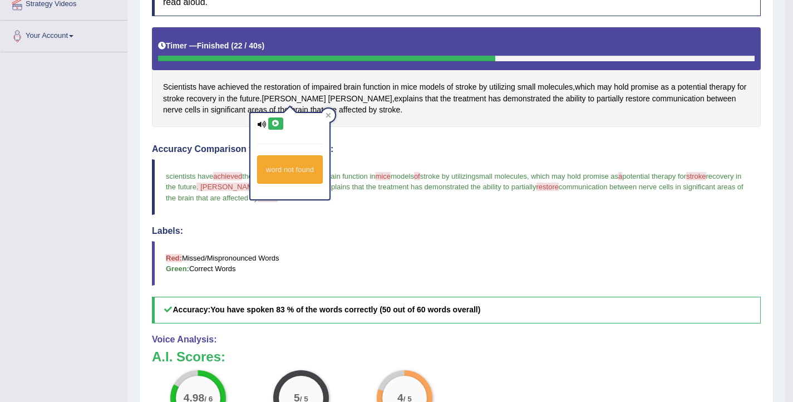
click at [278, 122] on icon at bounding box center [275, 123] width 8 height 7
click at [328, 97] on span "Wieloch" at bounding box center [360, 99] width 64 height 12
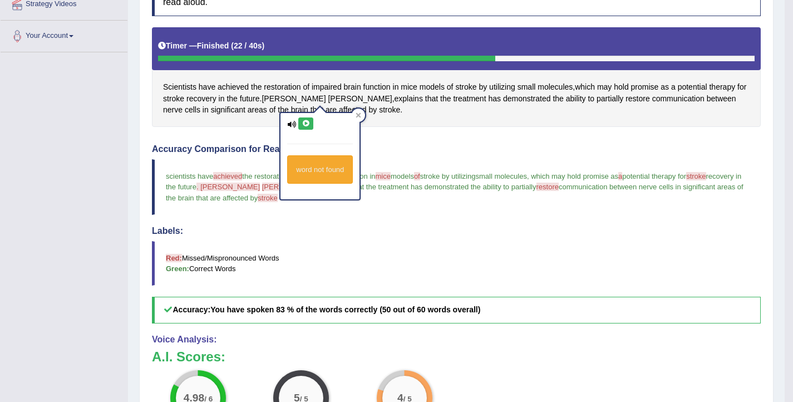
click at [303, 121] on icon at bounding box center [306, 123] width 8 height 7
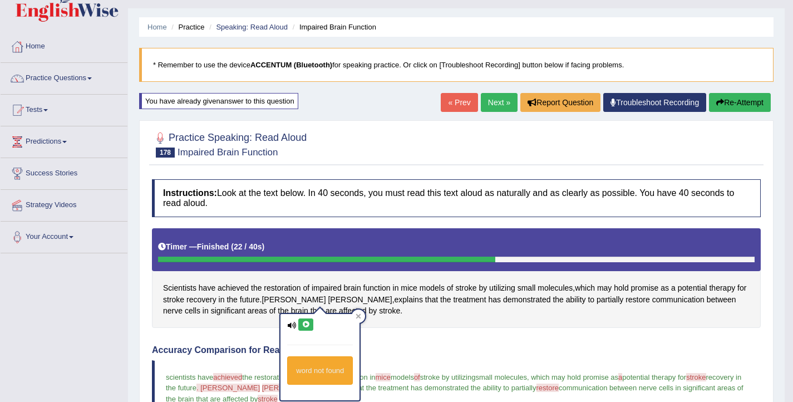
scroll to position [6, 0]
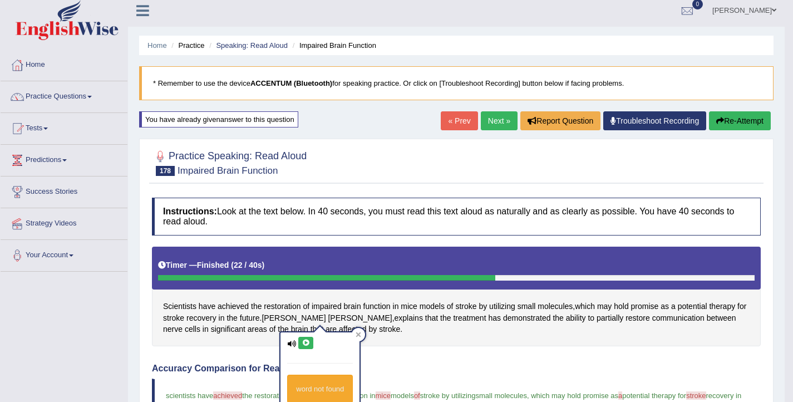
click at [493, 120] on link "Next »" at bounding box center [499, 120] width 37 height 19
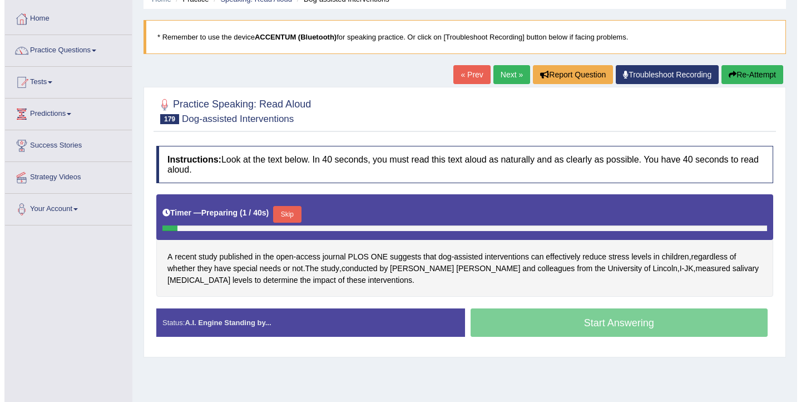
scroll to position [77, 0]
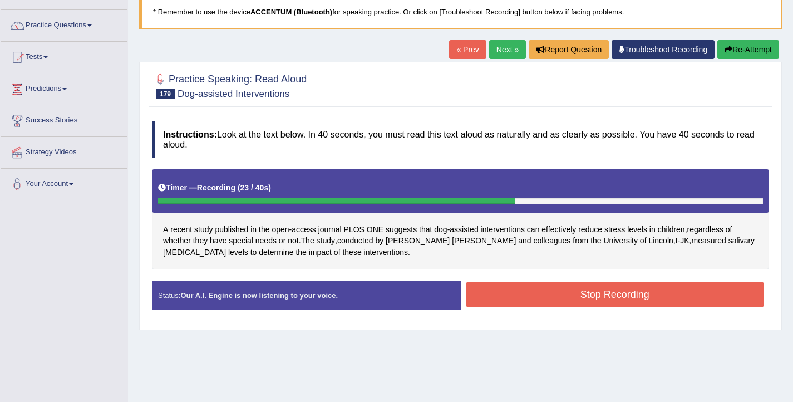
click at [545, 302] on button "Stop Recording" at bounding box center [615, 294] width 298 height 26
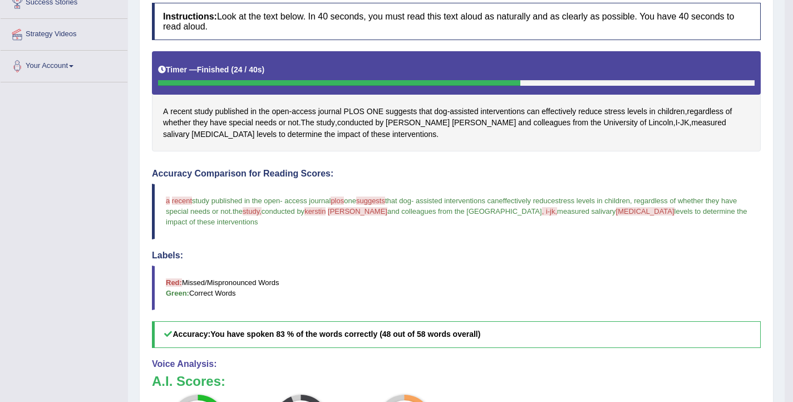
scroll to position [193, 0]
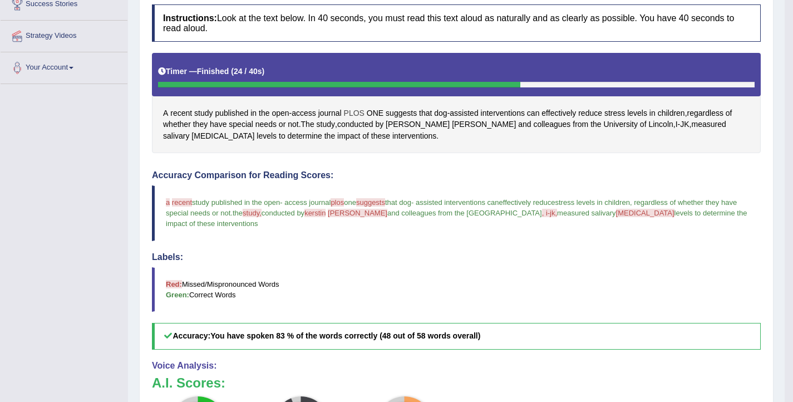
click at [354, 111] on span "PLOS" at bounding box center [354, 113] width 21 height 12
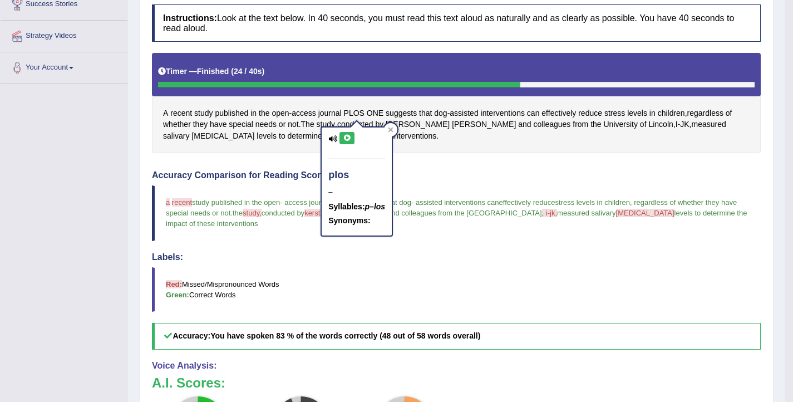
click at [349, 139] on icon at bounding box center [347, 138] width 8 height 7
click at [499, 174] on h4 "Accuracy Comparison for Reading Scores:" at bounding box center [456, 175] width 609 height 10
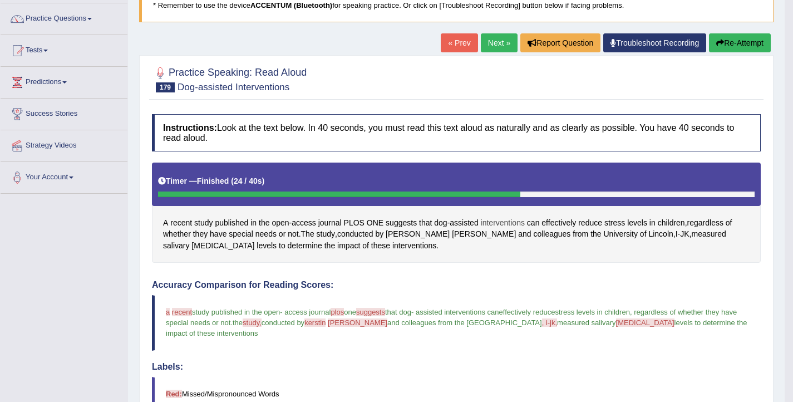
scroll to position [67, 0]
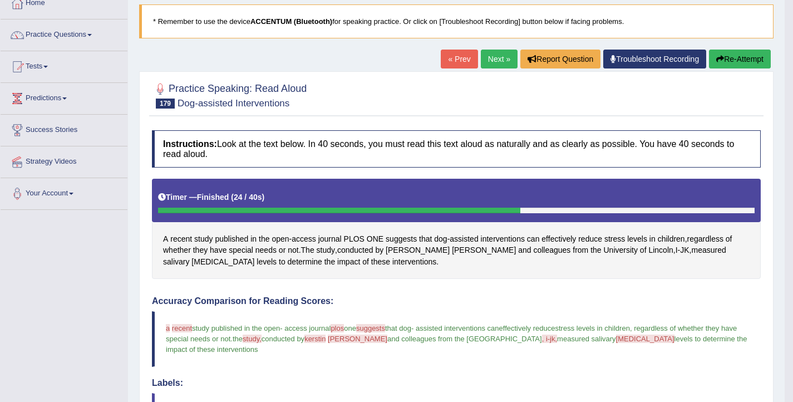
click at [729, 62] on button "Re-Attempt" at bounding box center [740, 59] width 62 height 19
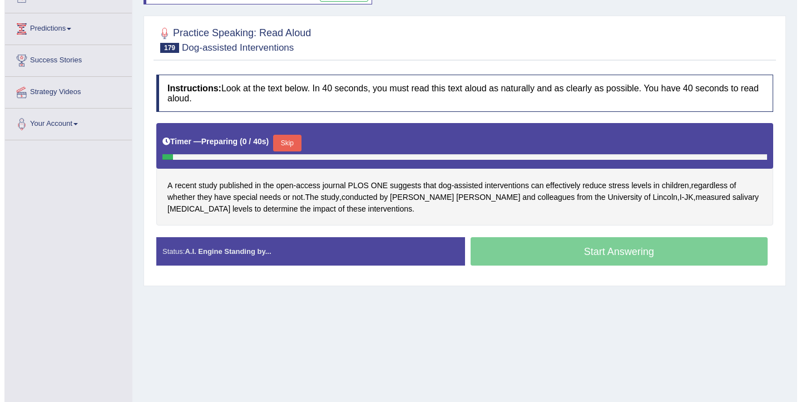
scroll to position [165, 0]
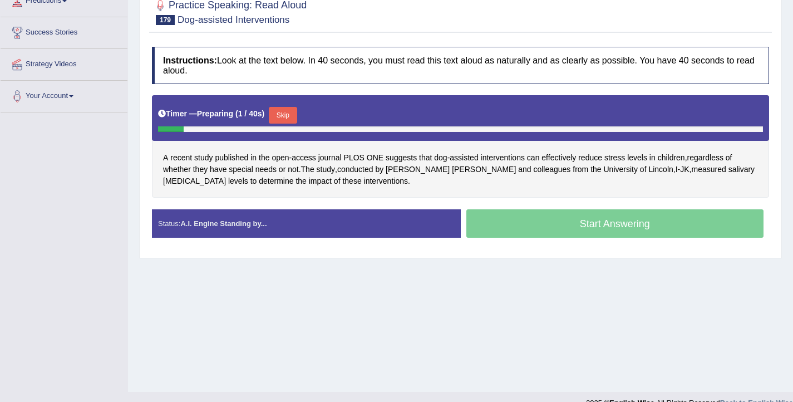
click at [288, 117] on button "Skip" at bounding box center [283, 115] width 28 height 17
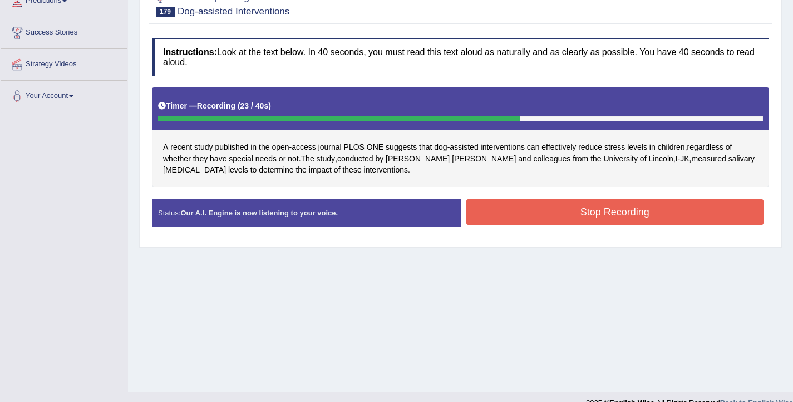
click at [512, 209] on button "Stop Recording" at bounding box center [615, 212] width 298 height 26
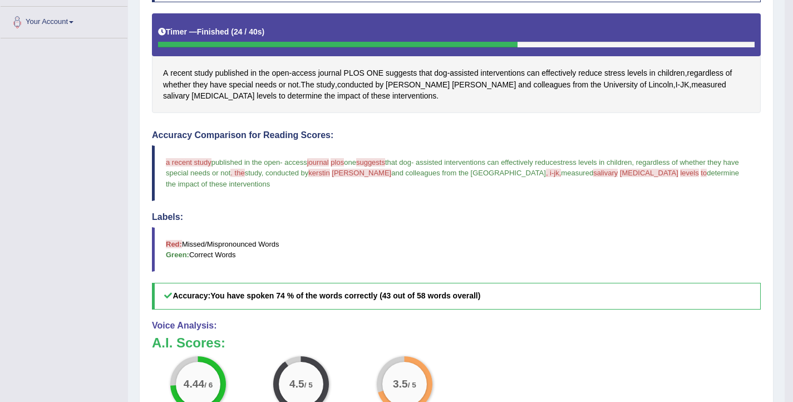
scroll to position [236, 0]
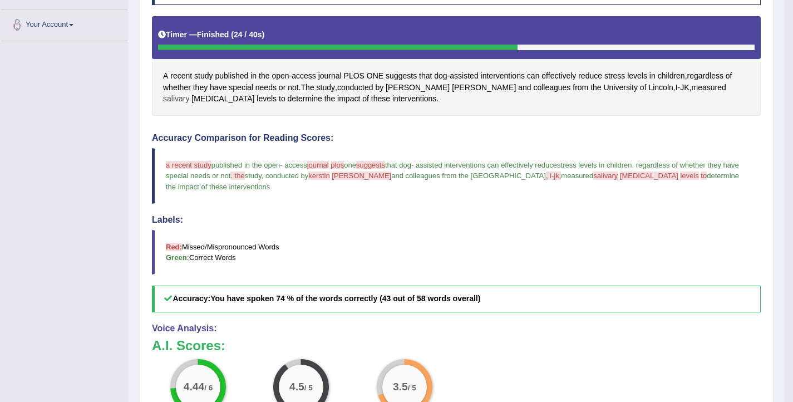
click at [189, 93] on span "salivary" at bounding box center [176, 99] width 26 height 12
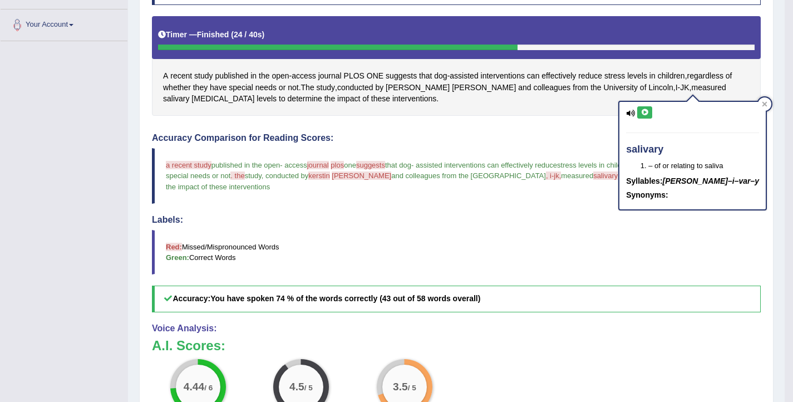
click at [640, 107] on button at bounding box center [644, 112] width 15 height 12
click at [254, 93] on span "[MEDICAL_DATA]" at bounding box center [222, 99] width 63 height 12
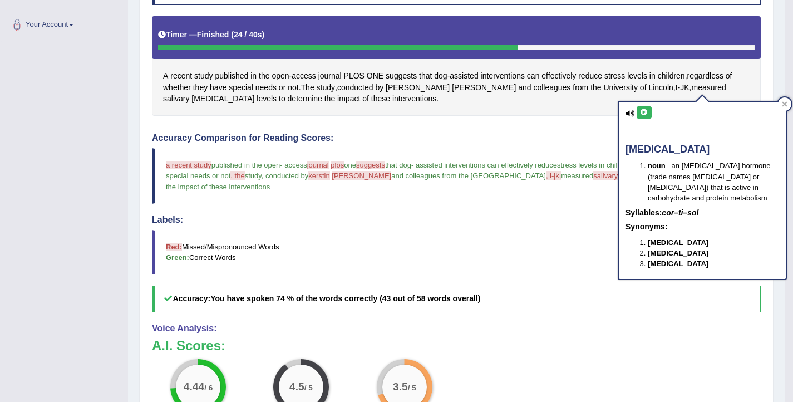
click at [643, 111] on icon at bounding box center [644, 112] width 8 height 7
click at [580, 119] on div "Instructions: Look at the text below. In 40 seconds, you must read this text al…" at bounding box center [456, 241] width 614 height 558
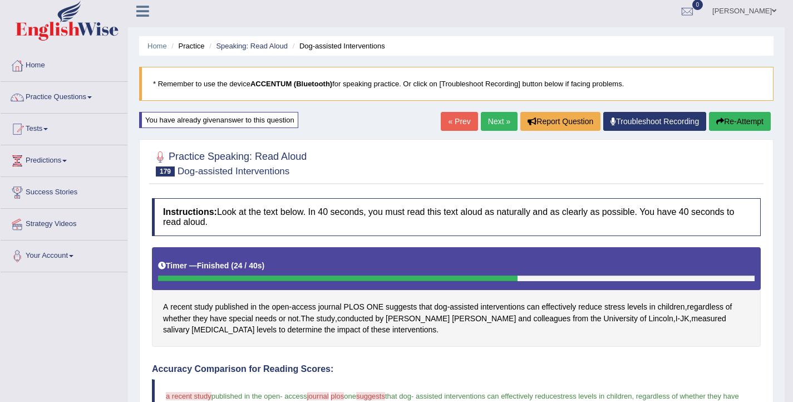
scroll to position [0, 0]
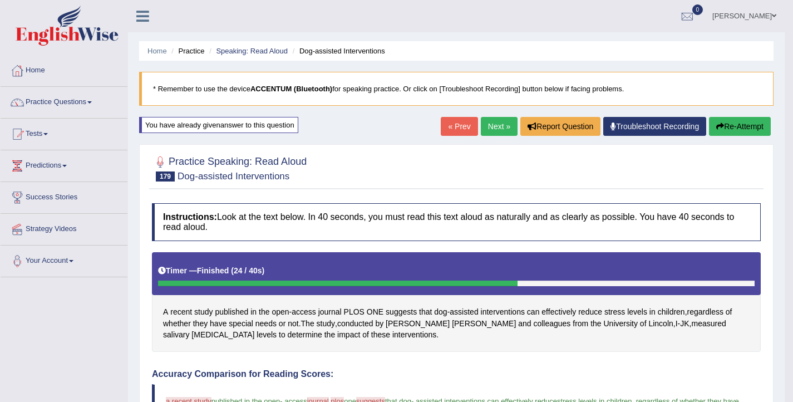
click at [749, 125] on button "Re-Attempt" at bounding box center [740, 126] width 62 height 19
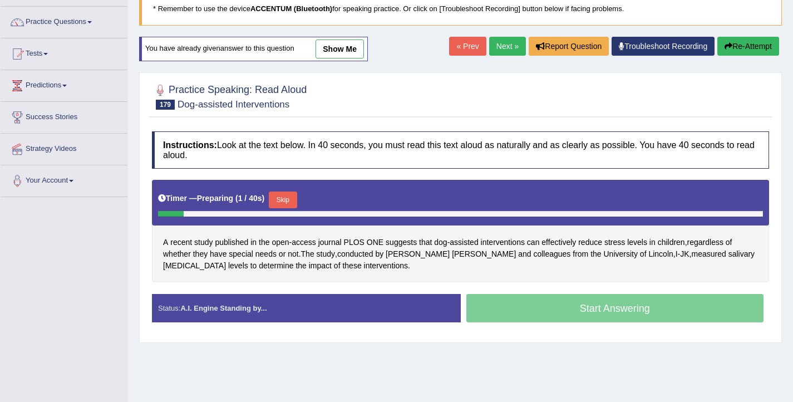
scroll to position [101, 0]
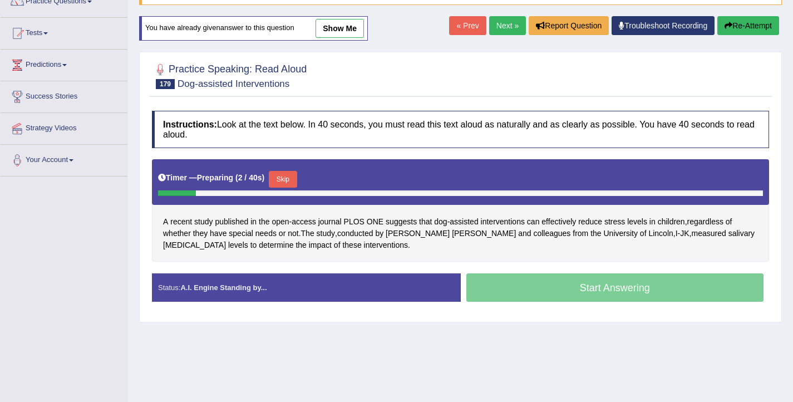
click at [284, 176] on button "Skip" at bounding box center [283, 179] width 28 height 17
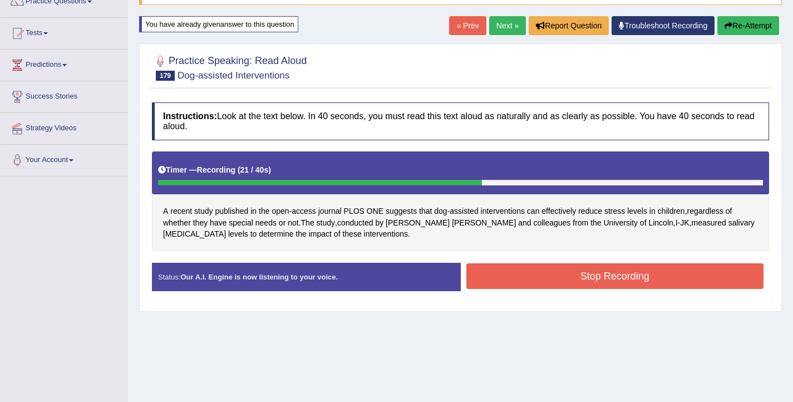
click at [573, 284] on button "Stop Recording" at bounding box center [615, 276] width 298 height 26
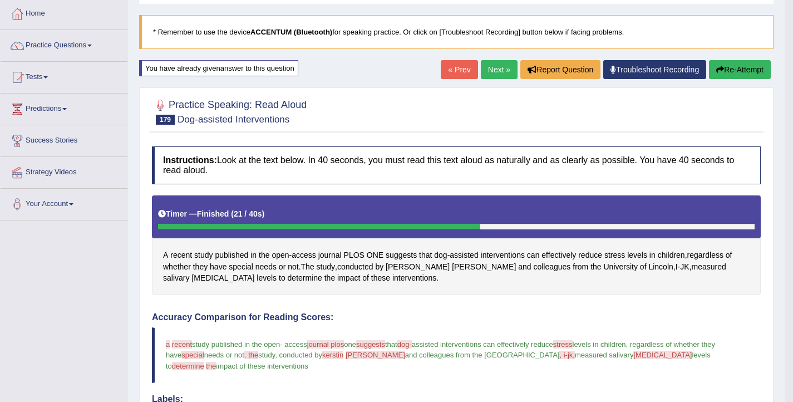
scroll to position [36, 0]
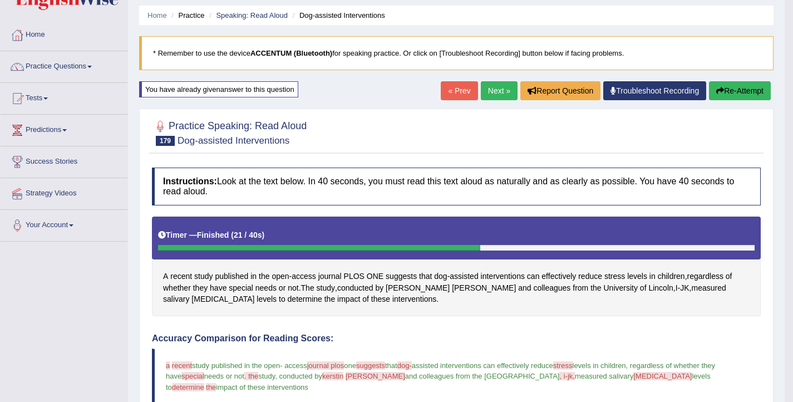
click at [483, 93] on link "Next »" at bounding box center [499, 90] width 37 height 19
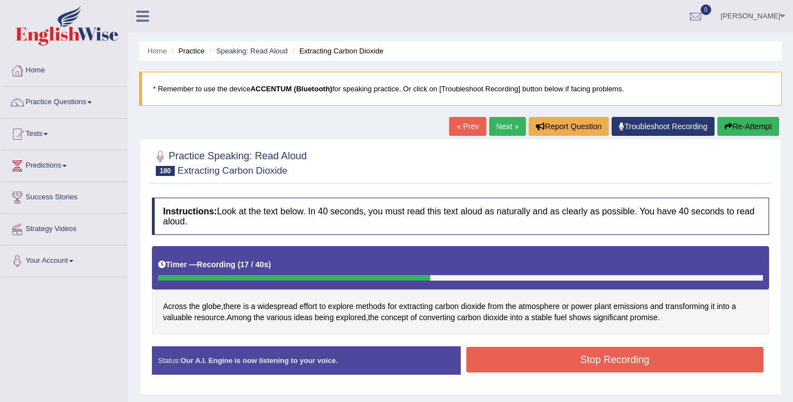
click at [494, 362] on button "Stop Recording" at bounding box center [615, 360] width 298 height 26
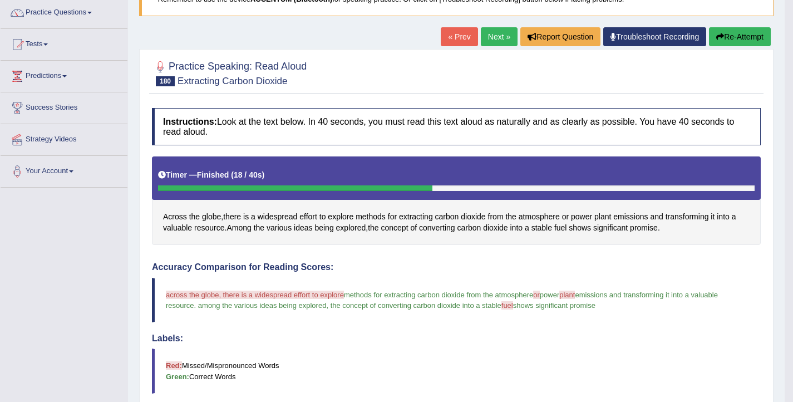
scroll to position [75, 0]
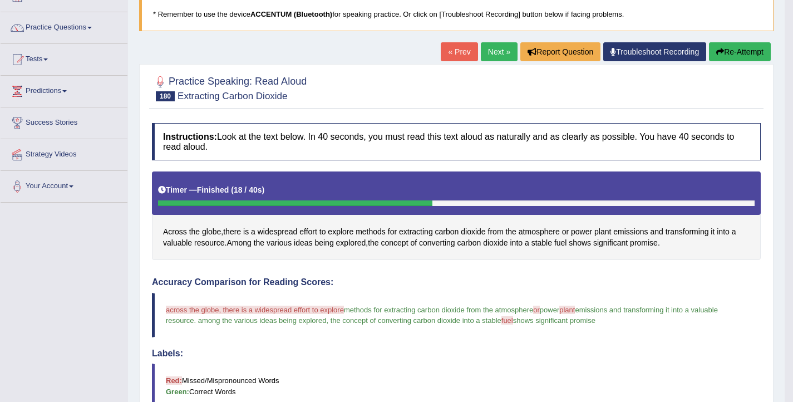
click at [755, 45] on button "Re-Attempt" at bounding box center [740, 51] width 62 height 19
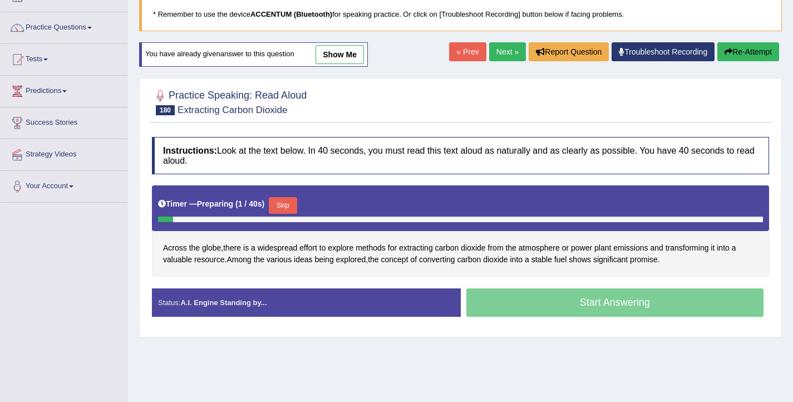
click at [290, 203] on button "Skip" at bounding box center [283, 205] width 28 height 17
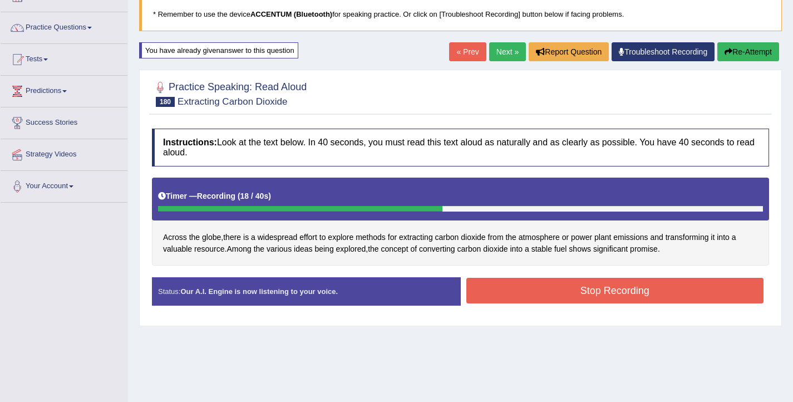
click at [589, 293] on button "Stop Recording" at bounding box center [615, 291] width 298 height 26
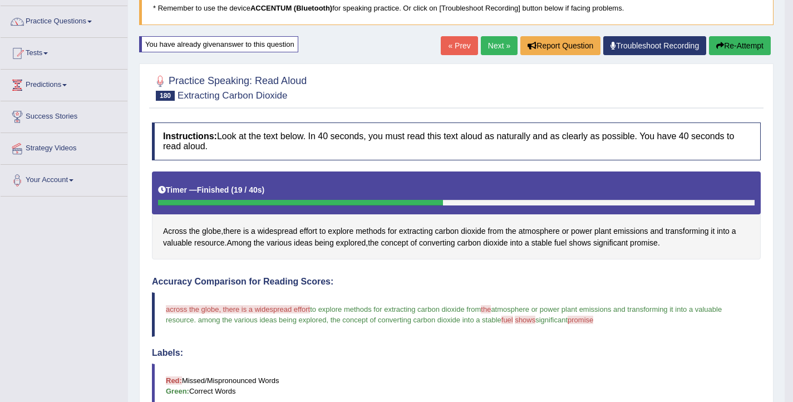
scroll to position [79, 0]
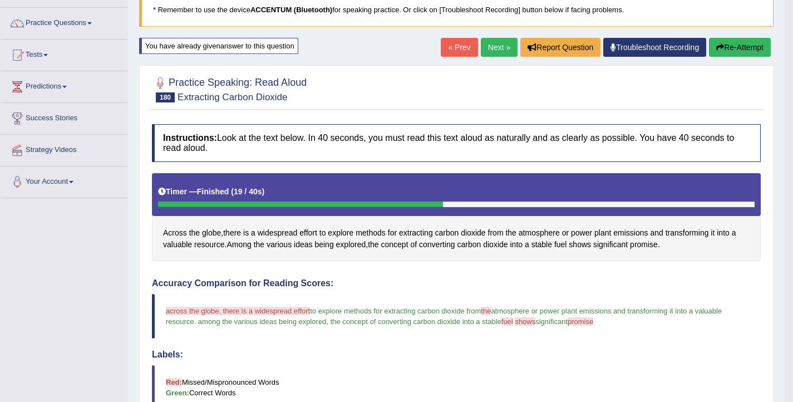
click at [754, 42] on button "Re-Attempt" at bounding box center [740, 47] width 62 height 19
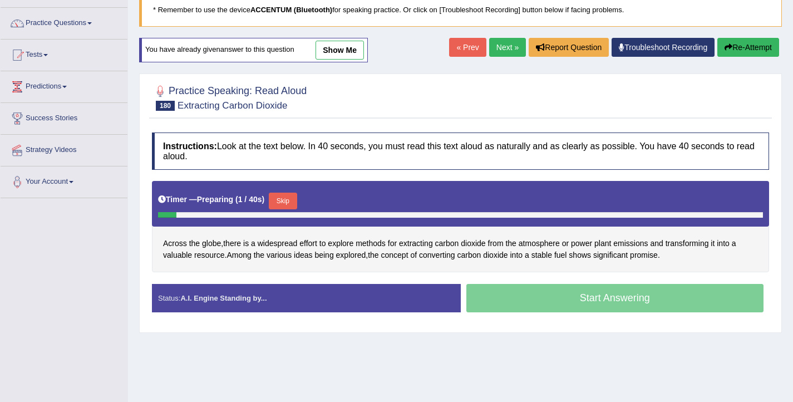
click at [281, 196] on button "Skip" at bounding box center [283, 200] width 28 height 17
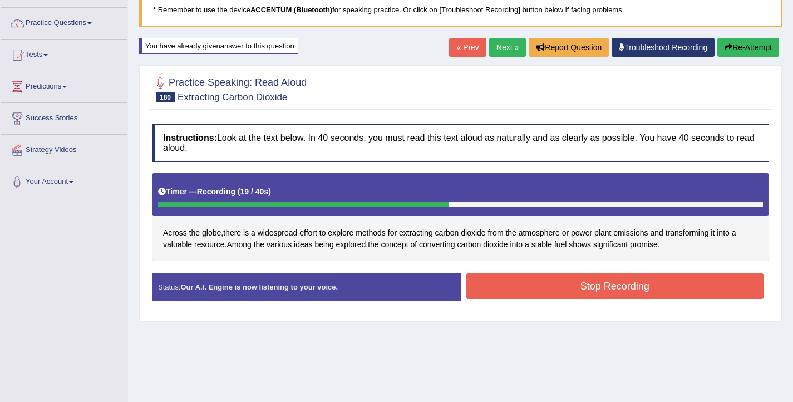
click at [550, 287] on button "Stop Recording" at bounding box center [615, 286] width 298 height 26
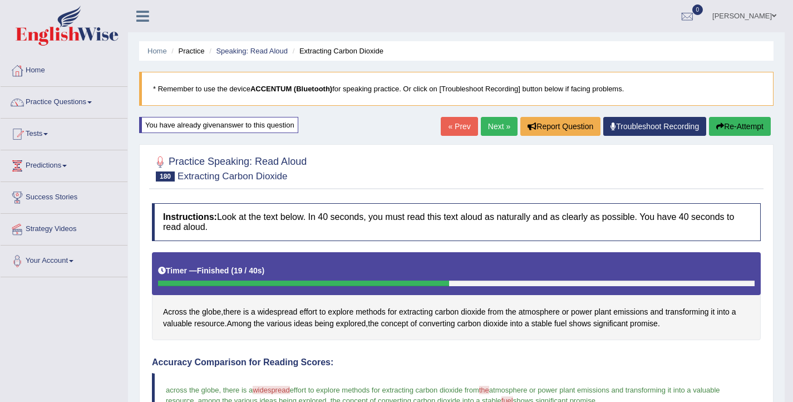
click at [731, 129] on button "Re-Attempt" at bounding box center [740, 126] width 62 height 19
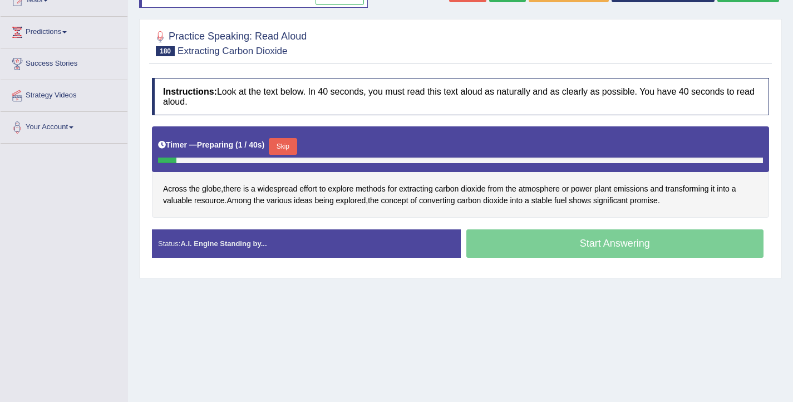
scroll to position [134, 0]
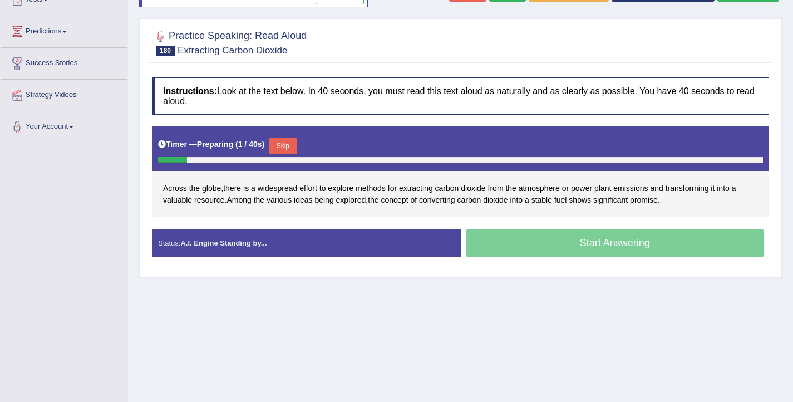
click at [281, 147] on button "Skip" at bounding box center [283, 145] width 28 height 17
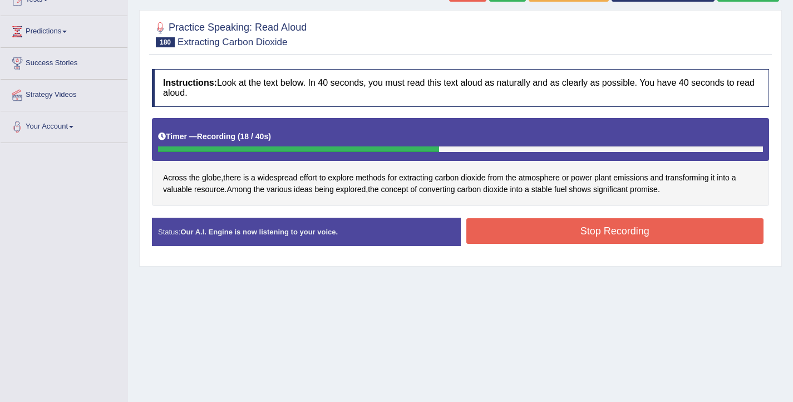
click at [528, 232] on button "Stop Recording" at bounding box center [615, 231] width 298 height 26
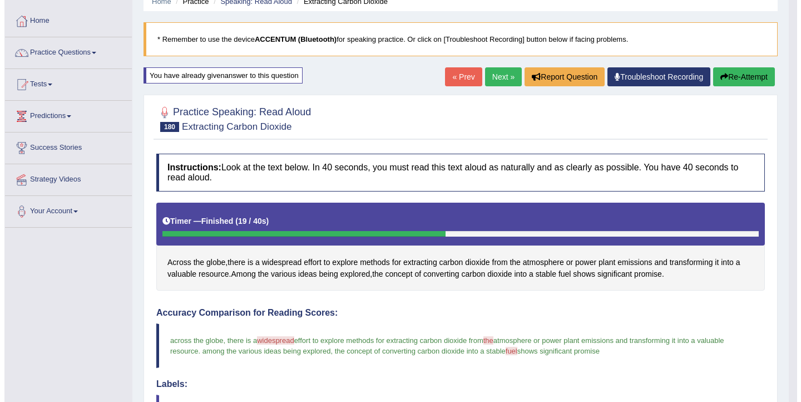
scroll to position [0, 0]
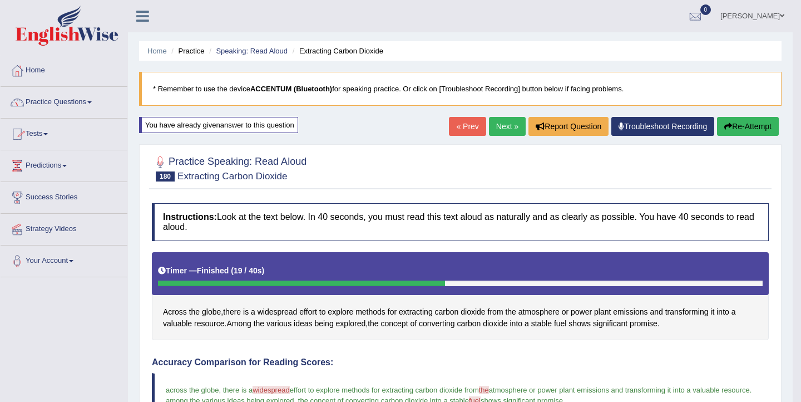
click at [47, 98] on link "Practice Questions" at bounding box center [64, 101] width 127 height 28
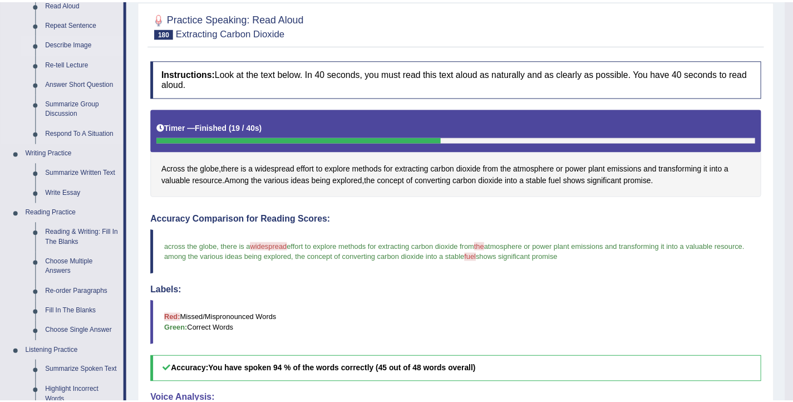
scroll to position [144, 0]
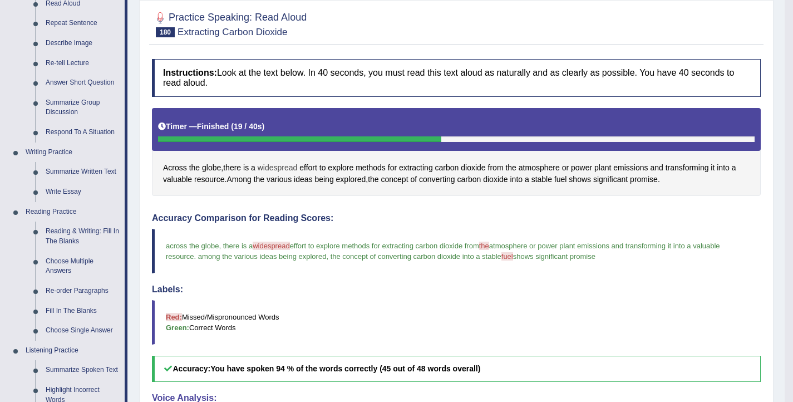
click at [271, 164] on span "widespread" at bounding box center [278, 168] width 40 height 12
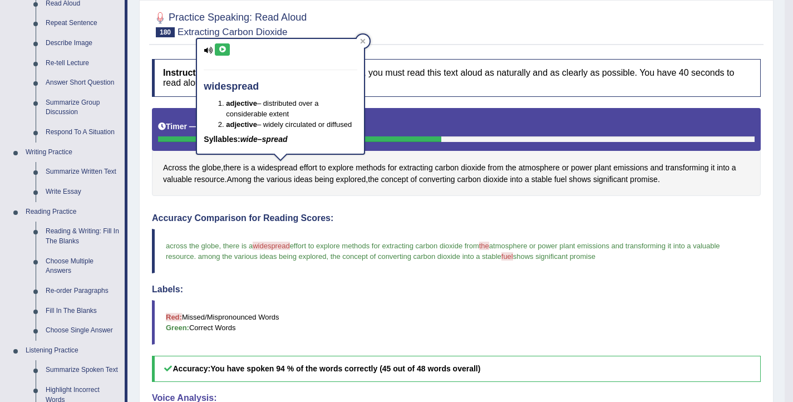
click at [227, 51] on button at bounding box center [222, 49] width 15 height 12
click at [515, 169] on span "the" at bounding box center [510, 168] width 11 height 12
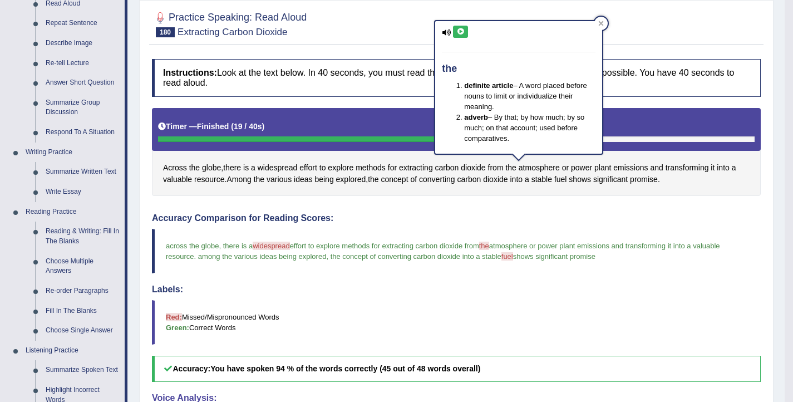
click at [466, 33] on button at bounding box center [460, 32] width 15 height 12
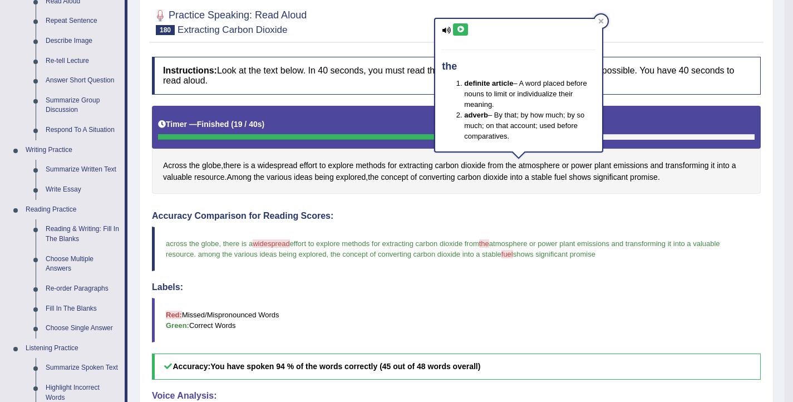
scroll to position [127, 0]
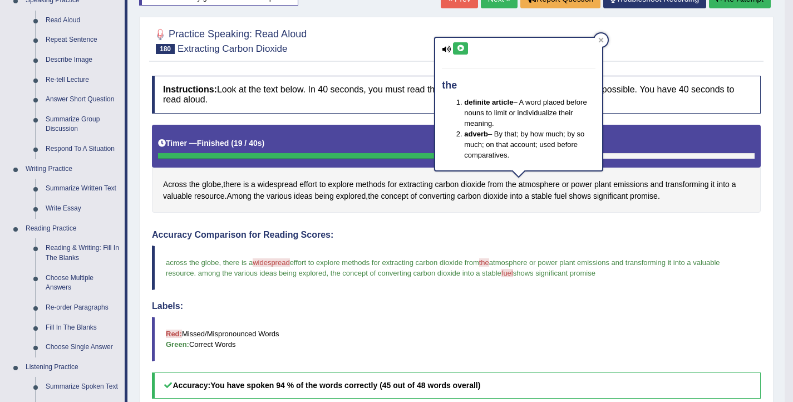
click at [470, 307] on h4 "Labels:" at bounding box center [456, 306] width 609 height 10
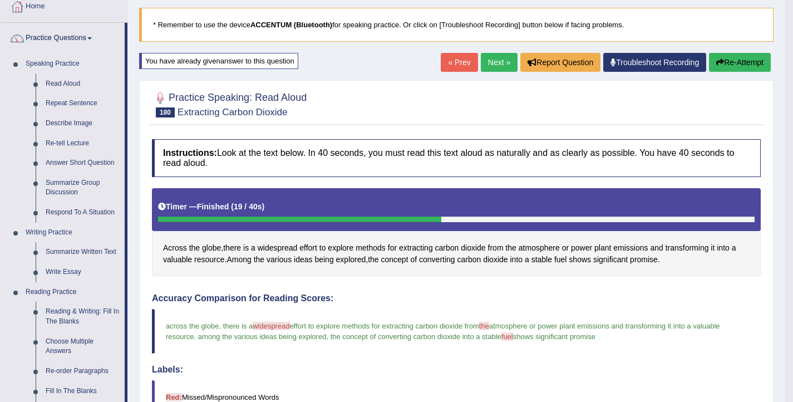
scroll to position [81, 0]
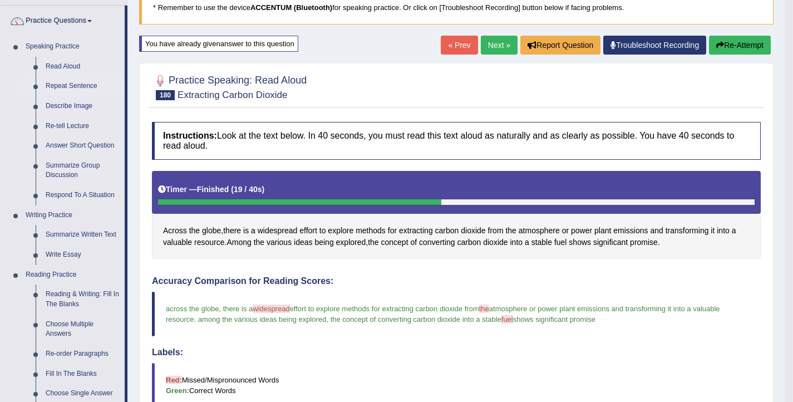
click at [58, 83] on link "Repeat Sentence" at bounding box center [83, 86] width 84 height 20
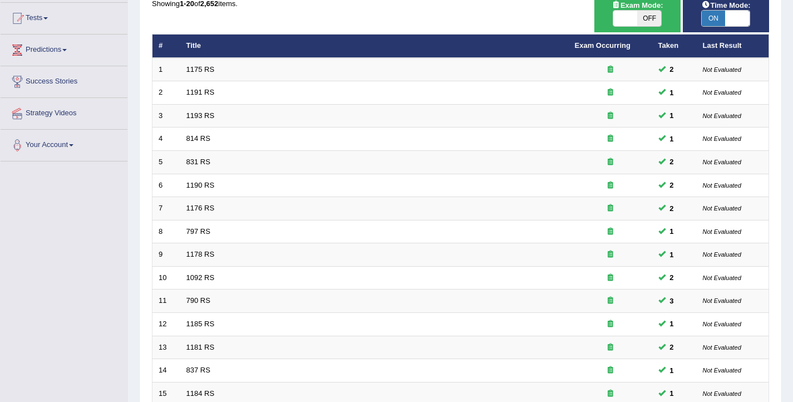
scroll to position [335, 0]
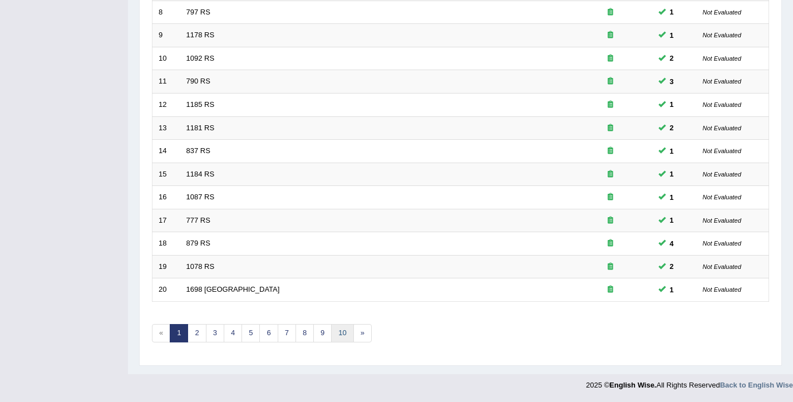
click at [342, 332] on link "10" at bounding box center [342, 333] width 22 height 18
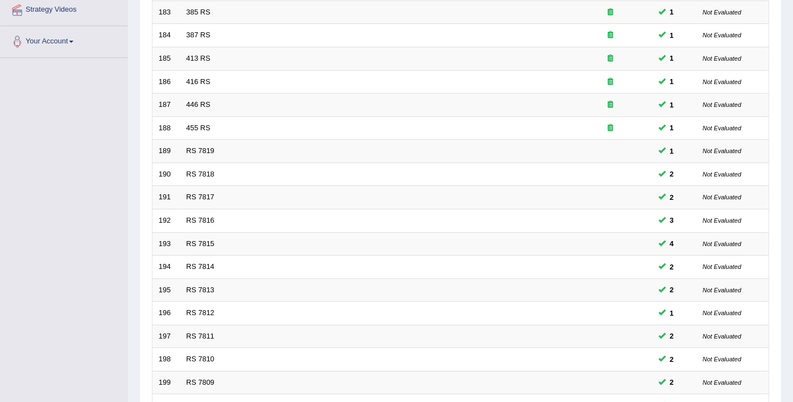
scroll to position [335, 0]
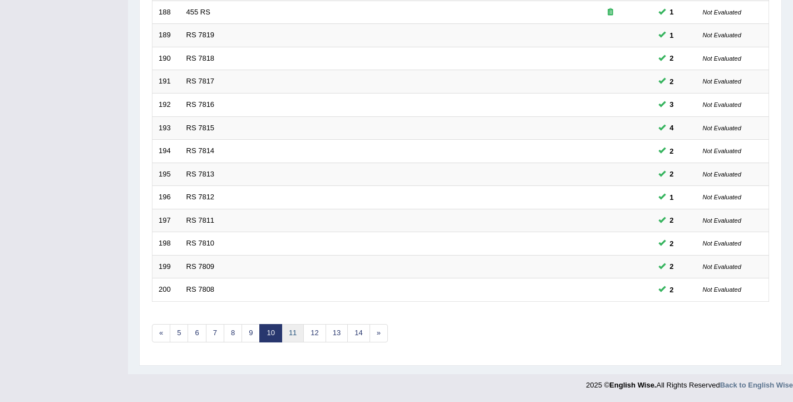
click at [290, 337] on link "11" at bounding box center [292, 333] width 22 height 18
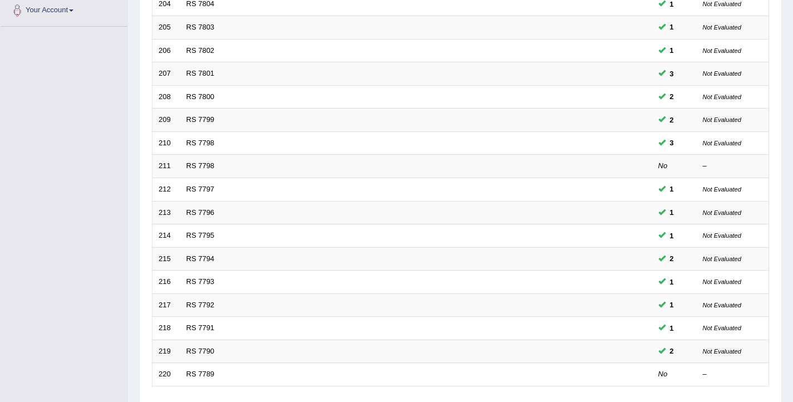
scroll to position [335, 0]
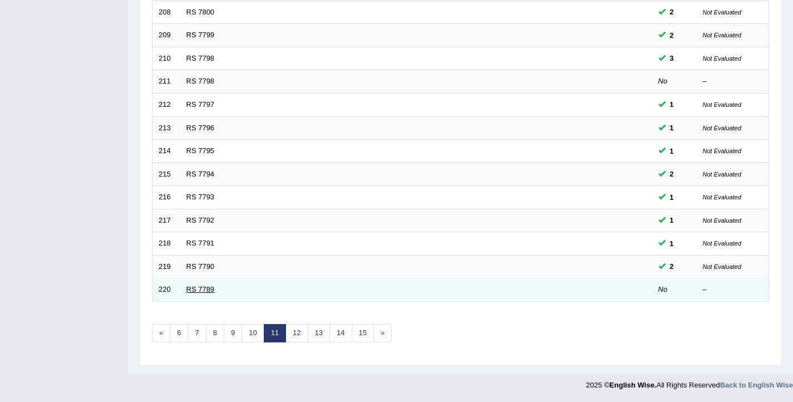
click at [201, 287] on link "RS 7789" at bounding box center [200, 289] width 28 height 8
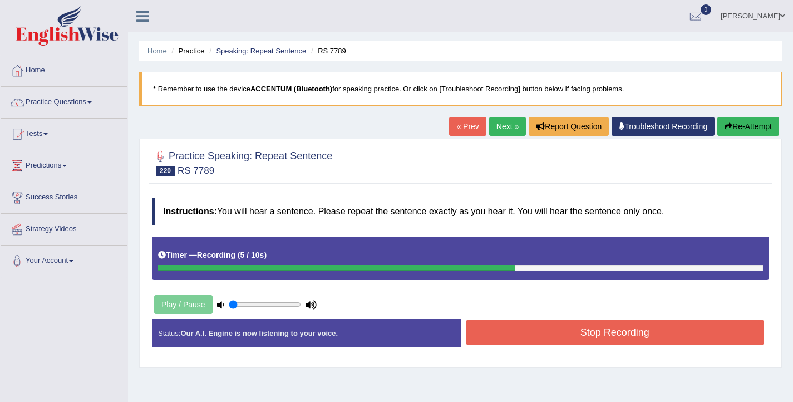
click at [534, 335] on button "Stop Recording" at bounding box center [615, 332] width 298 height 26
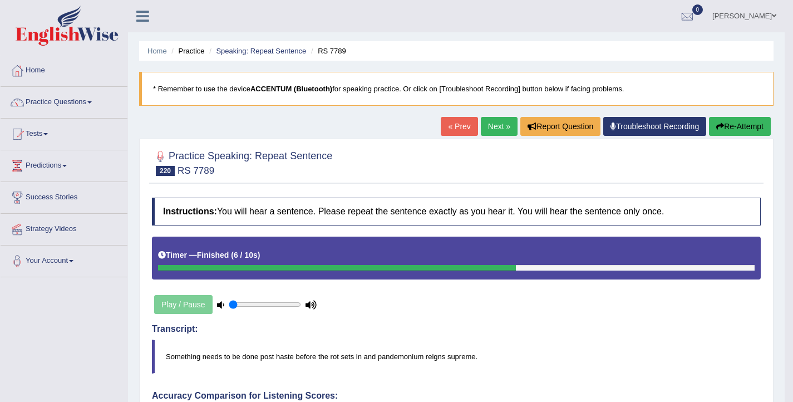
click at [485, 131] on link "Next »" at bounding box center [499, 126] width 37 height 19
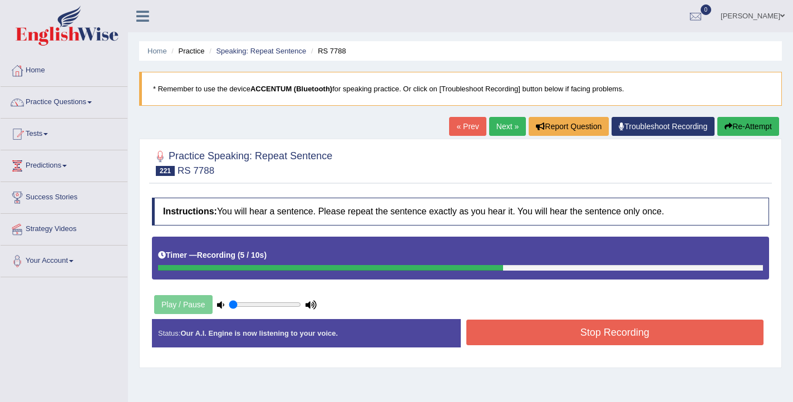
click at [561, 330] on button "Stop Recording" at bounding box center [615, 332] width 298 height 26
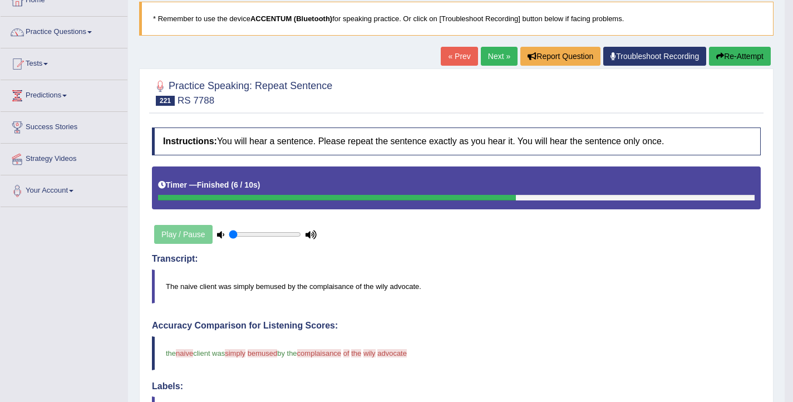
scroll to position [48, 0]
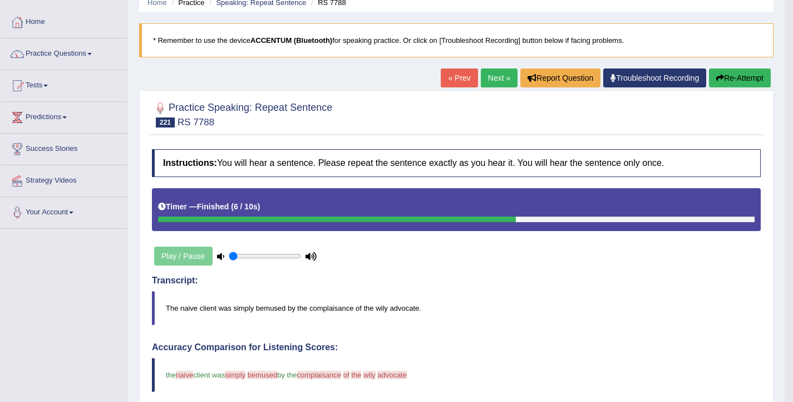
click at [752, 76] on button "Re-Attempt" at bounding box center [740, 77] width 62 height 19
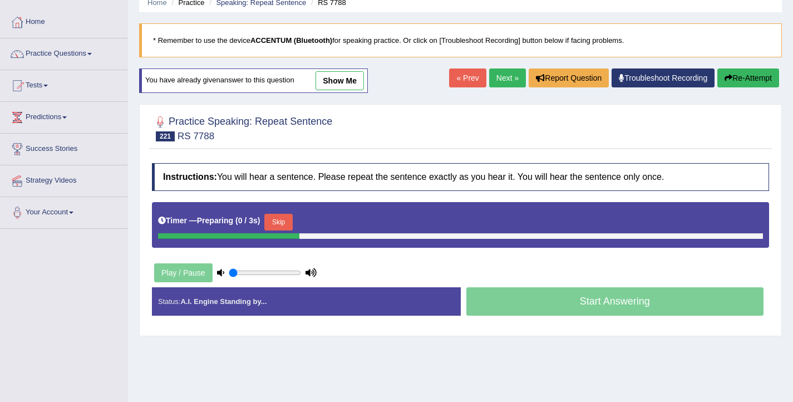
click at [280, 220] on button "Skip" at bounding box center [278, 222] width 28 height 17
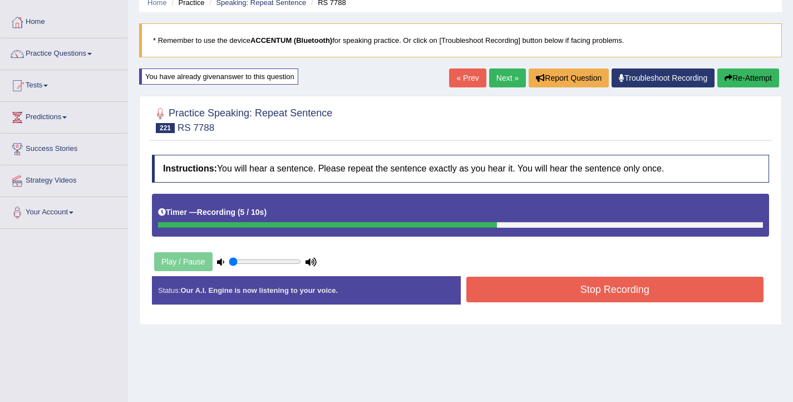
click at [523, 290] on button "Stop Recording" at bounding box center [615, 289] width 298 height 26
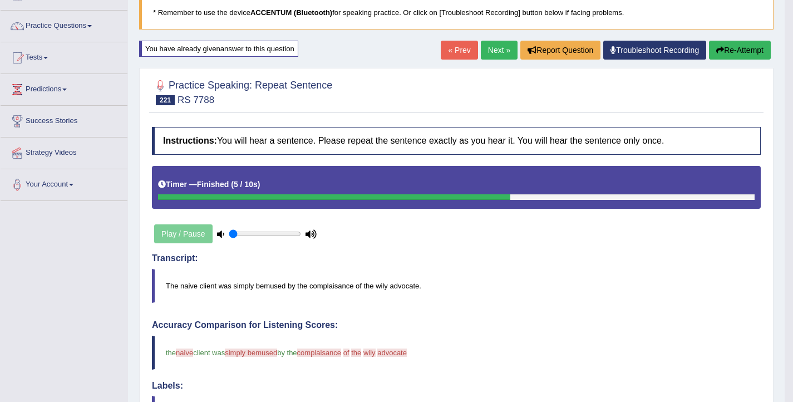
scroll to position [17, 0]
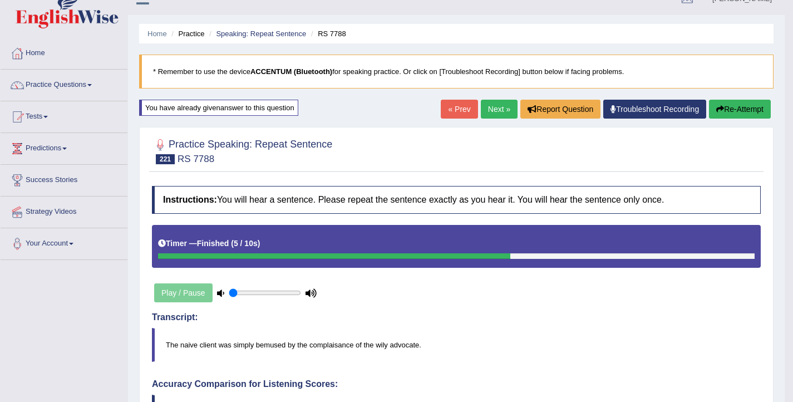
click at [727, 106] on button "Re-Attempt" at bounding box center [740, 109] width 62 height 19
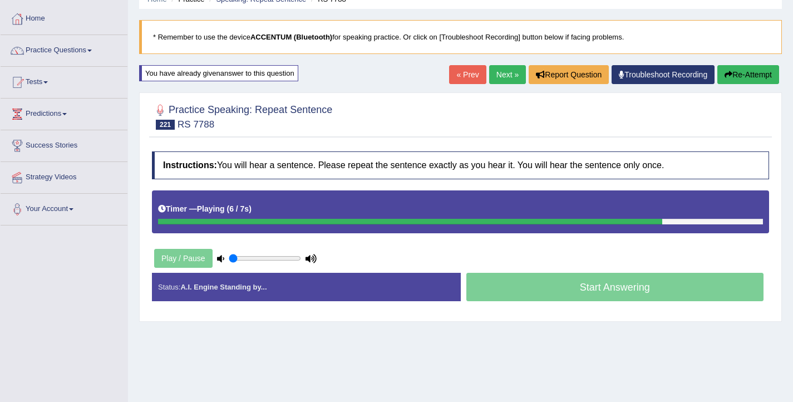
scroll to position [52, 0]
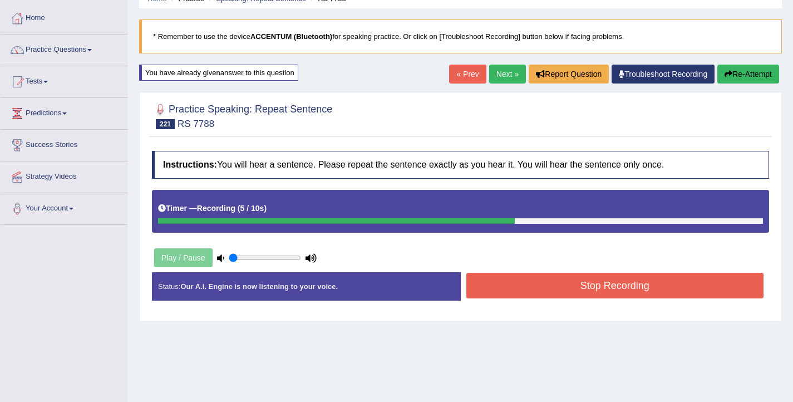
click at [560, 286] on button "Stop Recording" at bounding box center [615, 286] width 298 height 26
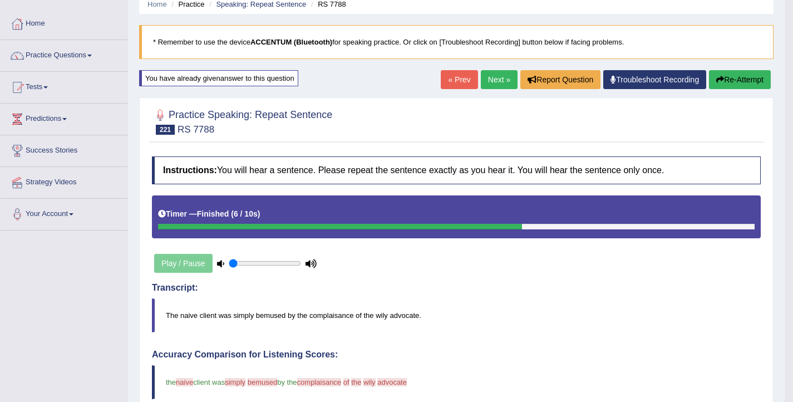
scroll to position [42, 0]
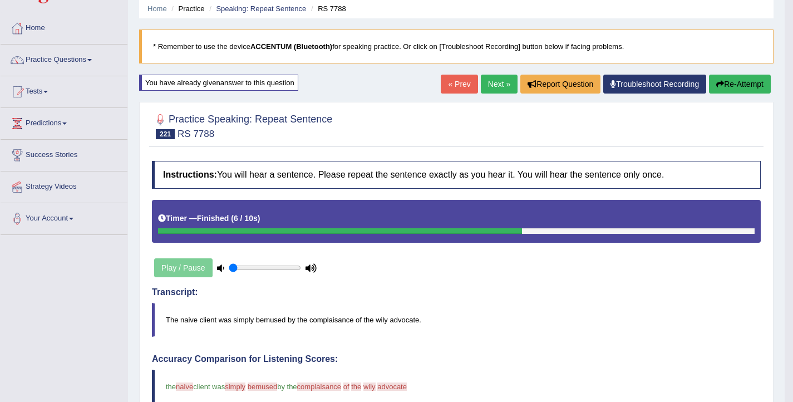
click at [489, 86] on link "Next »" at bounding box center [499, 84] width 37 height 19
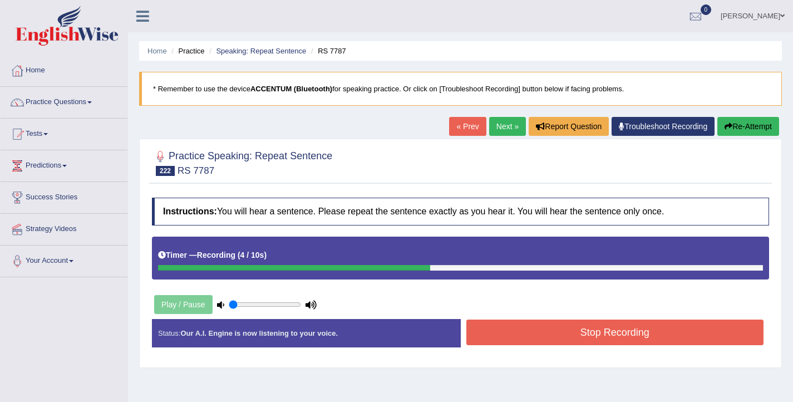
click at [509, 333] on button "Stop Recording" at bounding box center [615, 332] width 298 height 26
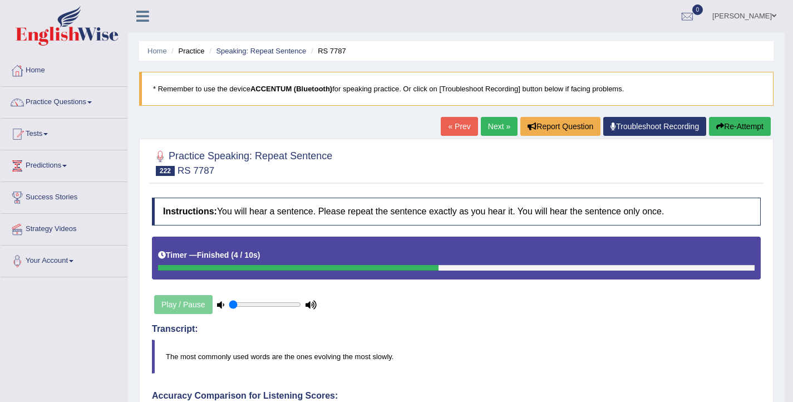
click at [481, 124] on link "Next »" at bounding box center [499, 126] width 37 height 19
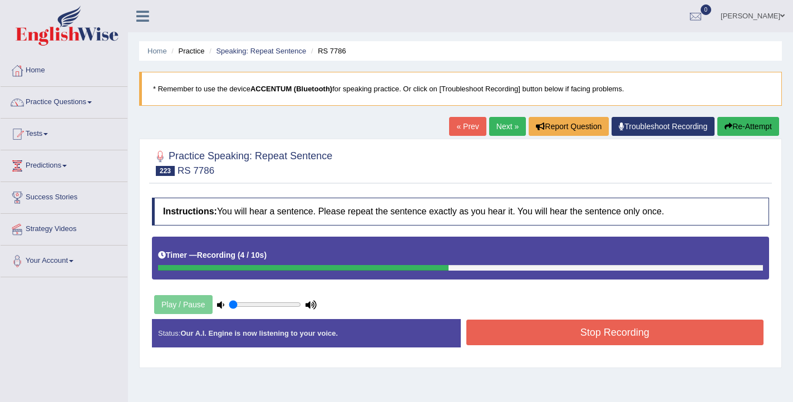
click at [527, 342] on button "Stop Recording" at bounding box center [615, 332] width 298 height 26
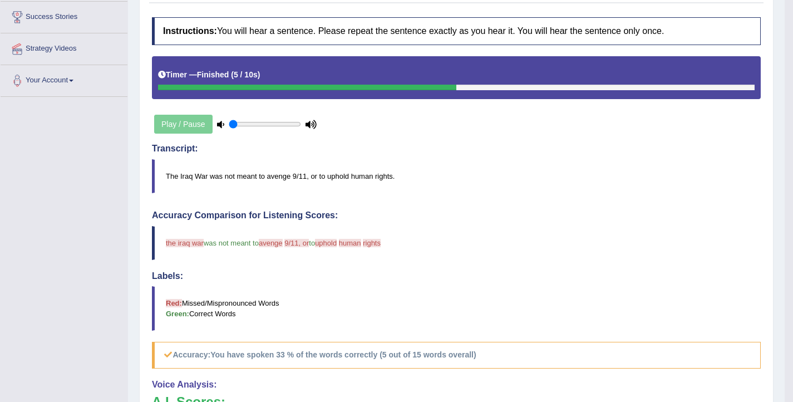
scroll to position [43, 0]
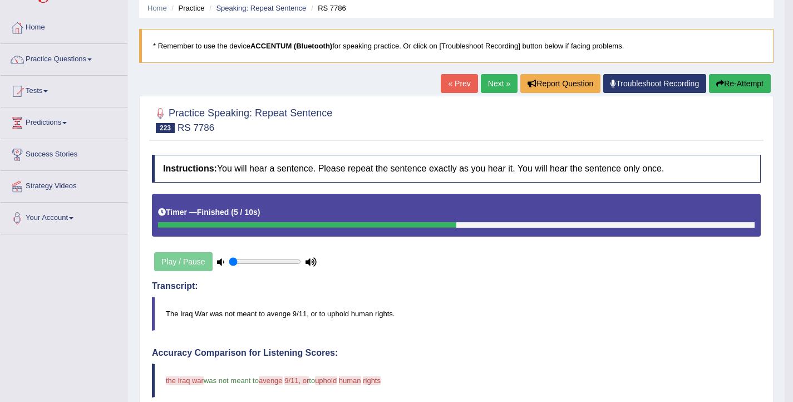
click at [489, 87] on link "Next »" at bounding box center [499, 83] width 37 height 19
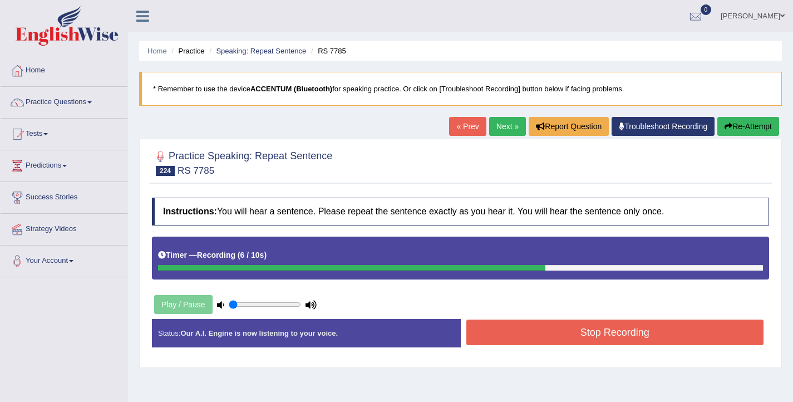
click at [507, 335] on button "Stop Recording" at bounding box center [615, 332] width 298 height 26
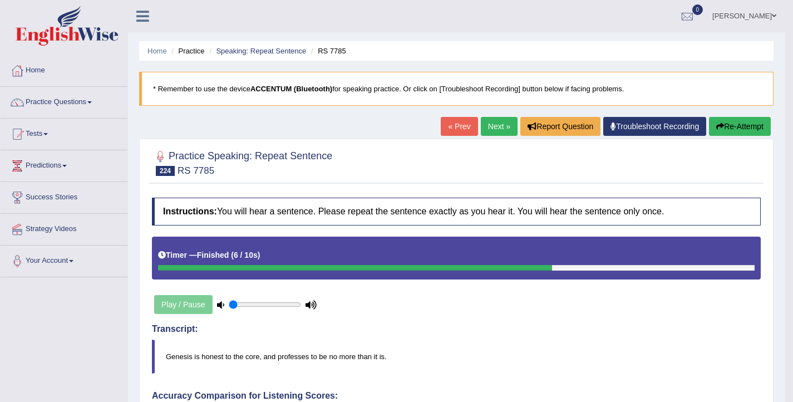
click at [484, 122] on link "Next »" at bounding box center [499, 126] width 37 height 19
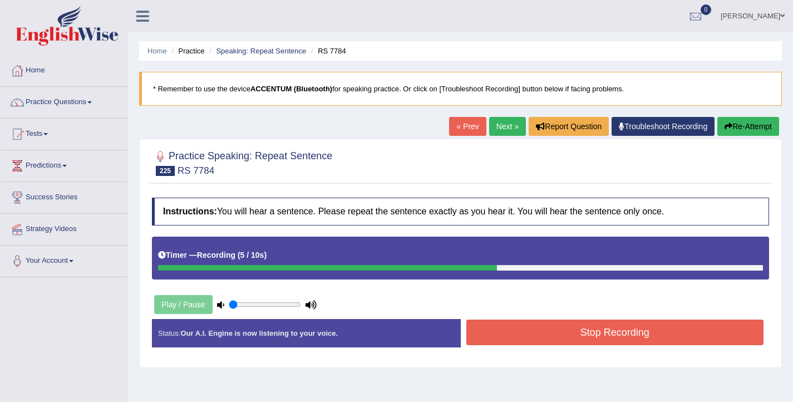
click at [513, 328] on button "Stop Recording" at bounding box center [615, 332] width 298 height 26
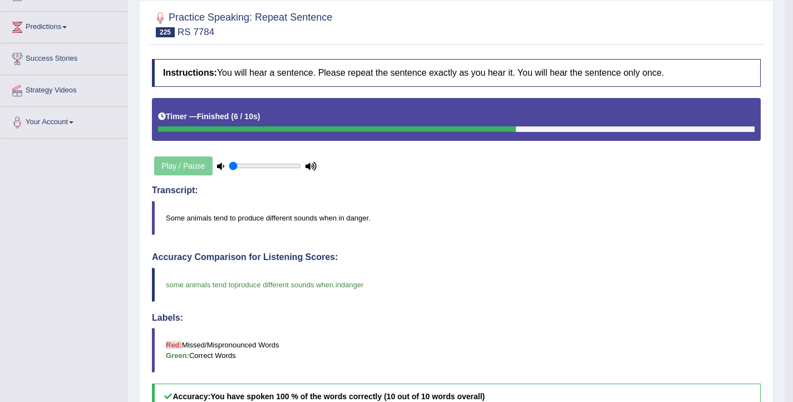
scroll to position [7, 0]
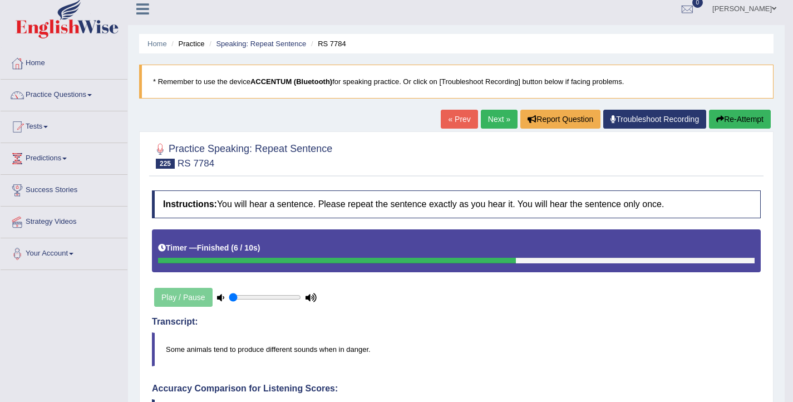
click at [493, 119] on link "Next »" at bounding box center [499, 119] width 37 height 19
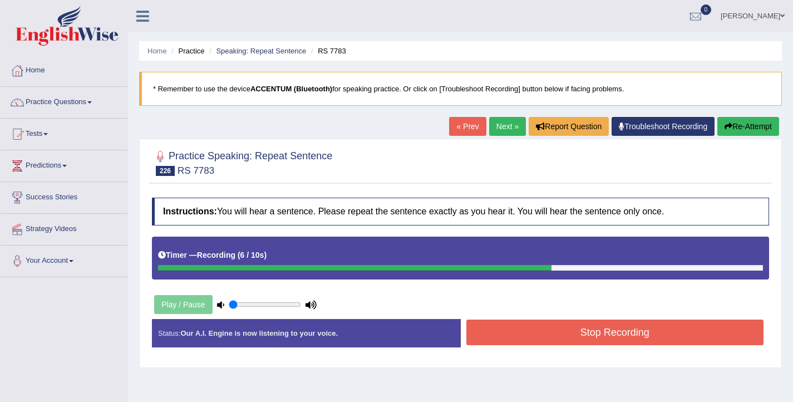
click at [493, 343] on button "Stop Recording" at bounding box center [615, 332] width 298 height 26
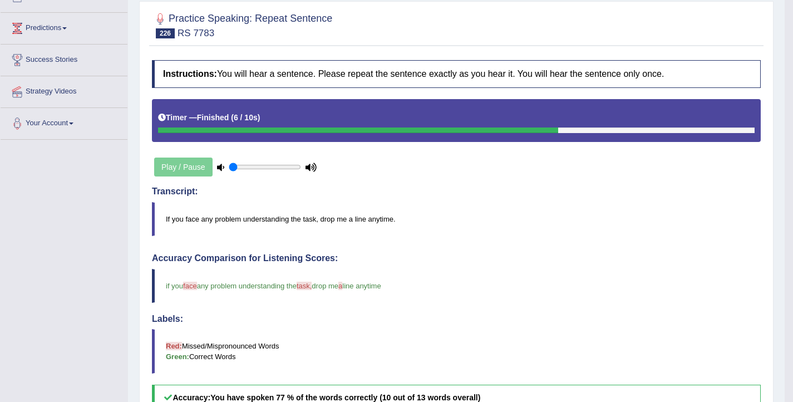
scroll to position [38, 0]
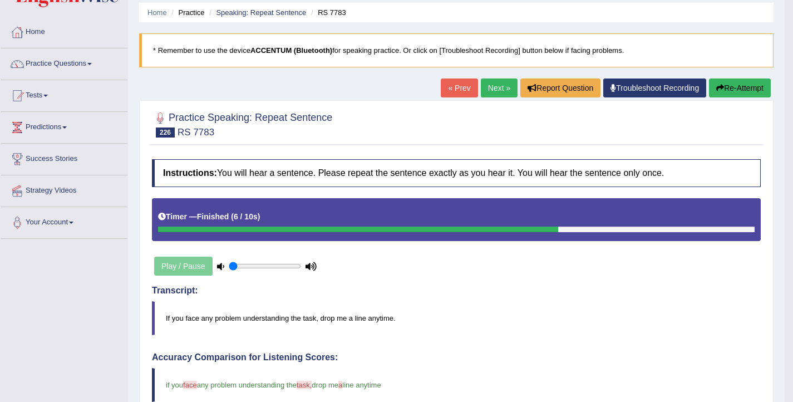
click at [487, 86] on link "Next »" at bounding box center [499, 87] width 37 height 19
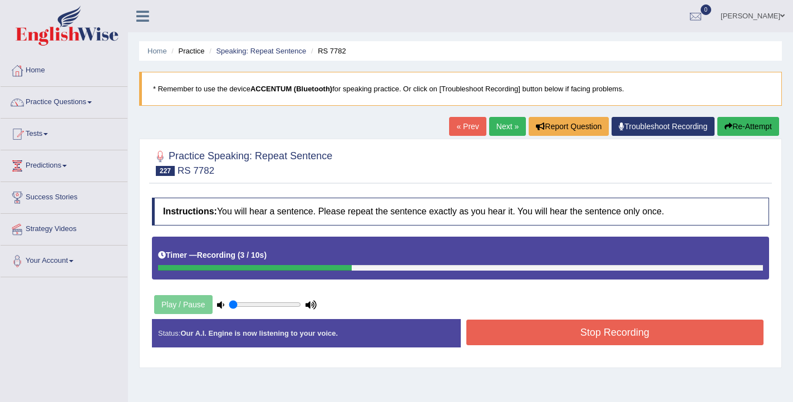
click at [507, 320] on button "Stop Recording" at bounding box center [615, 332] width 298 height 26
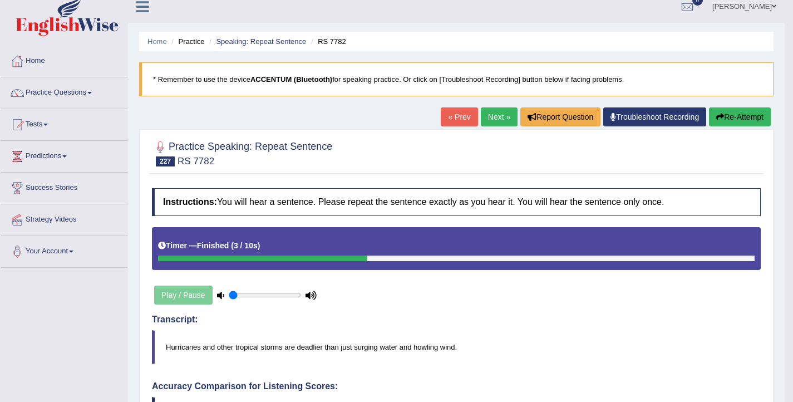
scroll to position [9, 0]
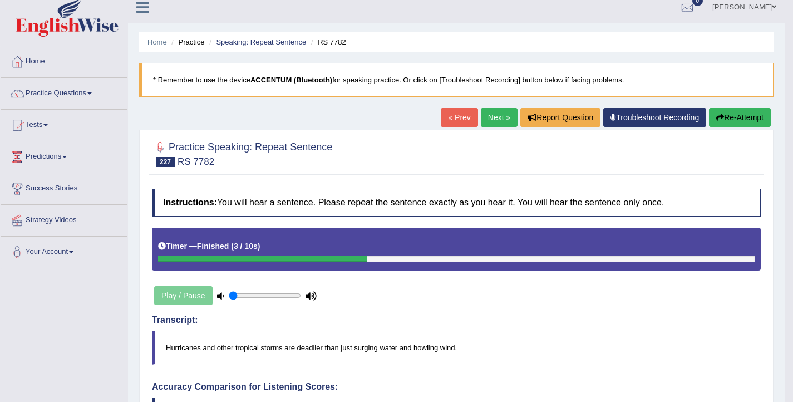
click at [759, 123] on button "Re-Attempt" at bounding box center [740, 117] width 62 height 19
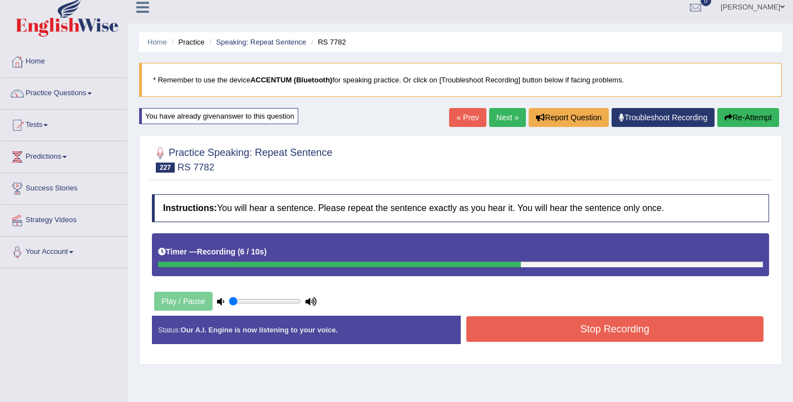
click at [497, 329] on button "Stop Recording" at bounding box center [615, 329] width 298 height 26
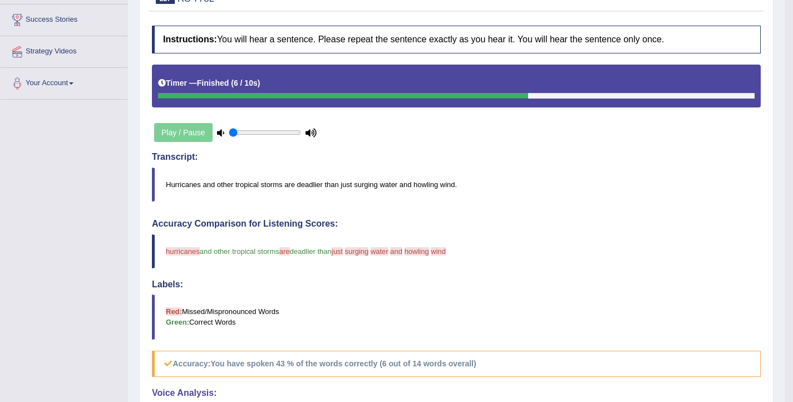
scroll to position [33, 0]
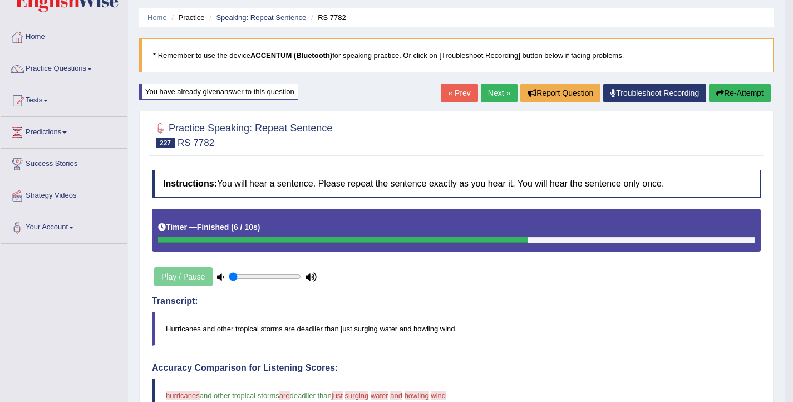
click at [711, 92] on button "Re-Attempt" at bounding box center [740, 92] width 62 height 19
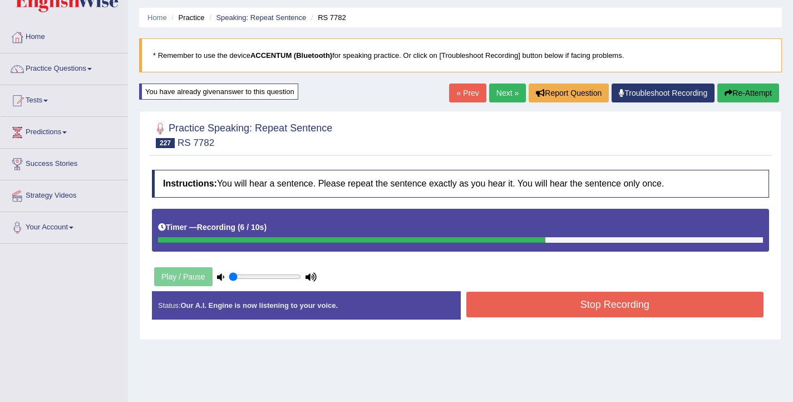
click at [542, 309] on button "Stop Recording" at bounding box center [615, 305] width 298 height 26
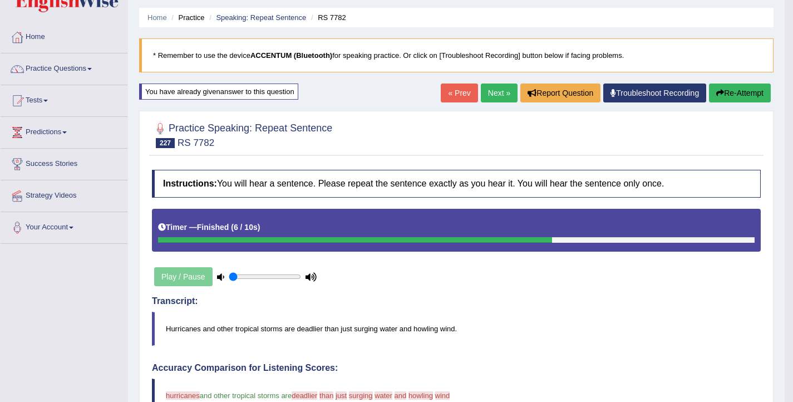
scroll to position [29, 0]
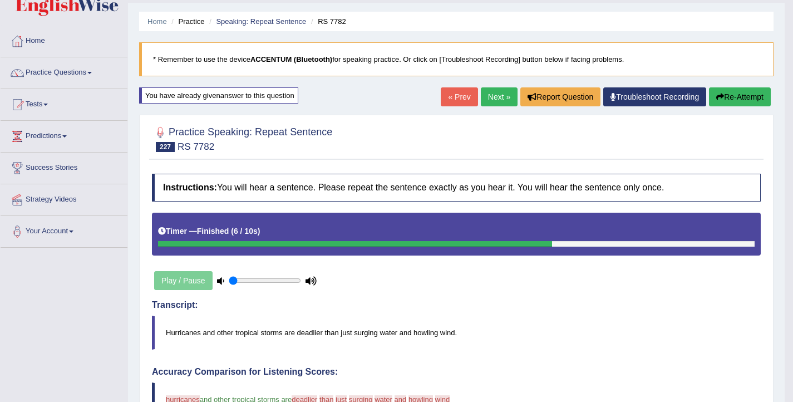
click at [722, 93] on button "Re-Attempt" at bounding box center [740, 96] width 62 height 19
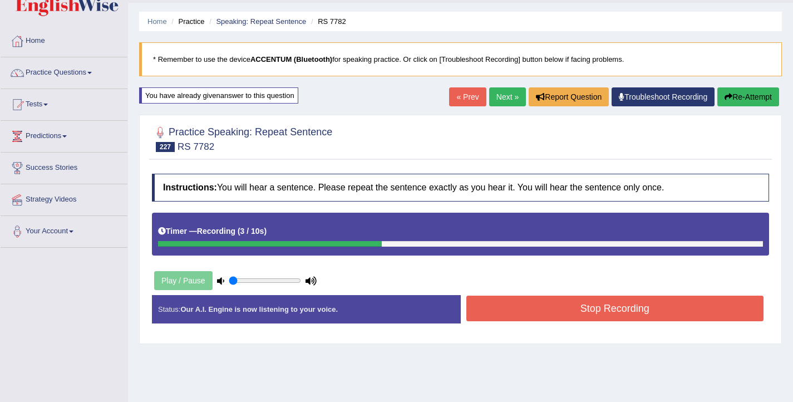
click at [691, 309] on button "Stop Recording" at bounding box center [615, 308] width 298 height 26
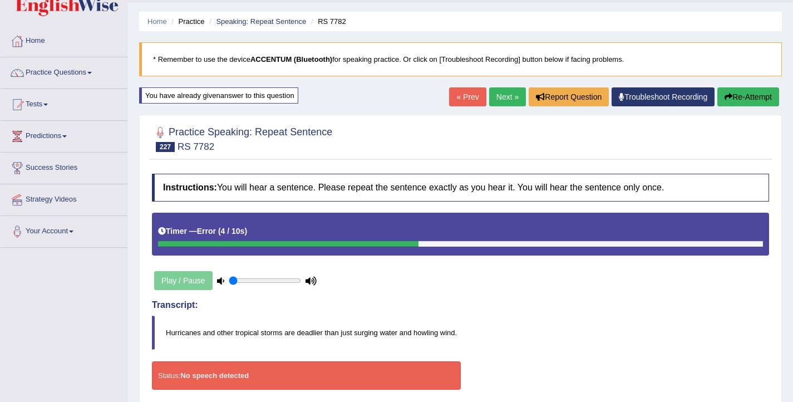
click at [728, 94] on icon "button" at bounding box center [728, 97] width 8 height 8
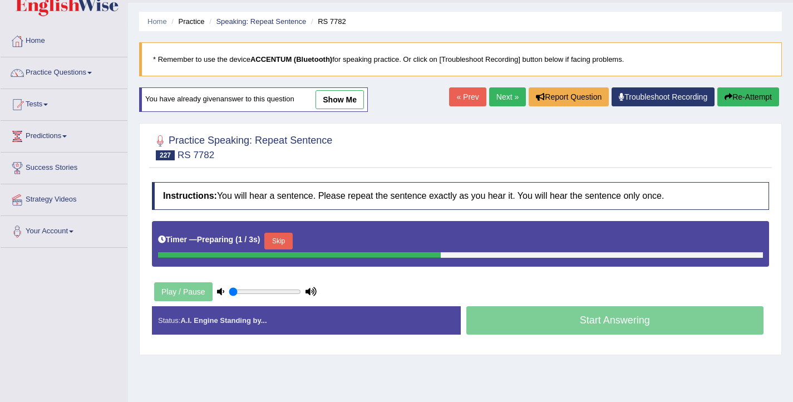
click at [287, 239] on button "Skip" at bounding box center [278, 241] width 28 height 17
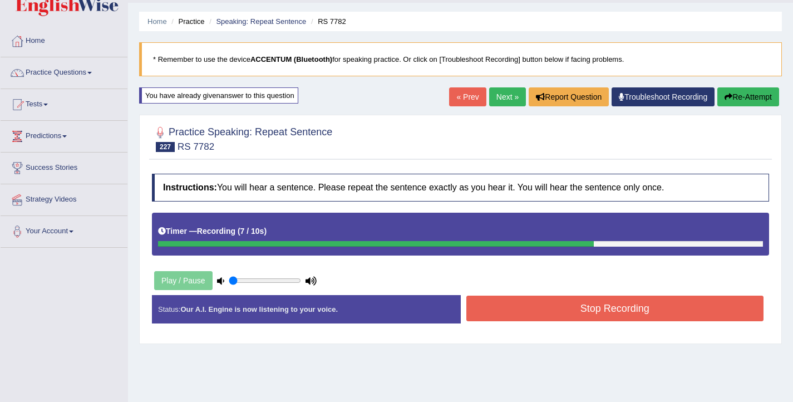
click at [527, 309] on button "Stop Recording" at bounding box center [615, 308] width 298 height 26
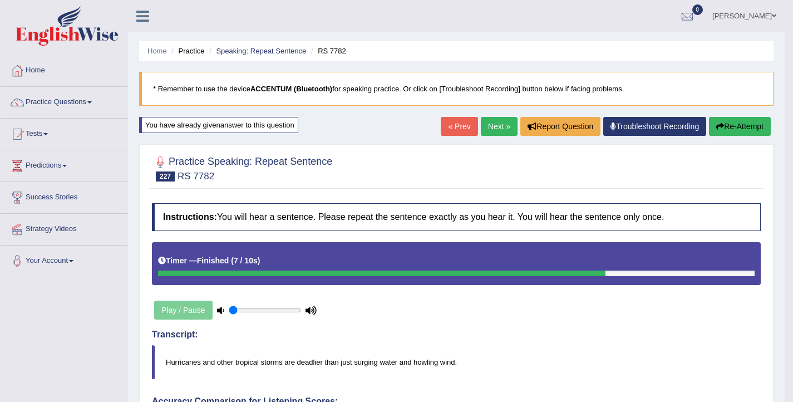
click at [488, 131] on link "Next »" at bounding box center [499, 126] width 37 height 19
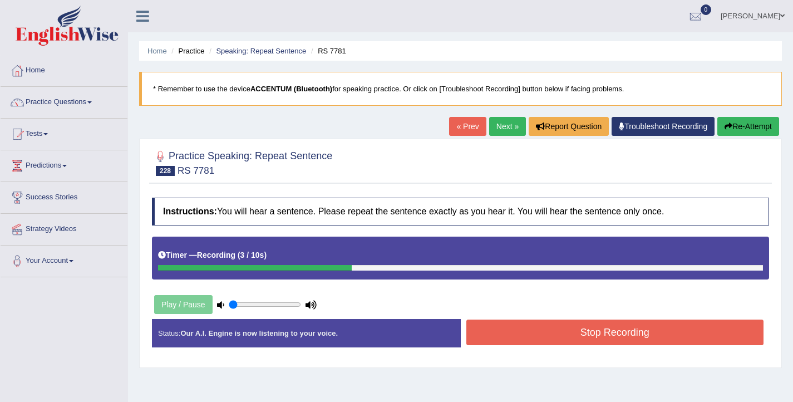
click at [535, 334] on button "Stop Recording" at bounding box center [615, 332] width 298 height 26
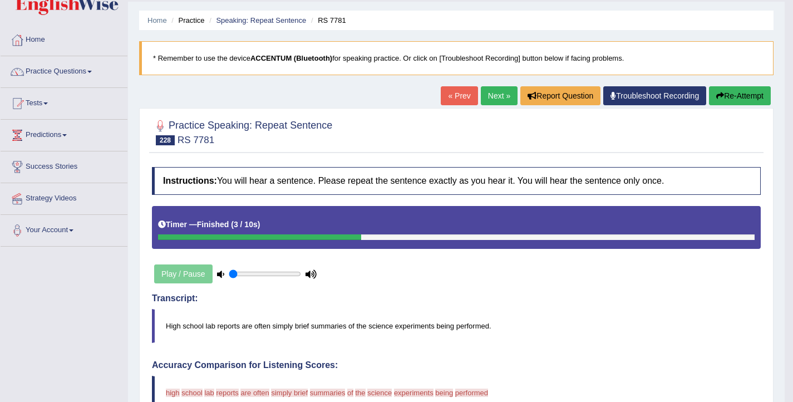
scroll to position [18, 0]
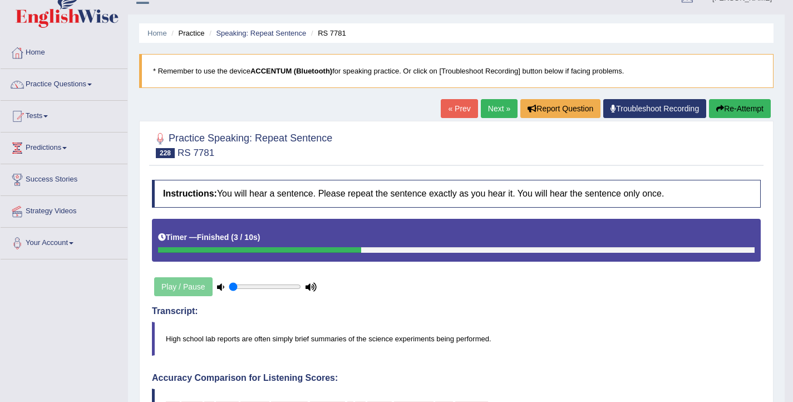
click at [492, 108] on link "Next »" at bounding box center [499, 108] width 37 height 19
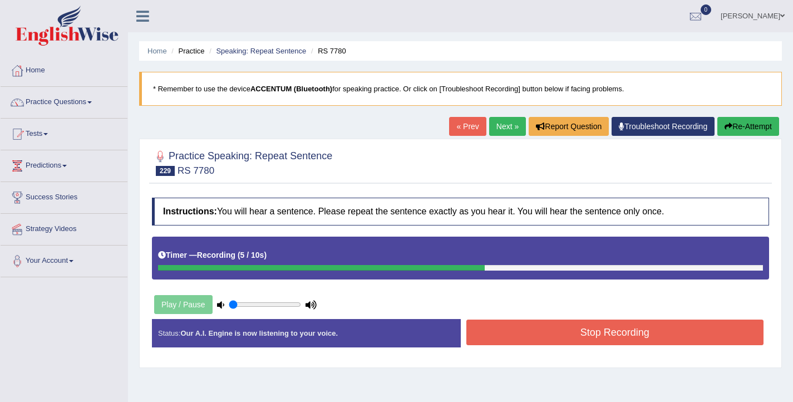
click at [512, 328] on button "Stop Recording" at bounding box center [615, 332] width 298 height 26
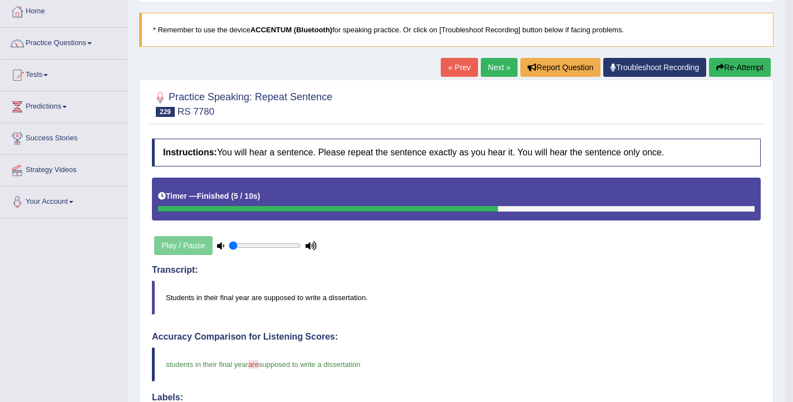
scroll to position [18, 0]
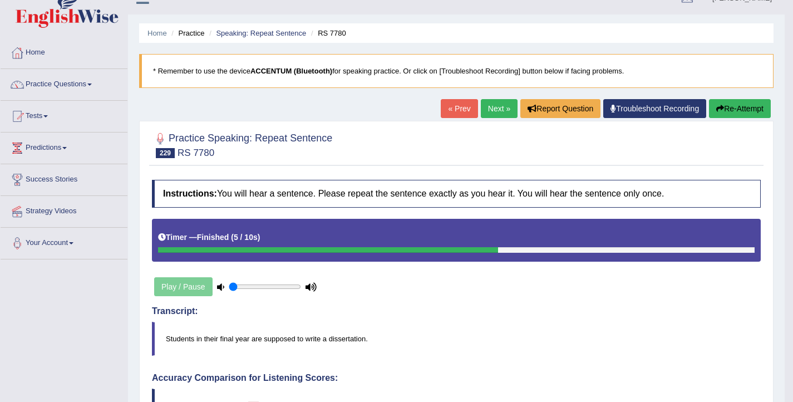
click at [492, 113] on link "Next »" at bounding box center [499, 108] width 37 height 19
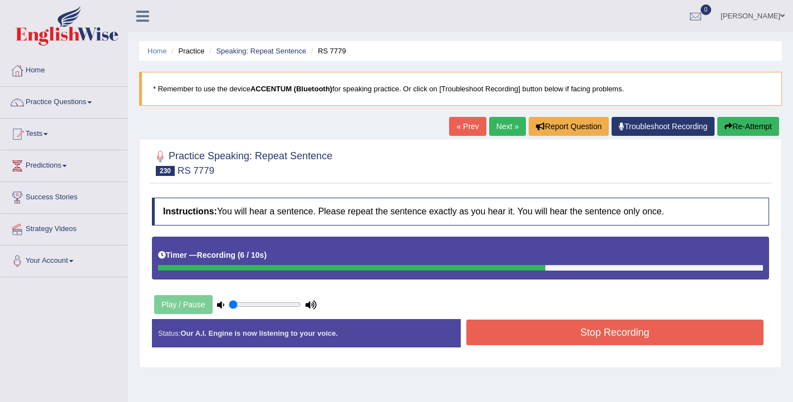
click at [501, 337] on button "Stop Recording" at bounding box center [615, 332] width 298 height 26
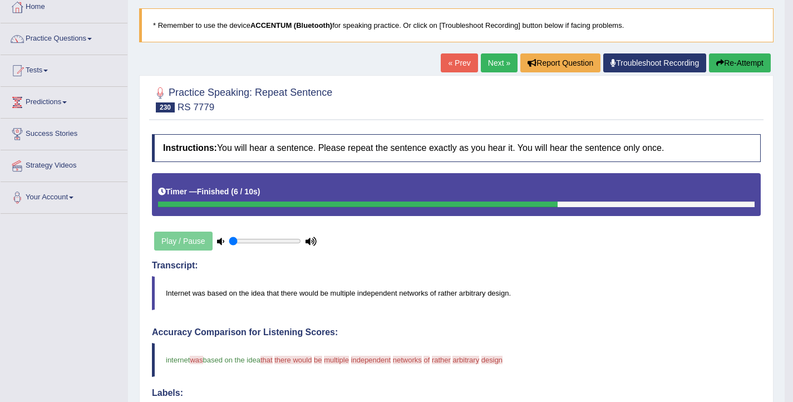
scroll to position [60, 0]
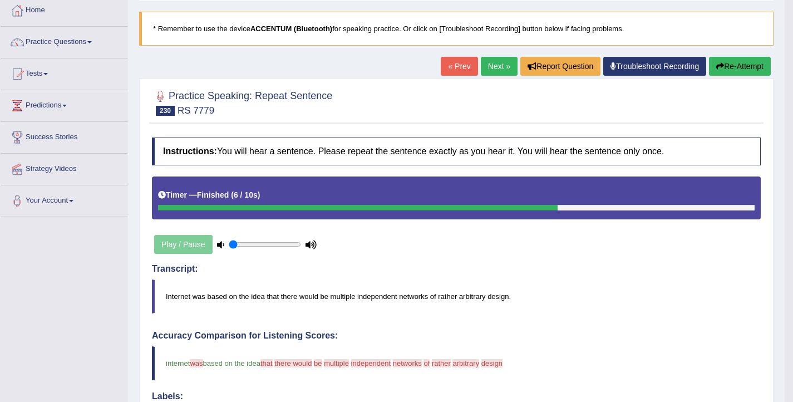
click at [716, 66] on icon "button" at bounding box center [720, 66] width 8 height 8
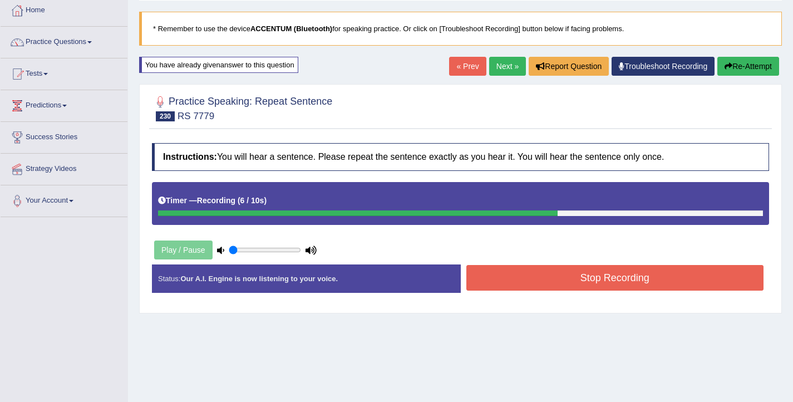
click at [676, 278] on button "Stop Recording" at bounding box center [615, 278] width 298 height 26
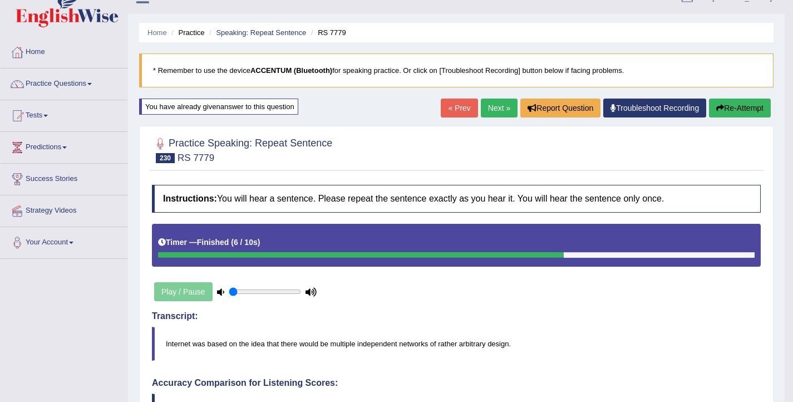
scroll to position [14, 0]
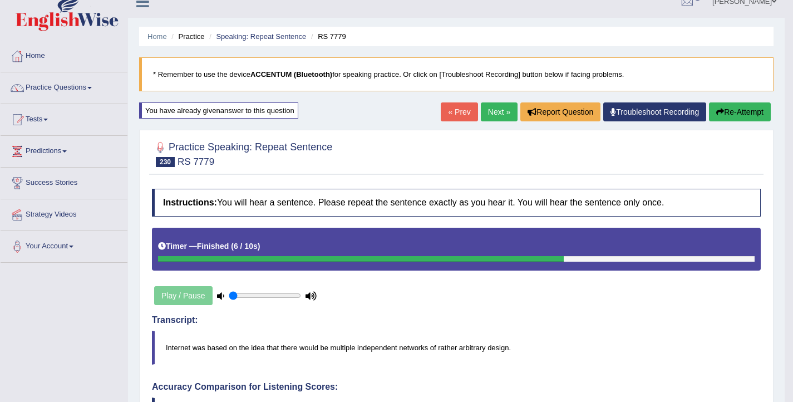
click at [501, 112] on link "Next »" at bounding box center [499, 111] width 37 height 19
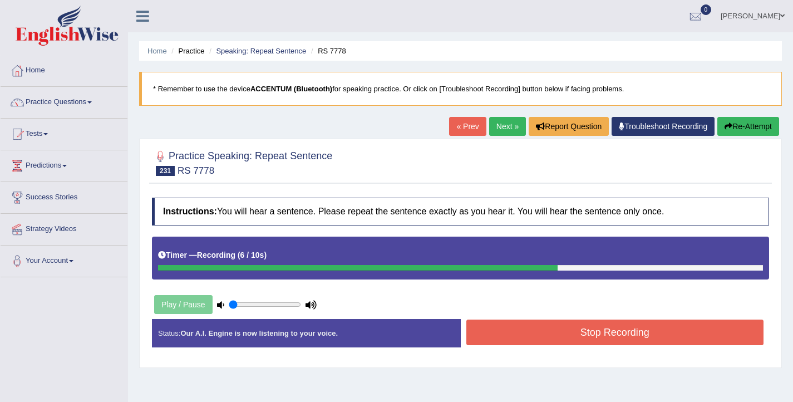
click at [521, 332] on button "Stop Recording" at bounding box center [615, 332] width 298 height 26
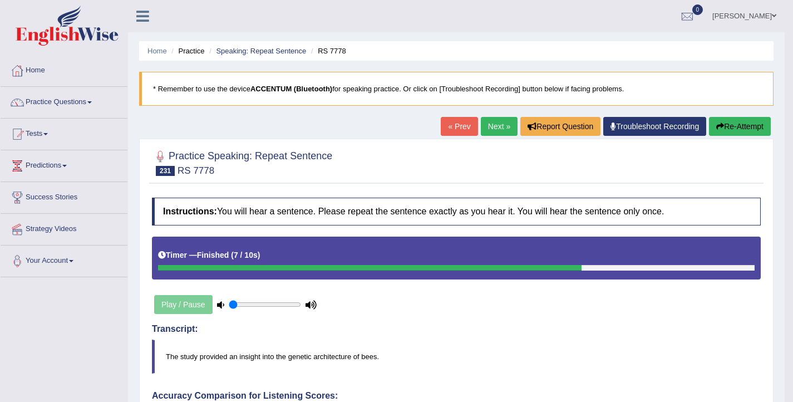
click at [725, 124] on button "Re-Attempt" at bounding box center [740, 126] width 62 height 19
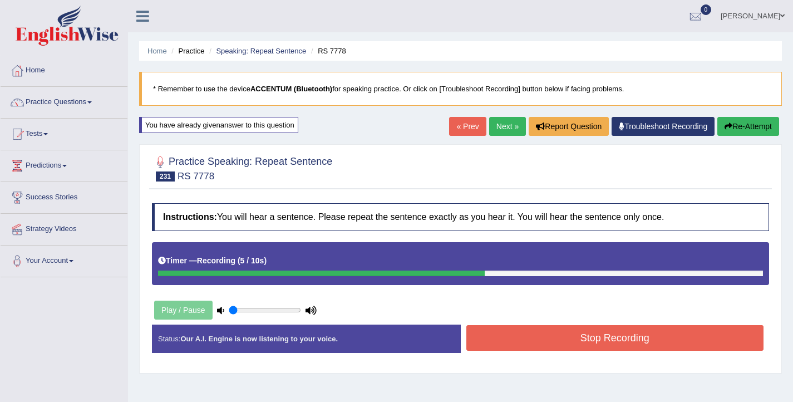
click at [564, 340] on button "Stop Recording" at bounding box center [615, 338] width 298 height 26
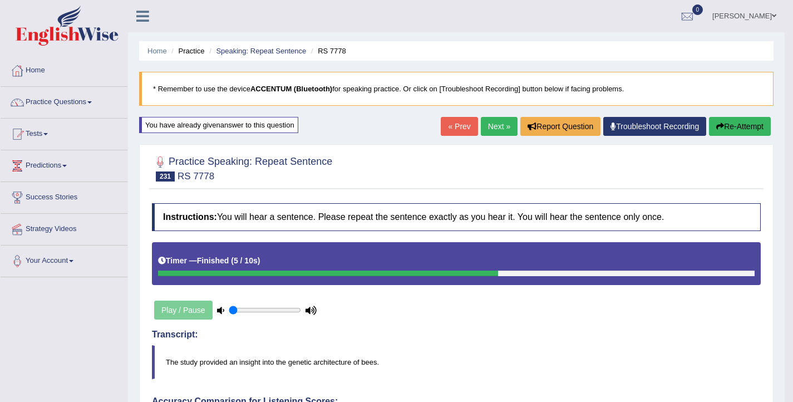
click at [498, 129] on link "Next »" at bounding box center [499, 126] width 37 height 19
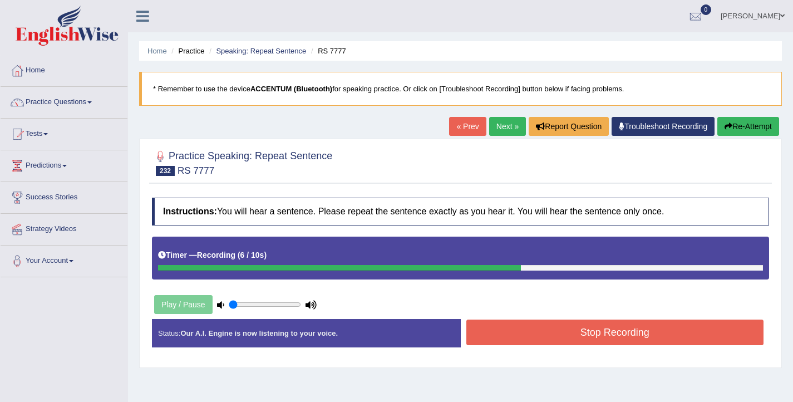
click at [643, 328] on button "Stop Recording" at bounding box center [615, 332] width 298 height 26
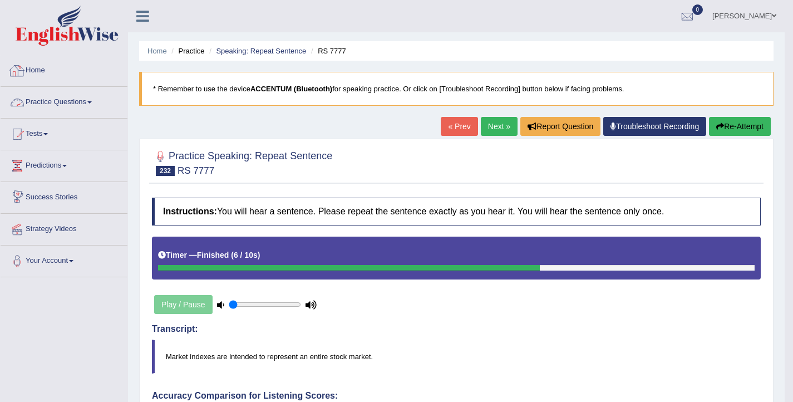
click at [81, 96] on link "Practice Questions" at bounding box center [64, 101] width 127 height 28
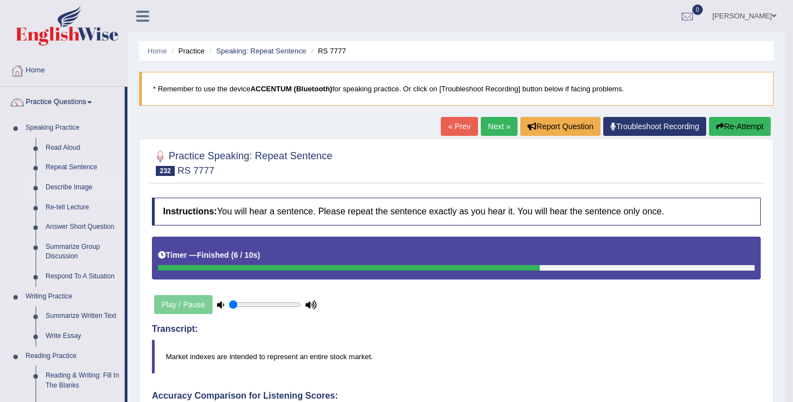
click at [66, 187] on link "Describe Image" at bounding box center [83, 187] width 84 height 20
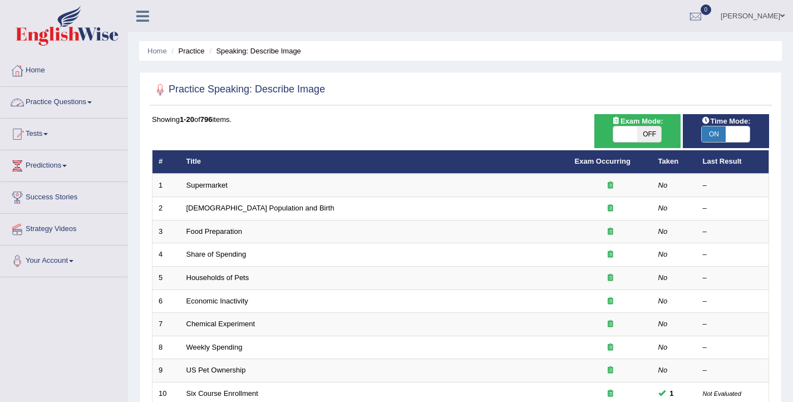
click at [55, 102] on link "Practice Questions" at bounding box center [64, 101] width 127 height 28
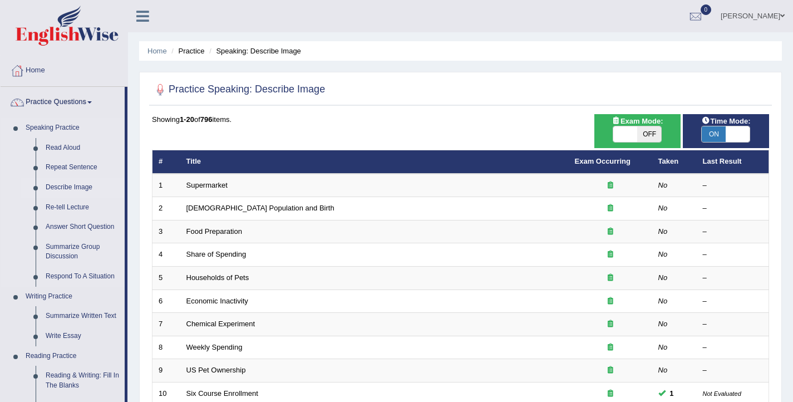
click at [65, 187] on link "Describe Image" at bounding box center [83, 187] width 84 height 20
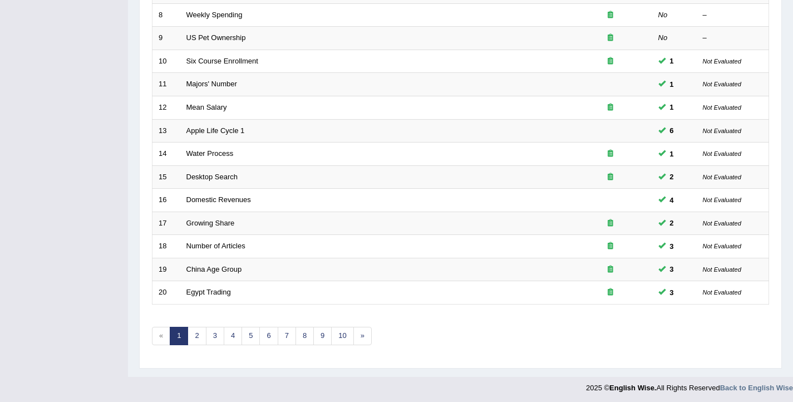
scroll to position [335, 0]
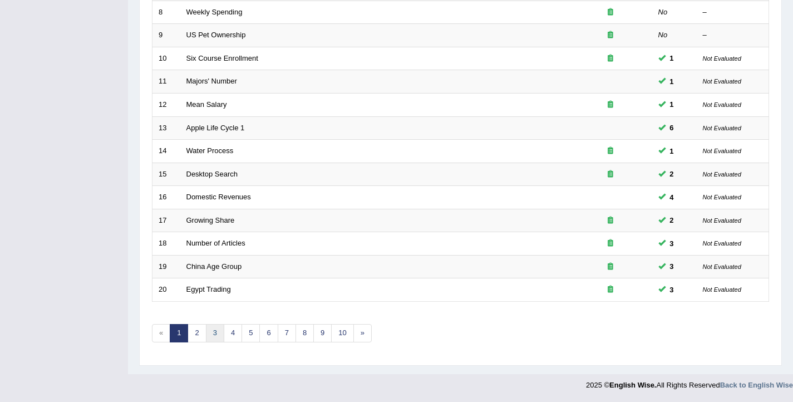
click at [219, 337] on link "3" at bounding box center [215, 333] width 18 height 18
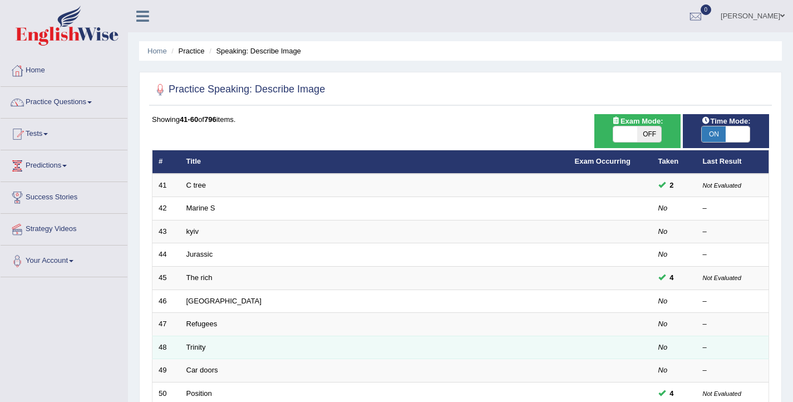
scroll to position [335, 0]
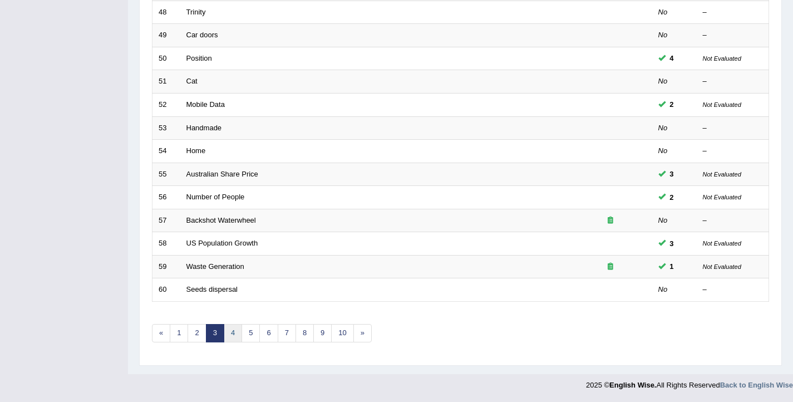
click at [231, 336] on link "4" at bounding box center [233, 333] width 18 height 18
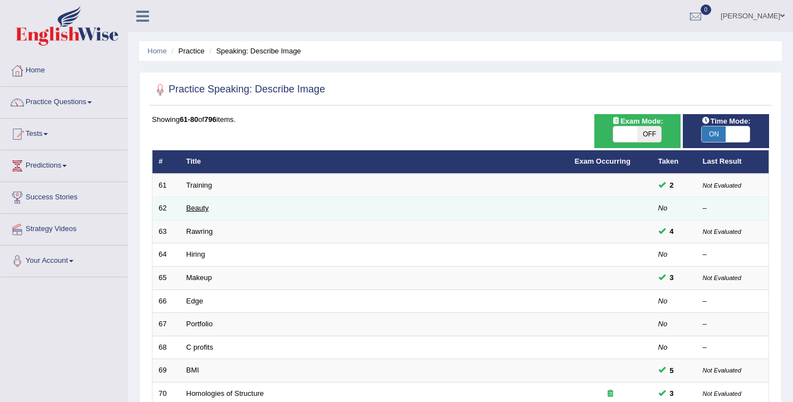
click at [194, 212] on link "Beauty" at bounding box center [197, 208] width 22 height 8
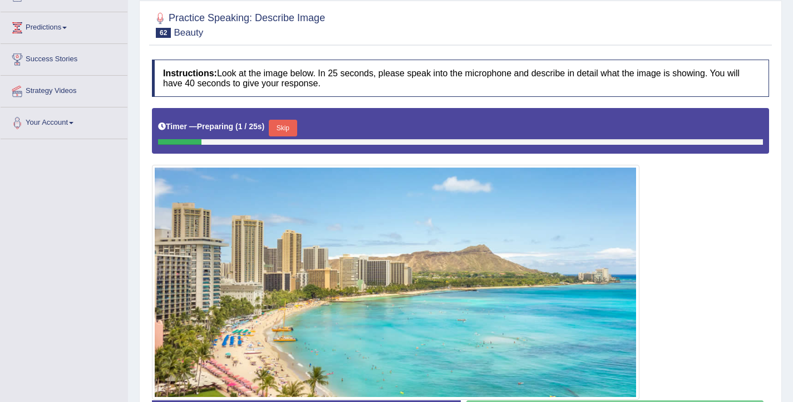
scroll to position [182, 0]
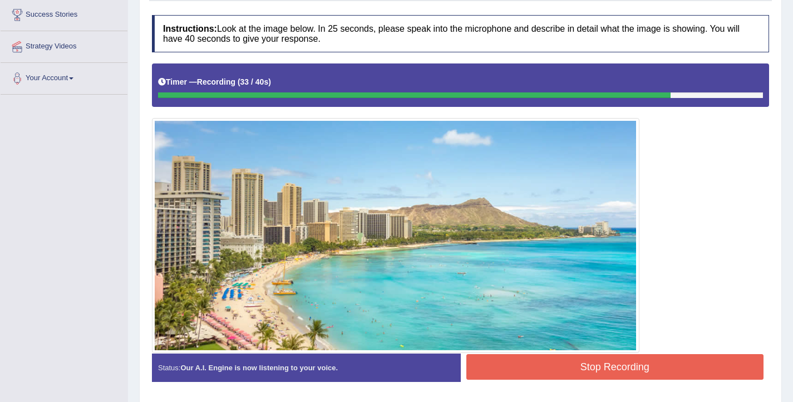
click at [609, 366] on button "Stop Recording" at bounding box center [615, 367] width 298 height 26
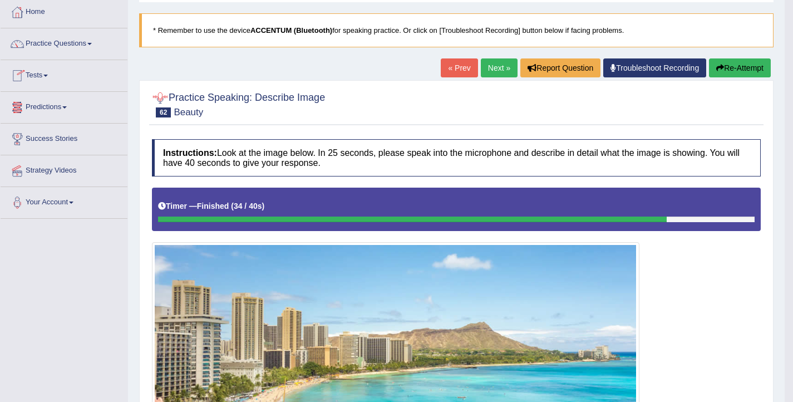
scroll to position [0, 0]
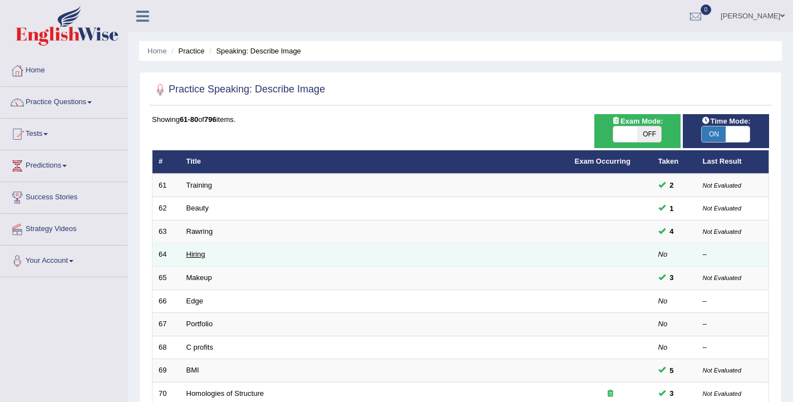
click at [192, 253] on link "Hiring" at bounding box center [195, 254] width 19 height 8
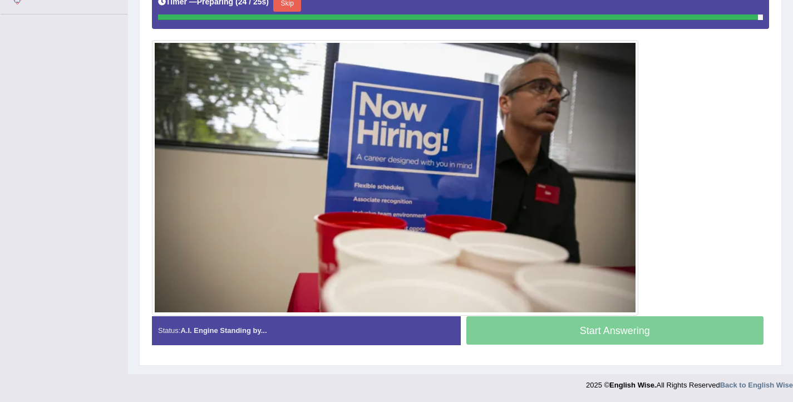
scroll to position [260, 0]
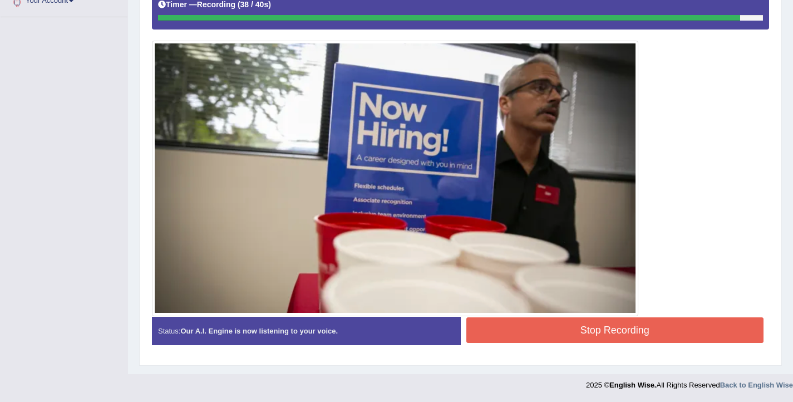
click at [609, 331] on button "Stop Recording" at bounding box center [615, 330] width 298 height 26
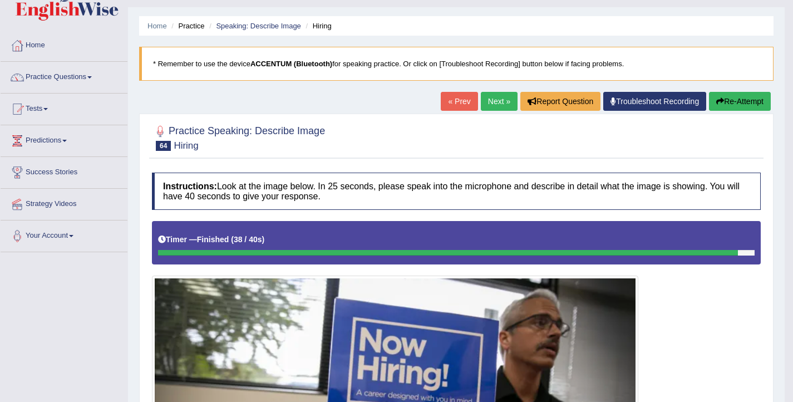
scroll to position [0, 0]
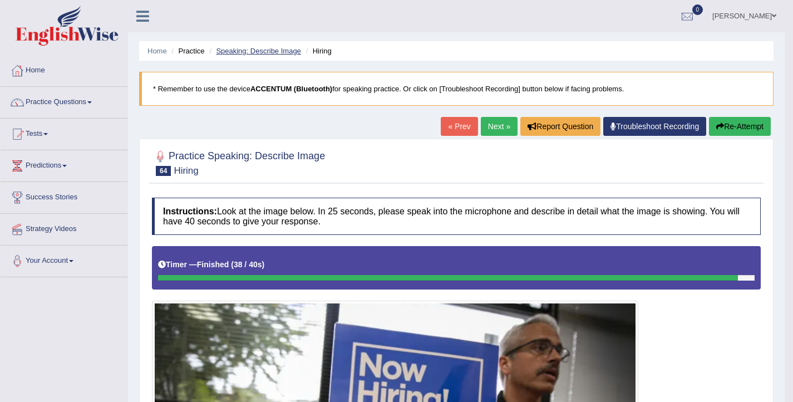
click at [243, 53] on link "Speaking: Describe Image" at bounding box center [258, 51] width 85 height 8
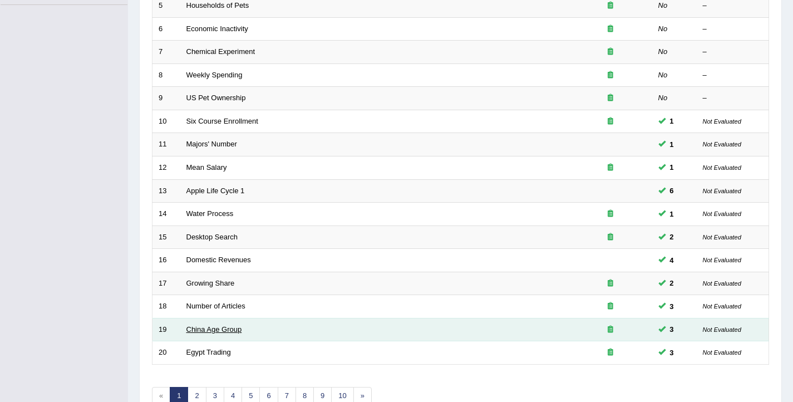
scroll to position [335, 0]
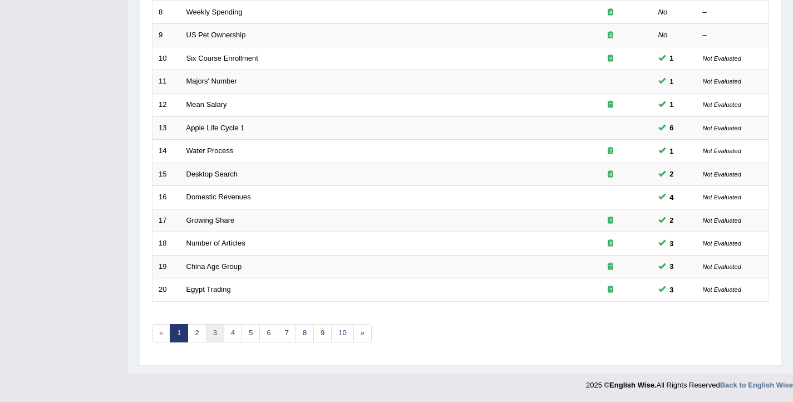
click at [213, 332] on link "3" at bounding box center [215, 333] width 18 height 18
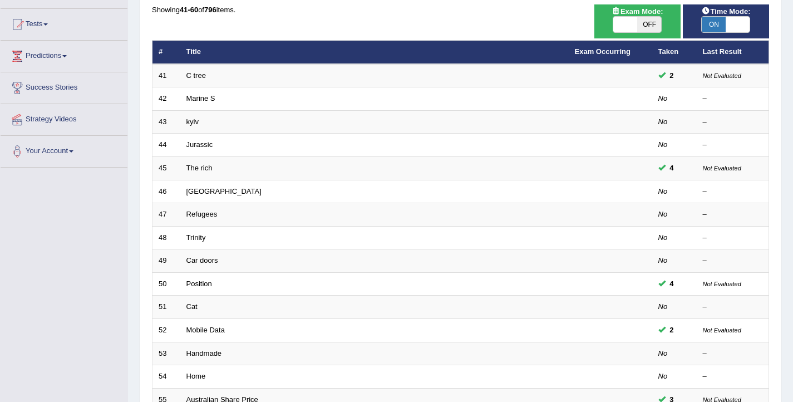
scroll to position [335, 0]
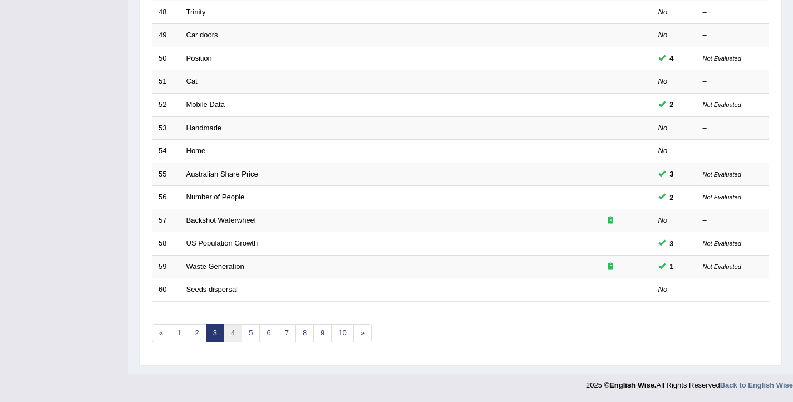
click at [228, 333] on link "4" at bounding box center [233, 333] width 18 height 18
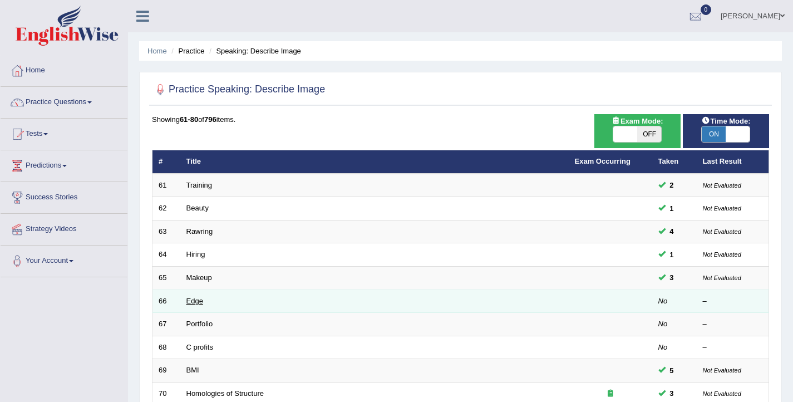
click at [200, 300] on link "Edge" at bounding box center [194, 301] width 17 height 8
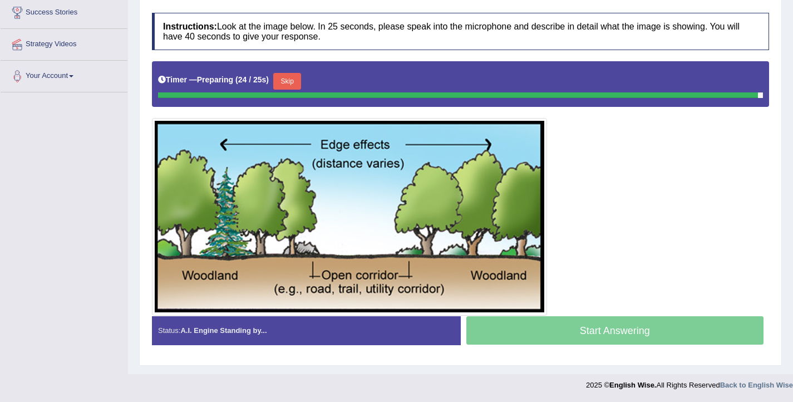
scroll to position [182, 0]
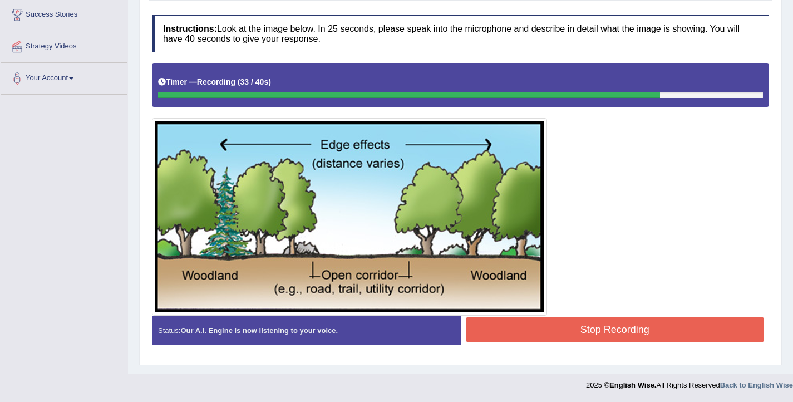
click at [606, 327] on button "Stop Recording" at bounding box center [615, 330] width 298 height 26
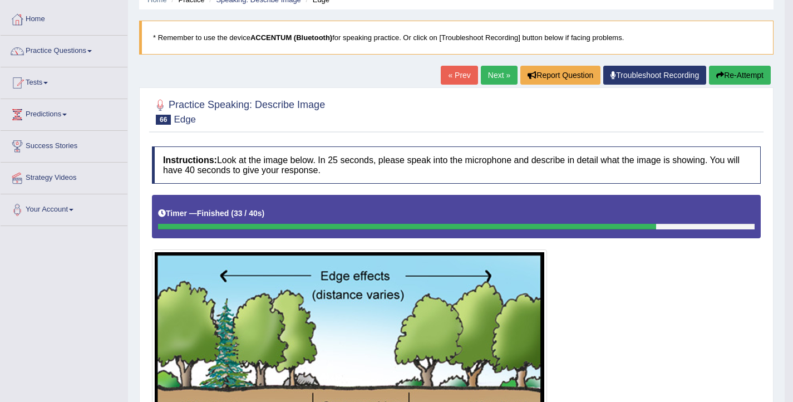
scroll to position [0, 0]
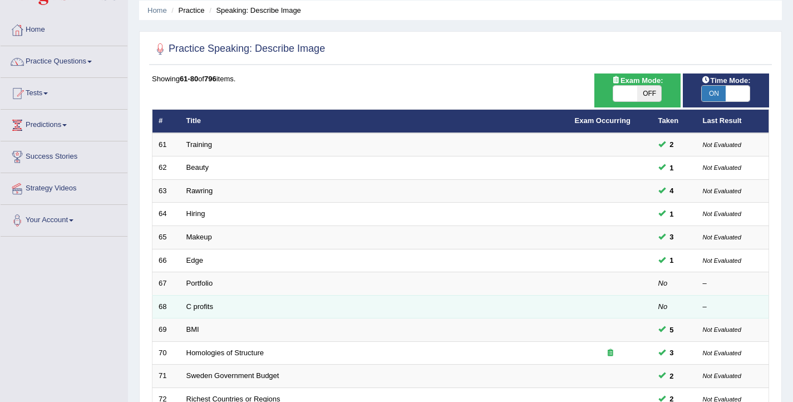
scroll to position [42, 0]
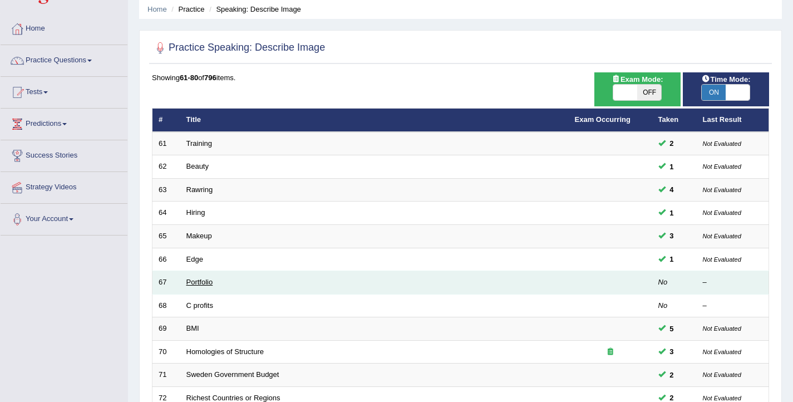
click at [207, 284] on link "Portfolio" at bounding box center [199, 282] width 27 height 8
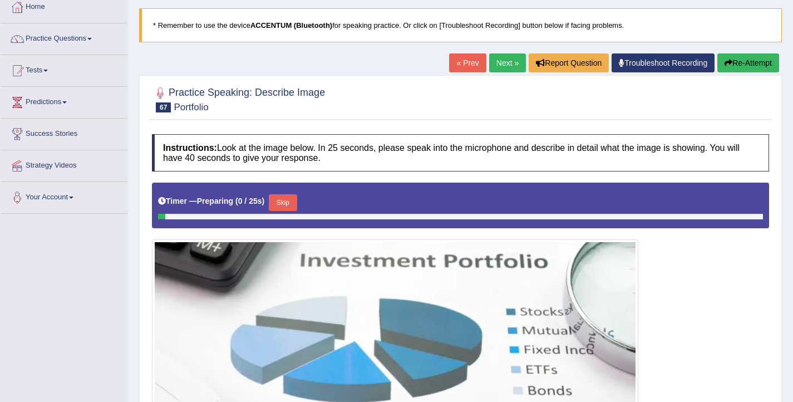
scroll to position [204, 0]
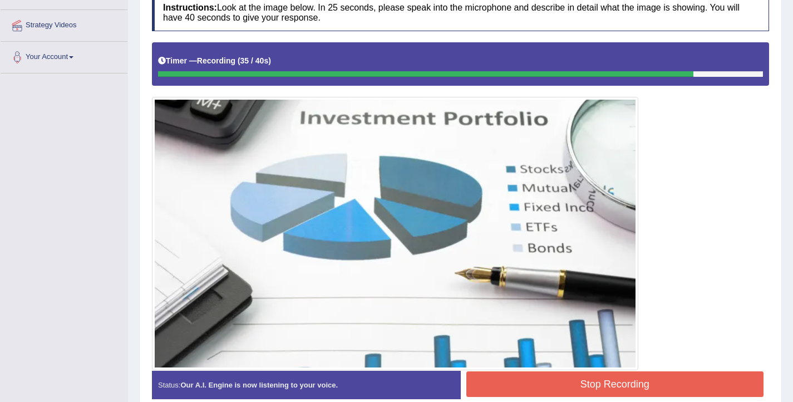
click at [626, 393] on button "Stop Recording" at bounding box center [615, 384] width 298 height 26
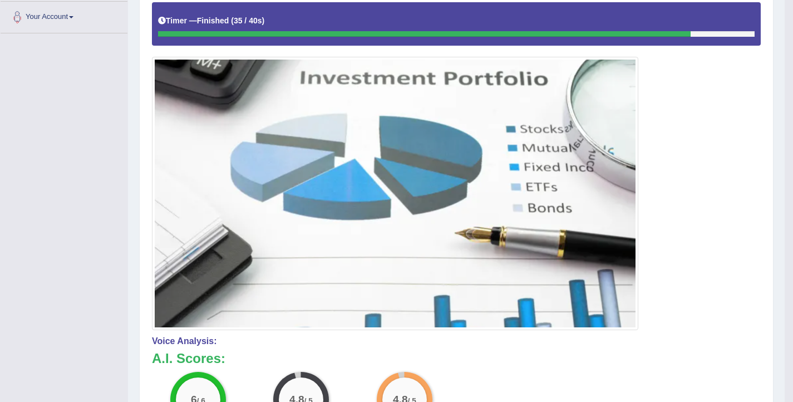
scroll to position [0, 0]
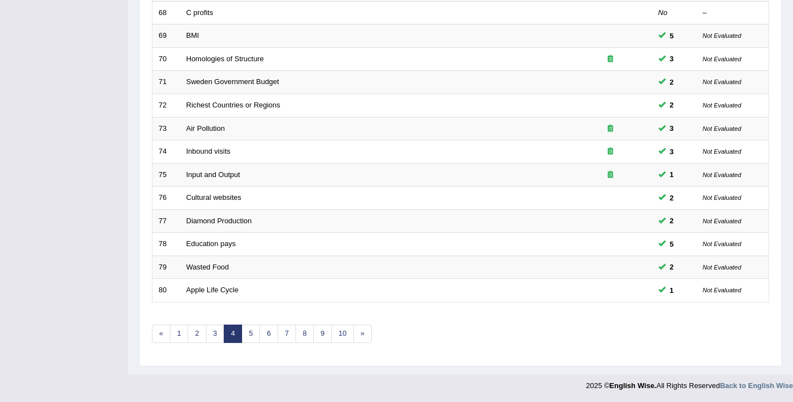
scroll to position [335, 0]
click at [258, 336] on link "5" at bounding box center [250, 333] width 18 height 18
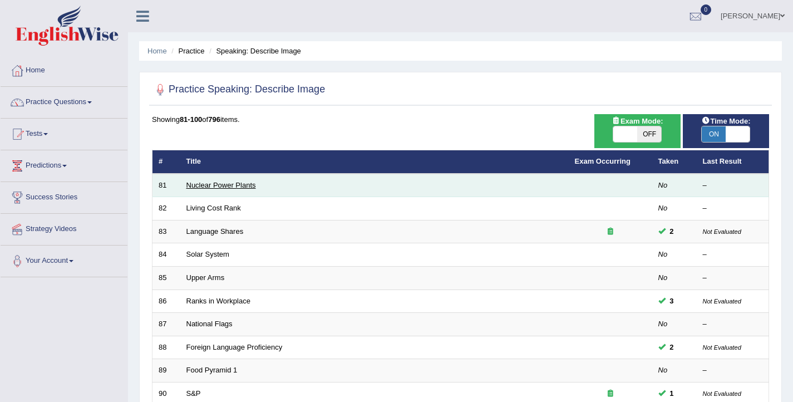
click at [205, 187] on link "Nuclear Power Plants" at bounding box center [221, 185] width 70 height 8
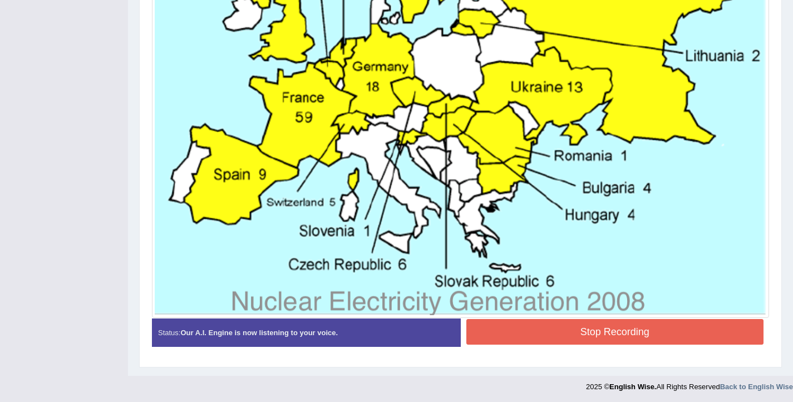
scroll to position [547, 0]
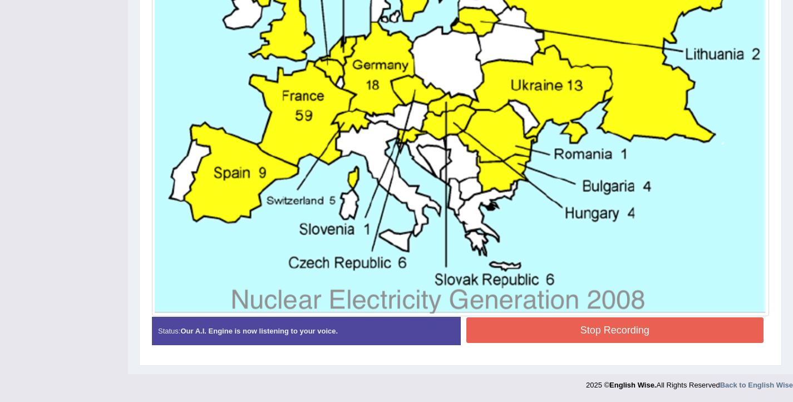
click at [515, 327] on button "Stop Recording" at bounding box center [615, 330] width 298 height 26
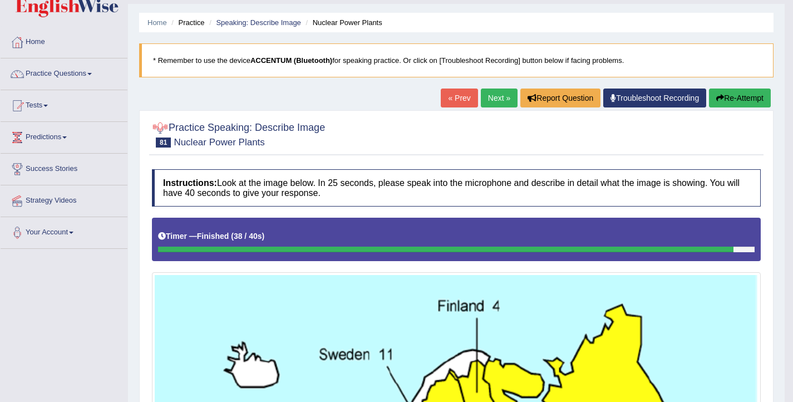
scroll to position [0, 0]
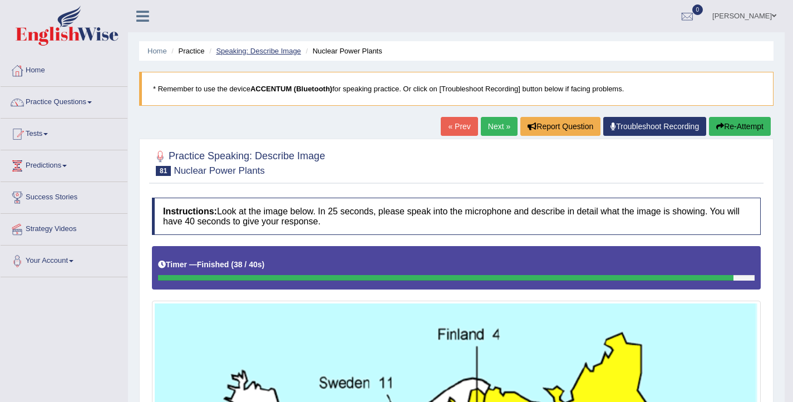
click at [245, 52] on link "Speaking: Describe Image" at bounding box center [258, 51] width 85 height 8
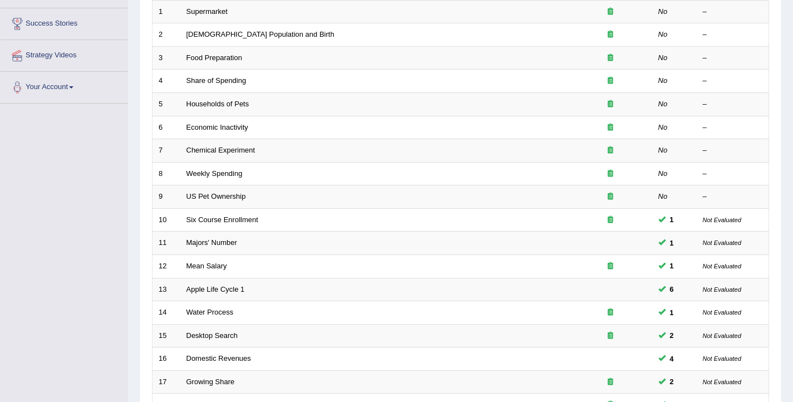
scroll to position [335, 0]
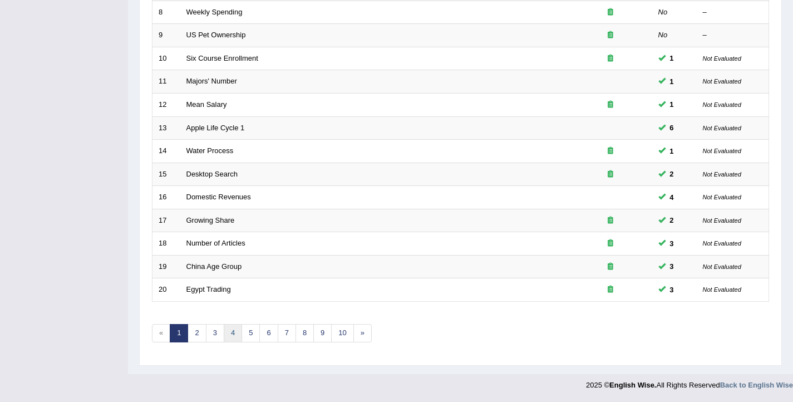
click at [230, 330] on link "4" at bounding box center [233, 333] width 18 height 18
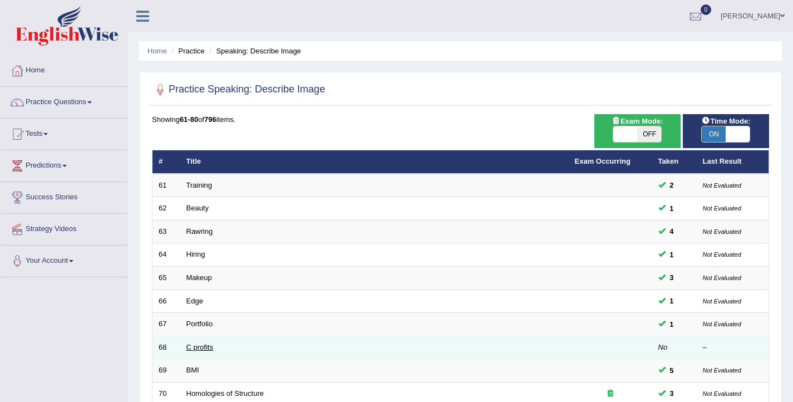
click at [209, 349] on link "C profits" at bounding box center [199, 347] width 27 height 8
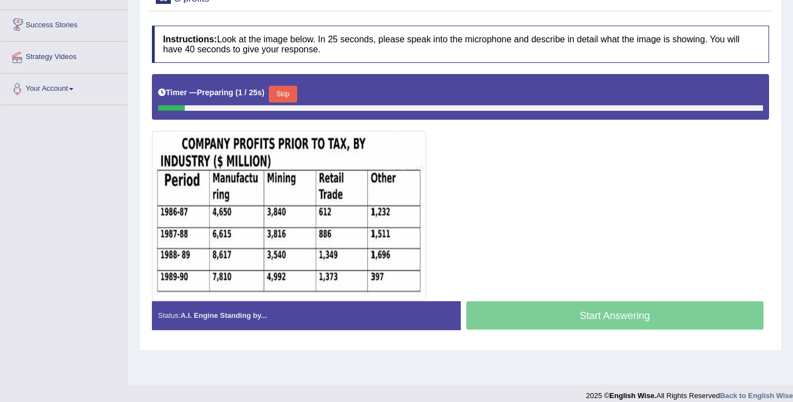
scroll to position [182, 0]
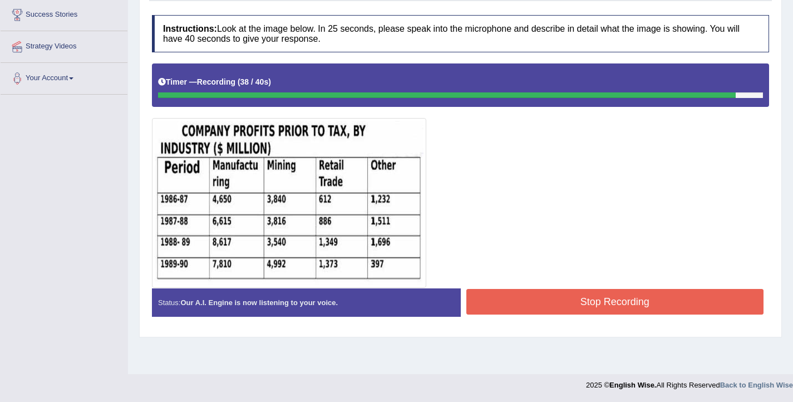
click at [569, 298] on button "Stop Recording" at bounding box center [615, 302] width 298 height 26
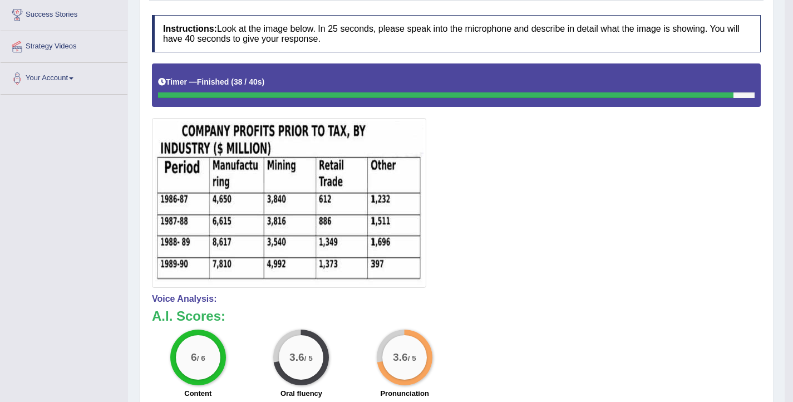
scroll to position [0, 0]
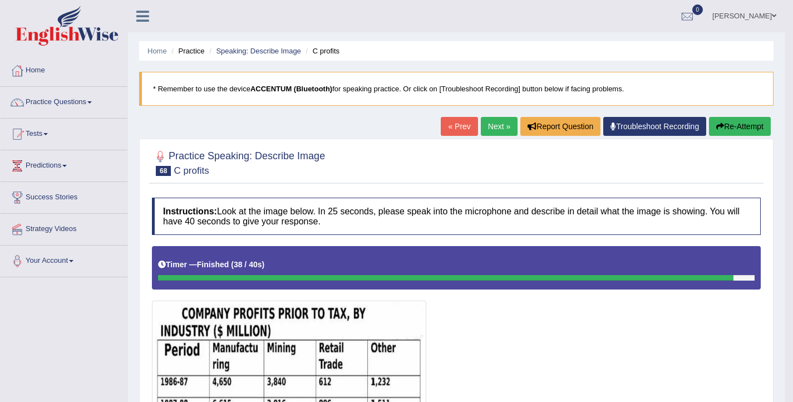
click at [737, 118] on button "Re-Attempt" at bounding box center [740, 126] width 62 height 19
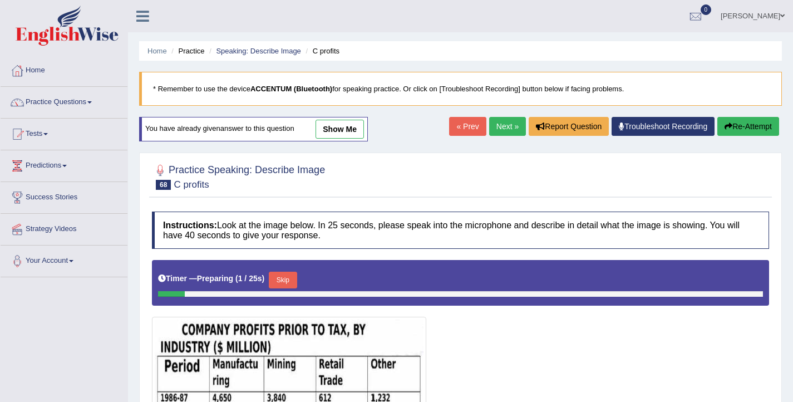
click at [279, 284] on button "Skip" at bounding box center [283, 279] width 28 height 17
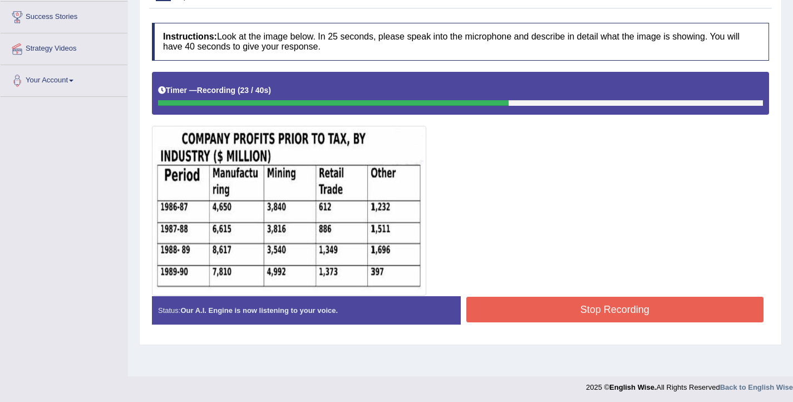
scroll to position [180, 0]
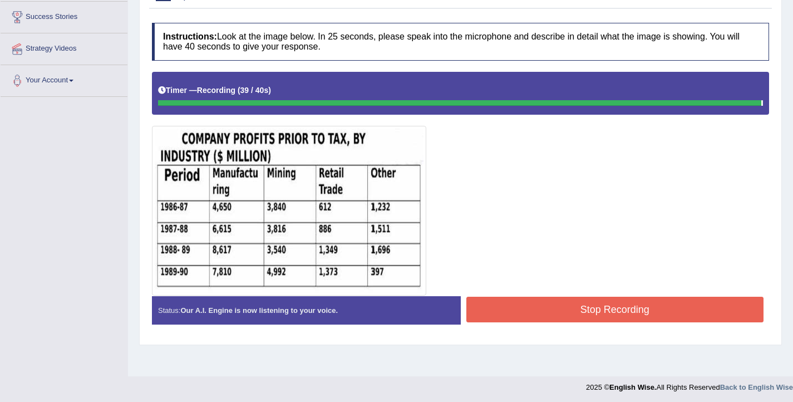
click at [509, 302] on button "Stop Recording" at bounding box center [615, 310] width 298 height 26
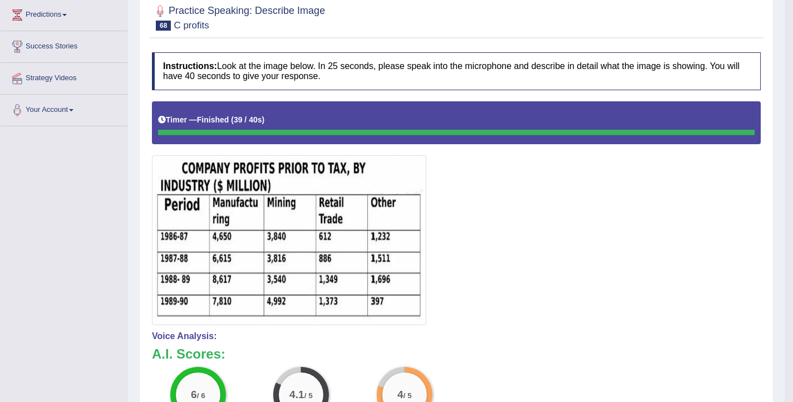
scroll to position [97, 0]
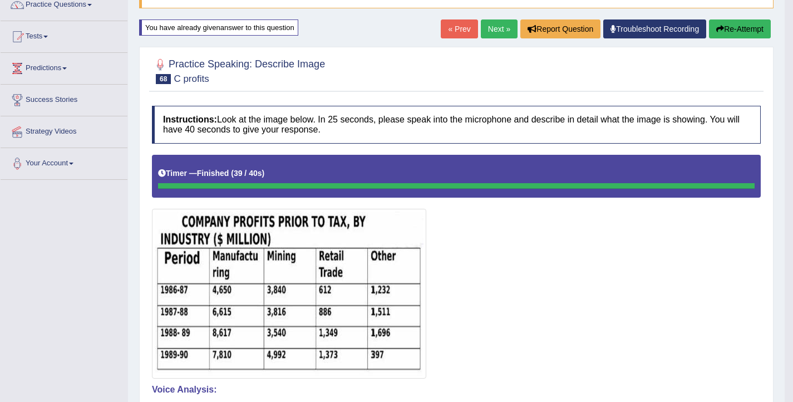
drag, startPoint x: 759, startPoint y: 32, endPoint x: 697, endPoint y: 11, distance: 66.0
click at [759, 33] on button "Re-Attempt" at bounding box center [740, 28] width 62 height 19
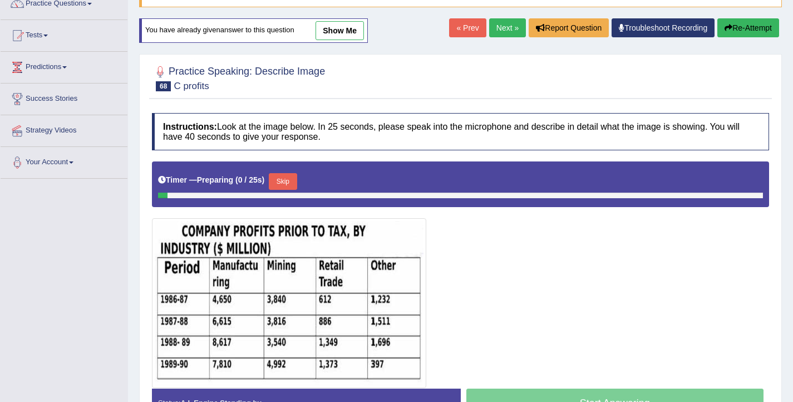
scroll to position [182, 0]
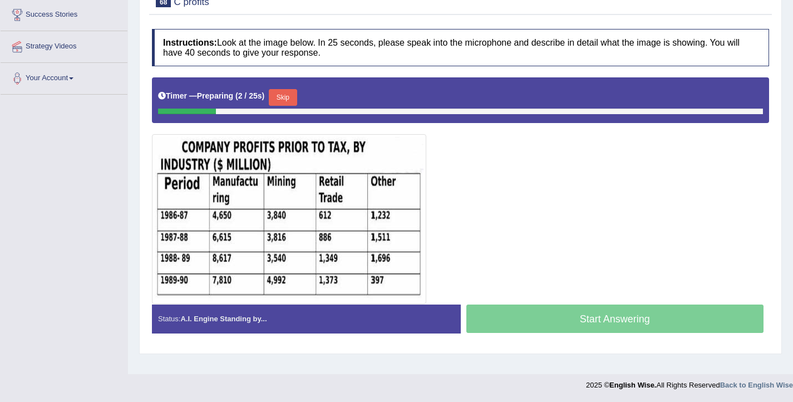
click at [284, 102] on button "Skip" at bounding box center [283, 97] width 28 height 17
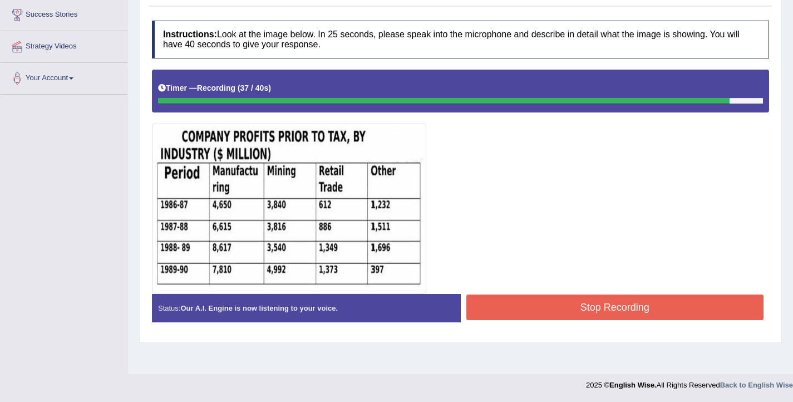
click at [526, 300] on button "Stop Recording" at bounding box center [615, 307] width 298 height 26
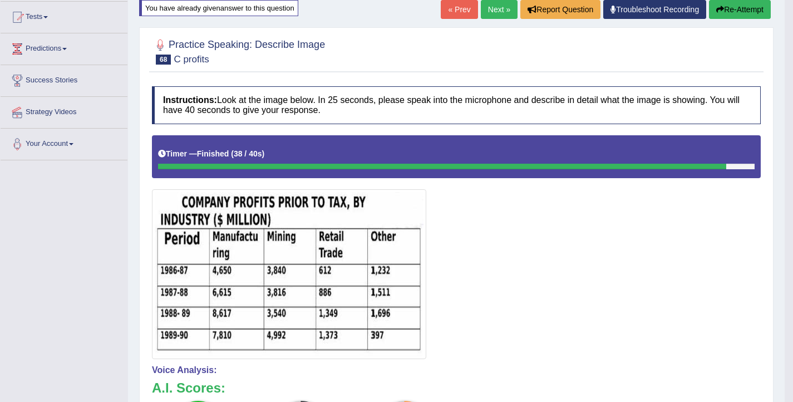
scroll to position [0, 0]
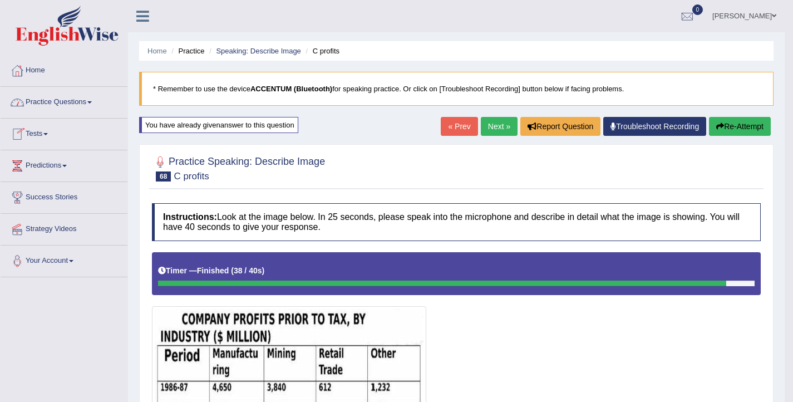
click at [493, 123] on link "Next »" at bounding box center [499, 126] width 37 height 19
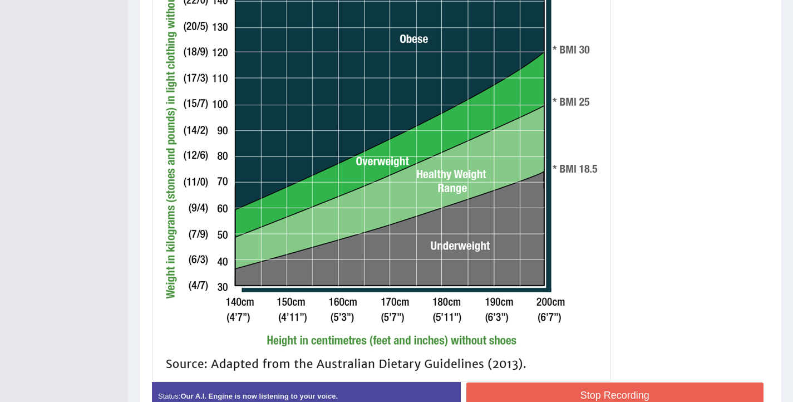
scroll to position [398, 0]
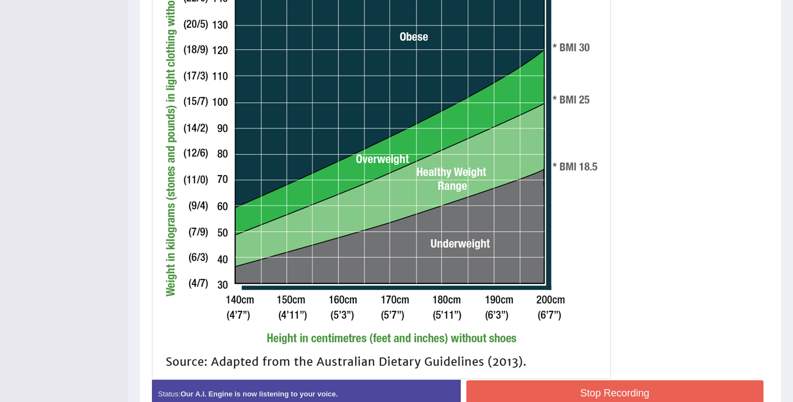
click at [585, 393] on button "Stop Recording" at bounding box center [615, 393] width 298 height 26
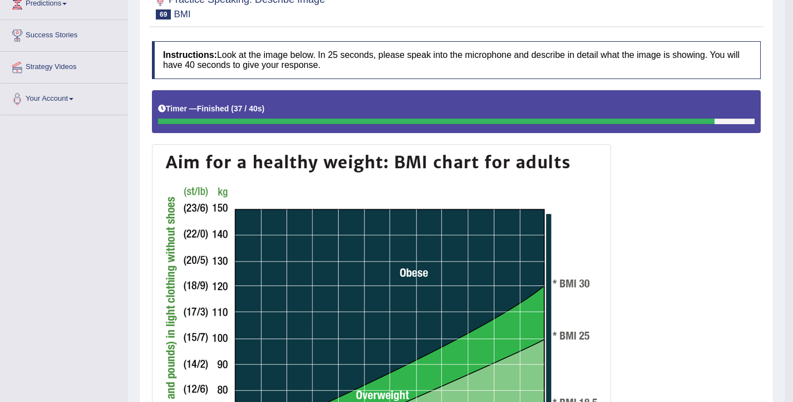
scroll to position [0, 0]
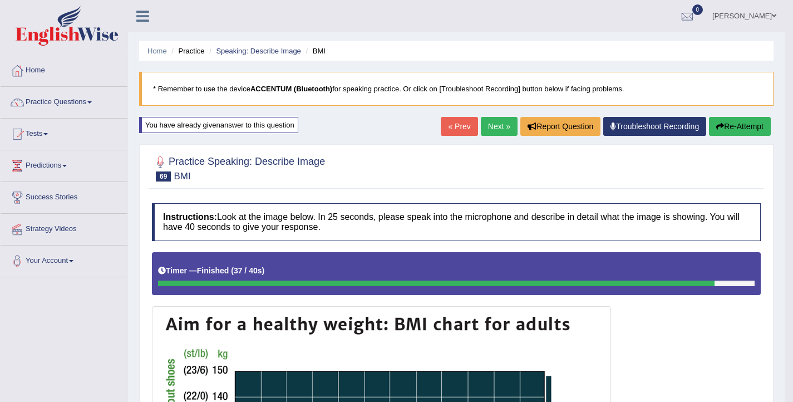
click at [492, 124] on link "Next »" at bounding box center [499, 126] width 37 height 19
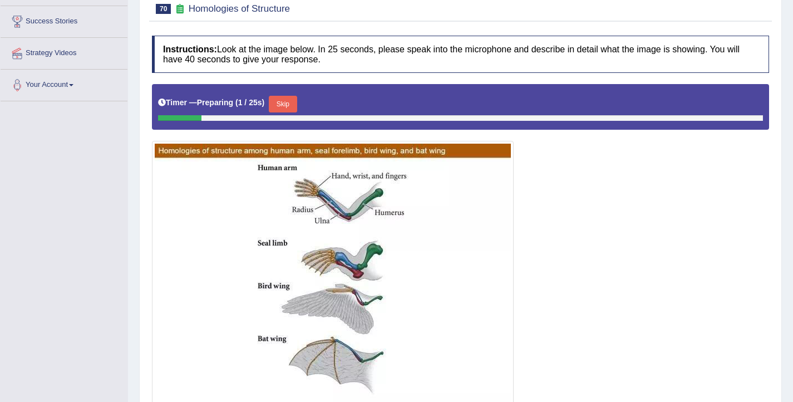
scroll to position [219, 0]
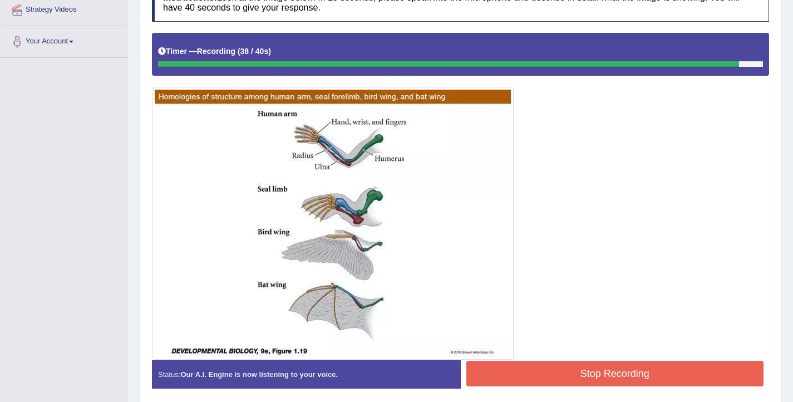
click at [572, 371] on button "Stop Recording" at bounding box center [615, 373] width 298 height 26
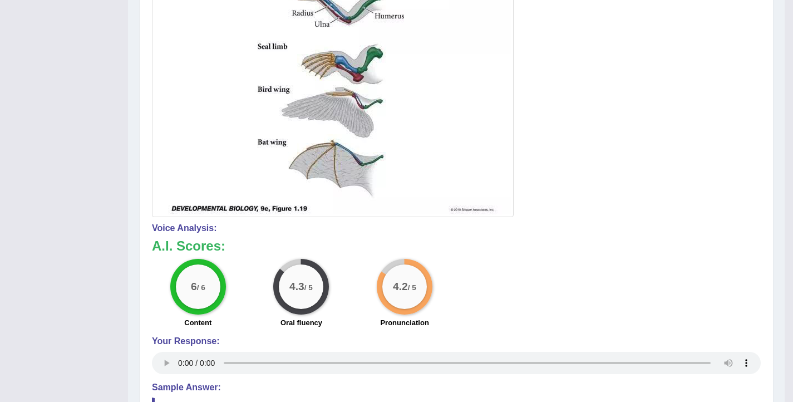
scroll to position [90, 0]
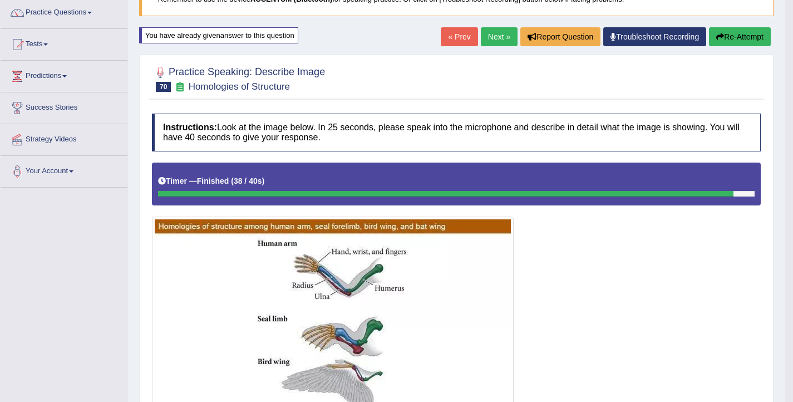
click at [491, 41] on link "Next »" at bounding box center [499, 36] width 37 height 19
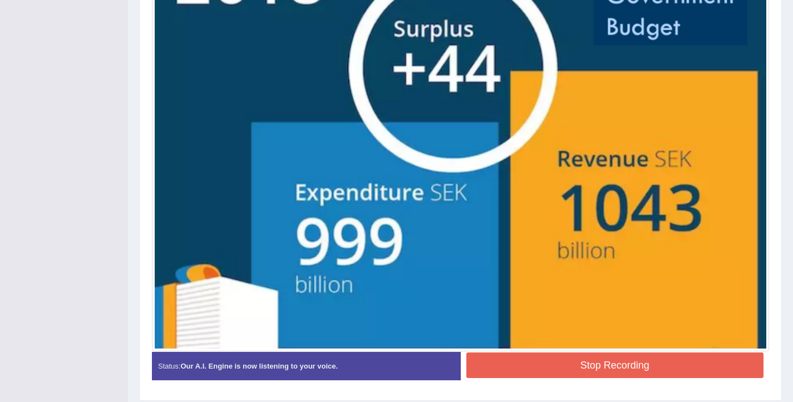
scroll to position [414, 0]
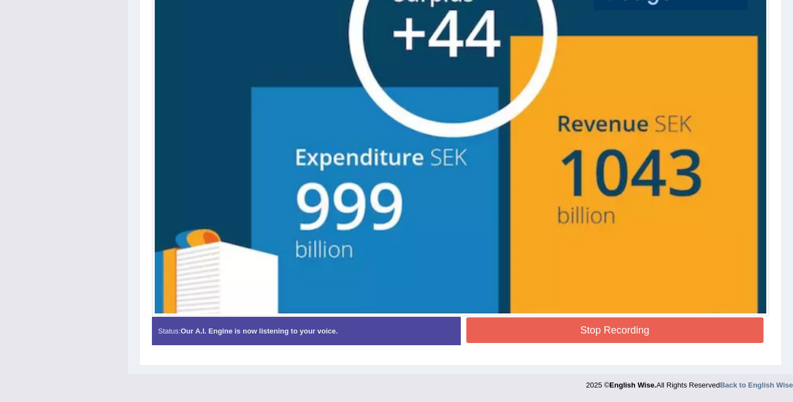
click at [527, 332] on button "Stop Recording" at bounding box center [615, 330] width 298 height 26
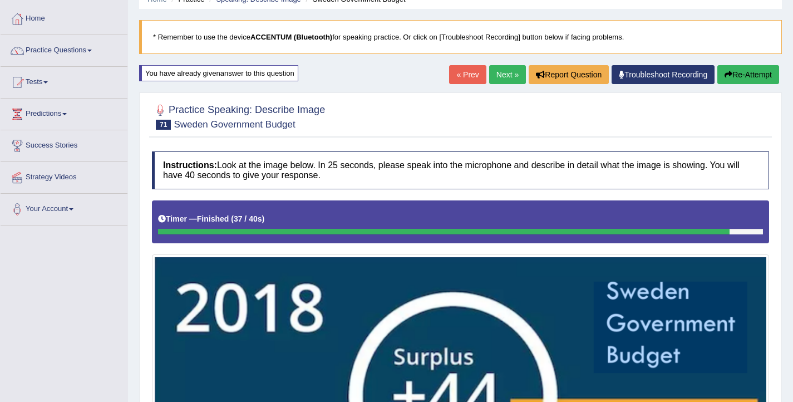
scroll to position [0, 0]
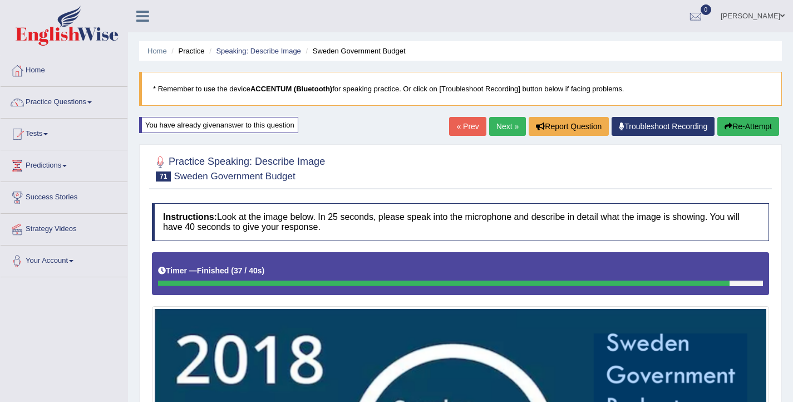
click at [512, 126] on link "Next »" at bounding box center [507, 126] width 37 height 19
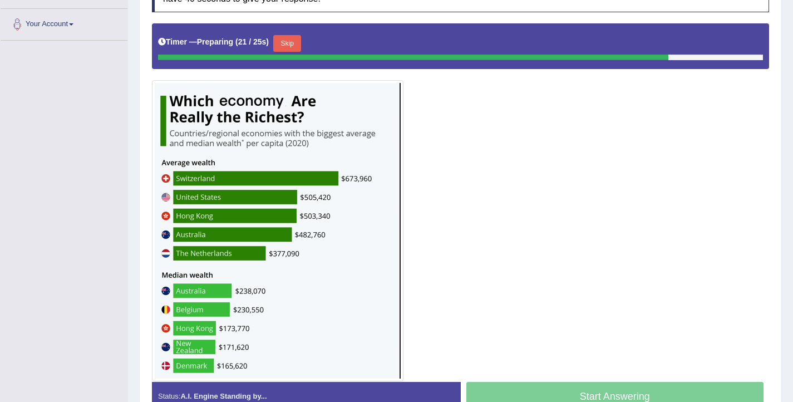
scroll to position [238, 0]
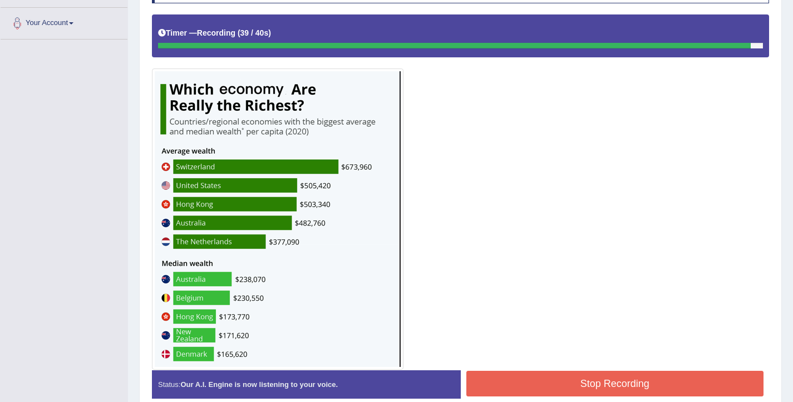
click at [620, 383] on button "Stop Recording" at bounding box center [615, 384] width 298 height 26
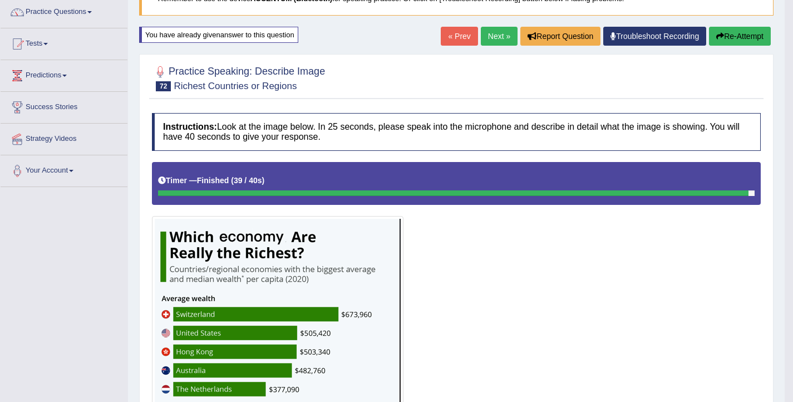
scroll to position [49, 0]
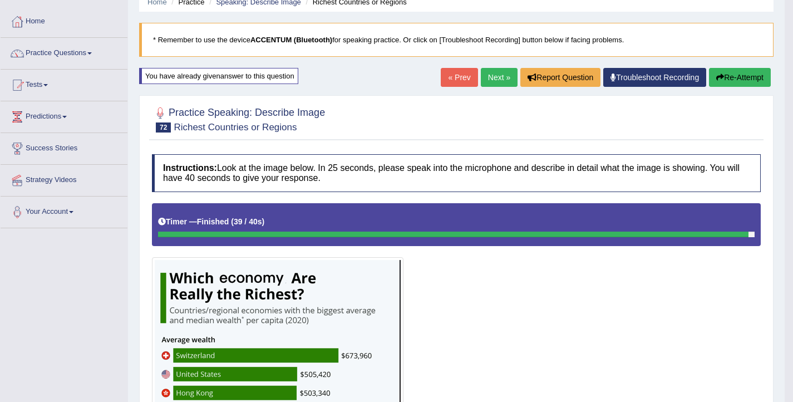
click at [492, 76] on link "Next »" at bounding box center [499, 77] width 37 height 19
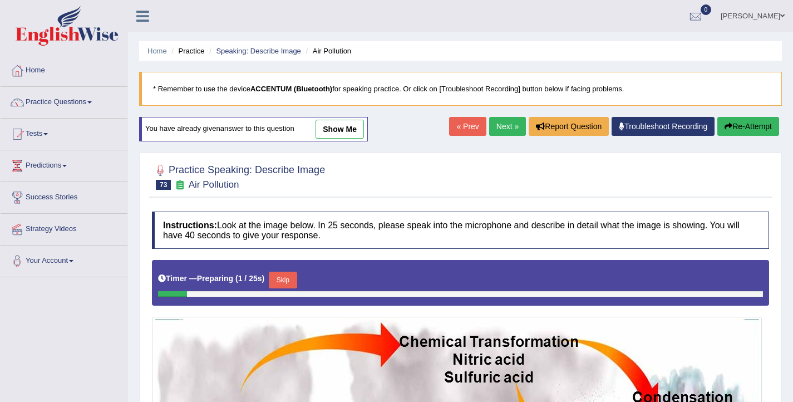
click at [494, 125] on link "Next »" at bounding box center [507, 126] width 37 height 19
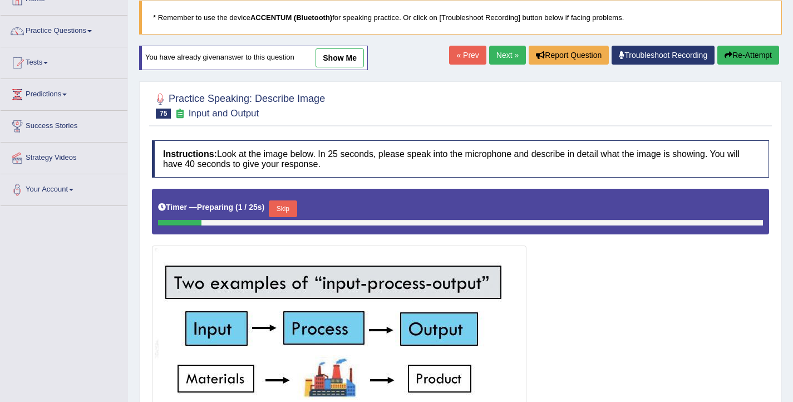
scroll to position [63, 0]
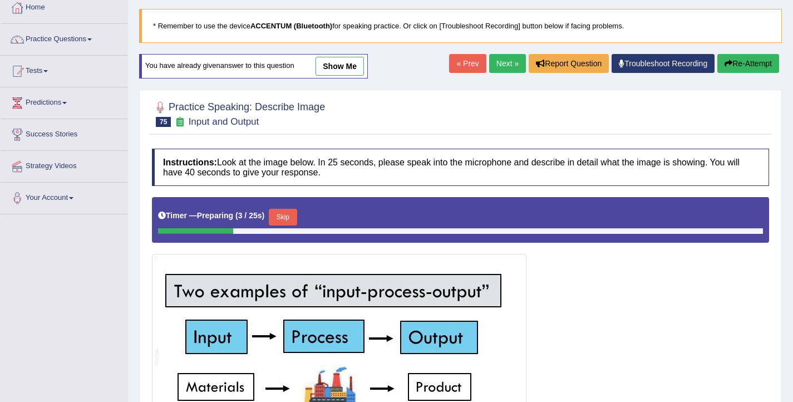
click at [500, 66] on link "Next »" at bounding box center [507, 63] width 37 height 19
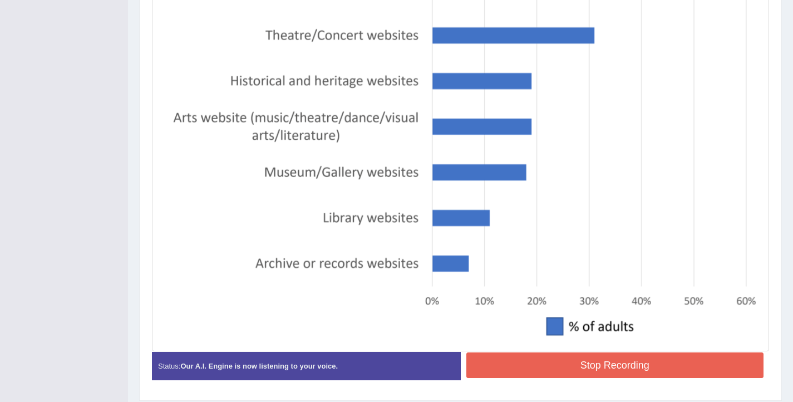
scroll to position [408, 0]
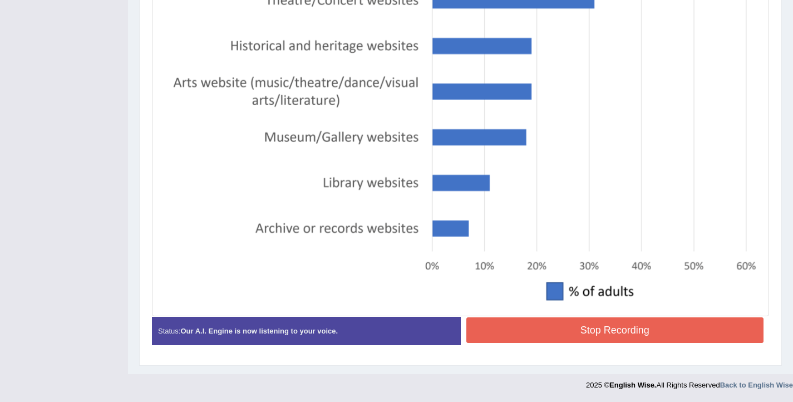
click at [545, 330] on button "Stop Recording" at bounding box center [615, 330] width 298 height 26
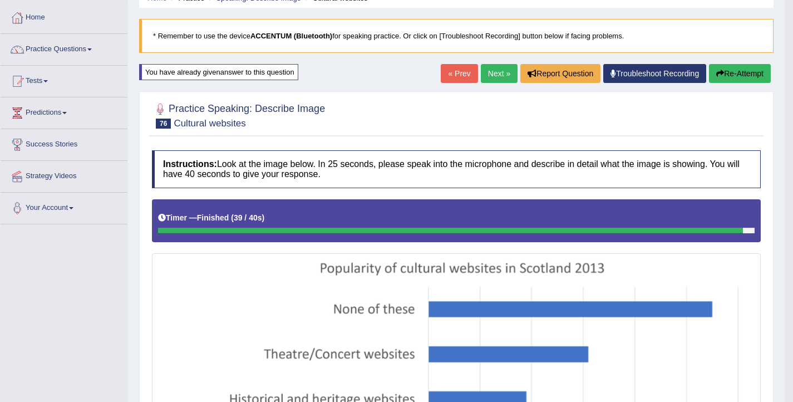
scroll to position [0, 0]
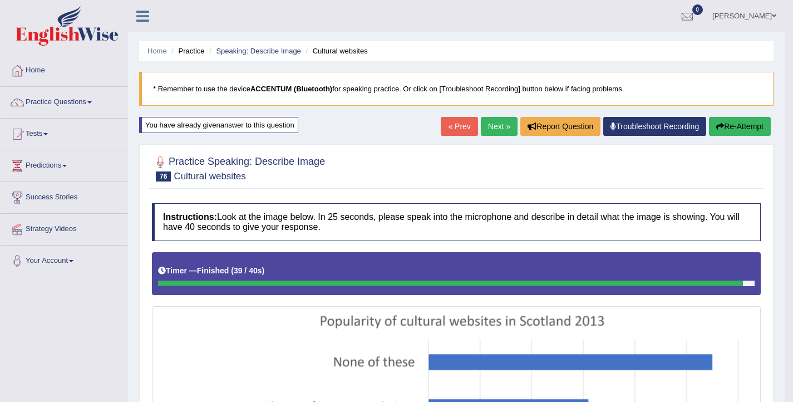
click at [482, 122] on link "Next »" at bounding box center [499, 126] width 37 height 19
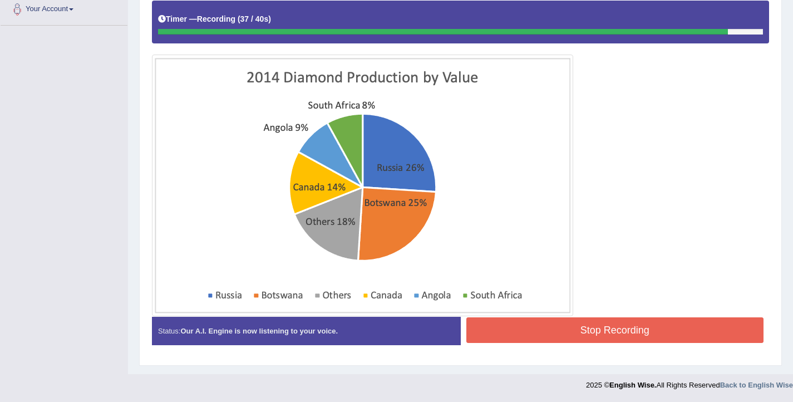
scroll to position [251, 0]
click at [551, 328] on button "Stop Recording" at bounding box center [615, 330] width 298 height 26
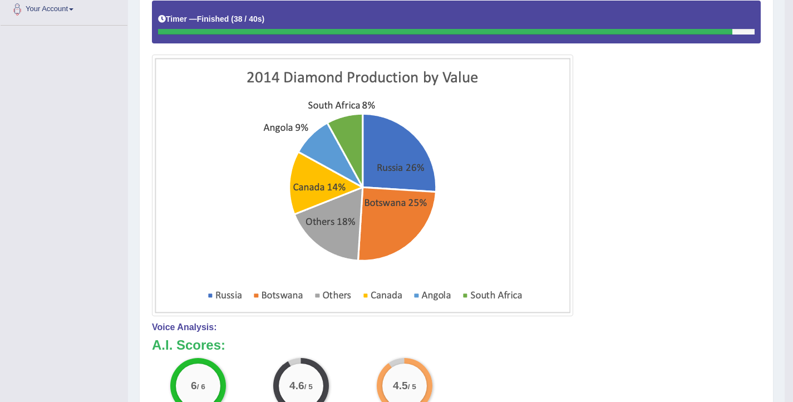
scroll to position [0, 0]
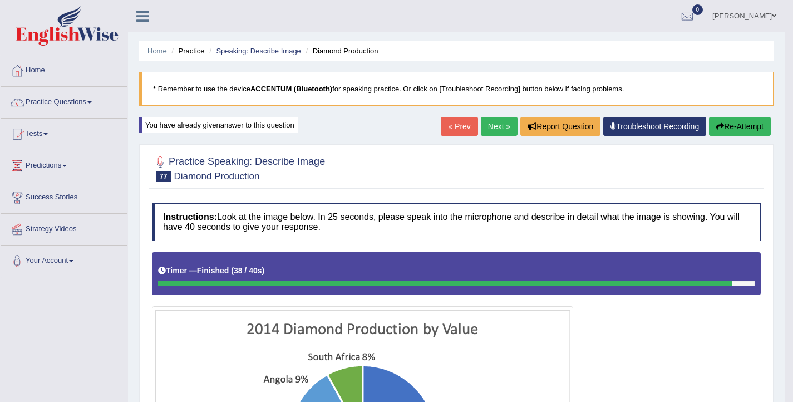
click at [486, 130] on link "Next »" at bounding box center [499, 126] width 37 height 19
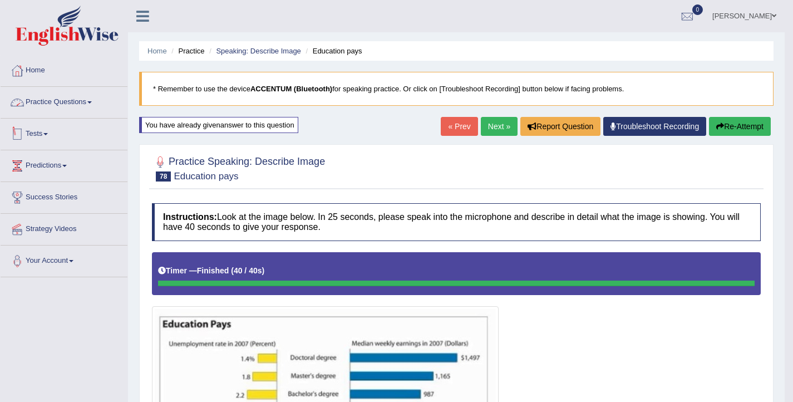
click at [66, 96] on link "Practice Questions" at bounding box center [64, 101] width 127 height 28
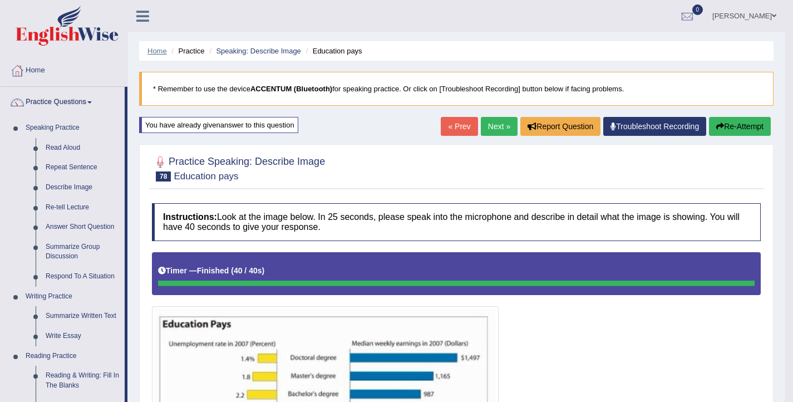
click at [153, 53] on link "Home" at bounding box center [156, 51] width 19 height 8
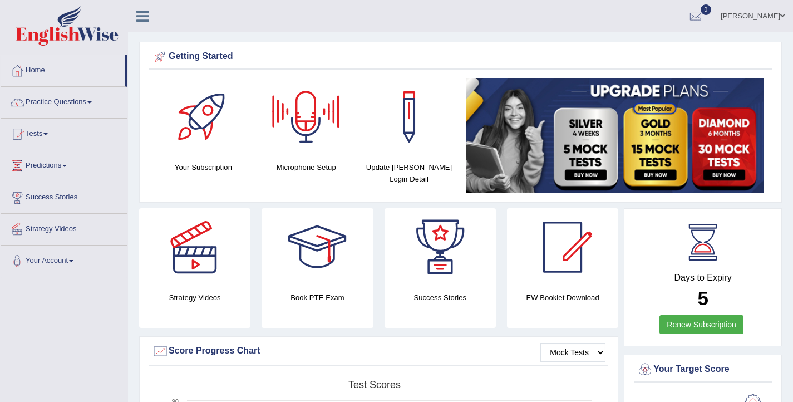
click at [776, 17] on link "Ellie" at bounding box center [752, 14] width 81 height 29
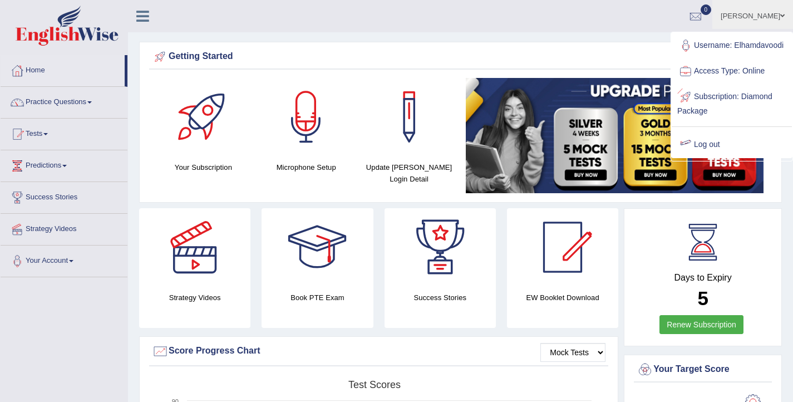
click at [709, 154] on link "Log out" at bounding box center [731, 145] width 120 height 26
